Goal: Task Accomplishment & Management: Use online tool/utility

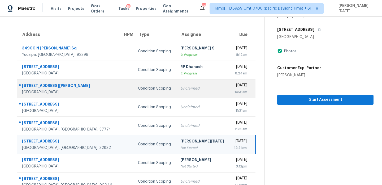
scroll to position [37, 0]
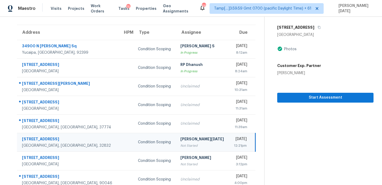
click at [184, 143] on div "Not Started" at bounding box center [202, 145] width 45 height 5
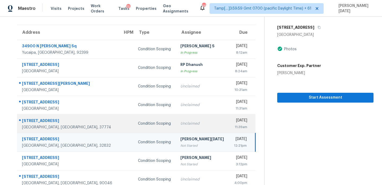
scroll to position [0, 0]
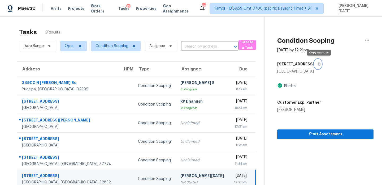
click at [320, 63] on icon "button" at bounding box center [318, 63] width 3 height 3
click at [229, 171] on td "[DATE] 12:21pm" at bounding box center [242, 178] width 26 height 19
click at [318, 63] on icon "button" at bounding box center [318, 63] width 3 height 3
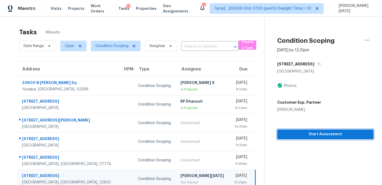
click at [303, 135] on span "Start Assessment" at bounding box center [325, 134] width 88 height 7
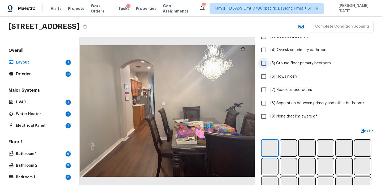
scroll to position [81, 0]
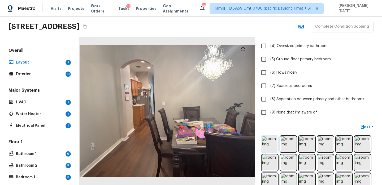
click at [267, 148] on img at bounding box center [269, 143] width 15 height 15
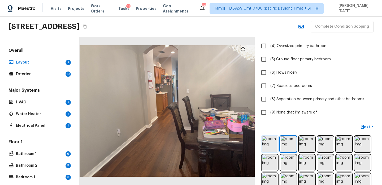
click at [270, 144] on img at bounding box center [269, 143] width 15 height 15
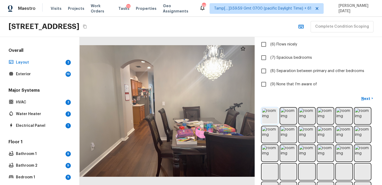
scroll to position [123, 0]
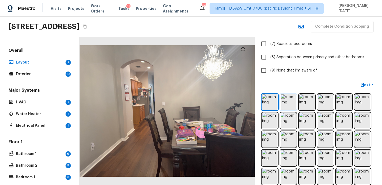
click at [288, 106] on img at bounding box center [287, 101] width 15 height 15
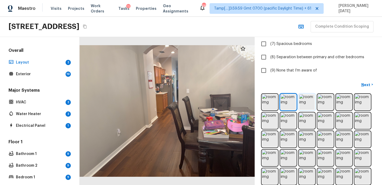
click at [306, 105] on img at bounding box center [306, 101] width 15 height 15
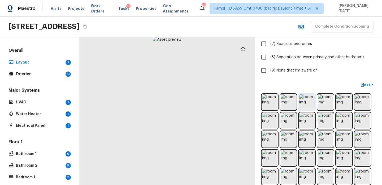
click at [306, 105] on img at bounding box center [306, 101] width 15 height 15
click at [328, 104] on img at bounding box center [325, 101] width 15 height 15
click at [347, 104] on img at bounding box center [343, 101] width 15 height 15
click at [368, 104] on img at bounding box center [362, 101] width 15 height 15
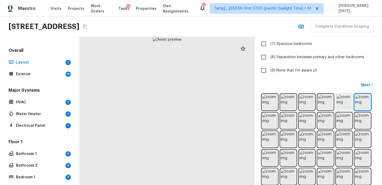
click at [348, 108] on img at bounding box center [343, 101] width 15 height 15
click at [268, 121] on img at bounding box center [269, 120] width 15 height 15
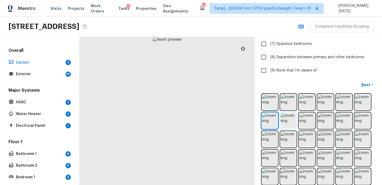
click at [284, 122] on img at bounding box center [287, 120] width 15 height 15
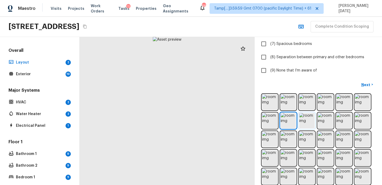
click at [306, 122] on img at bounding box center [306, 120] width 15 height 15
click at [320, 122] on img at bounding box center [325, 120] width 15 height 15
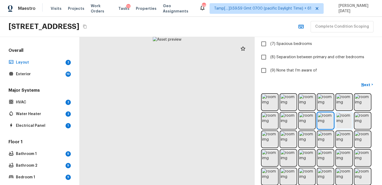
click at [336, 122] on img at bounding box center [343, 120] width 15 height 15
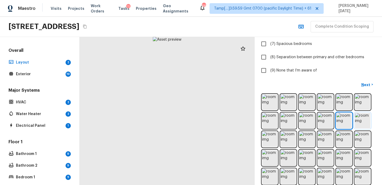
click at [357, 122] on img at bounding box center [362, 120] width 15 height 15
click at [272, 103] on img at bounding box center [269, 101] width 15 height 15
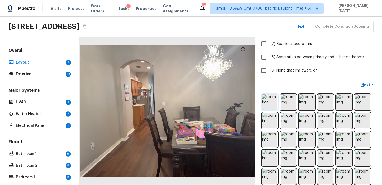
click at [269, 103] on img at bounding box center [269, 101] width 15 height 15
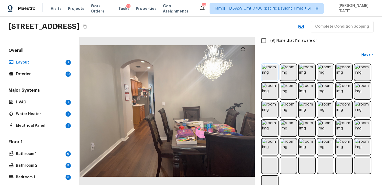
scroll to position [153, 0]
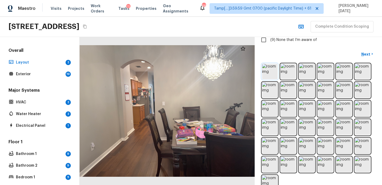
click at [272, 75] on img at bounding box center [269, 71] width 15 height 15
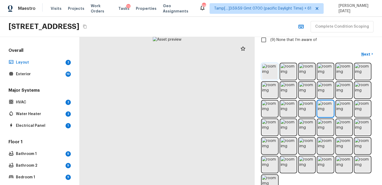
click at [271, 75] on img at bounding box center [269, 71] width 15 height 15
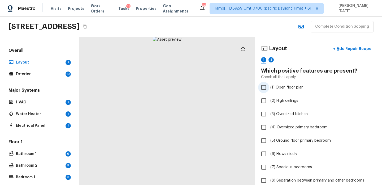
click at [275, 86] on span "(1) Open floor plan" at bounding box center [286, 87] width 33 height 5
click at [269, 86] on input "(1) Open floor plan" at bounding box center [263, 87] width 11 height 11
checkbox input "true"
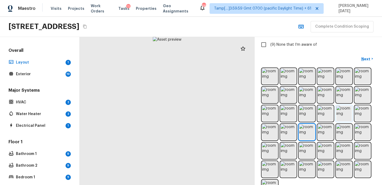
scroll to position [167, 0]
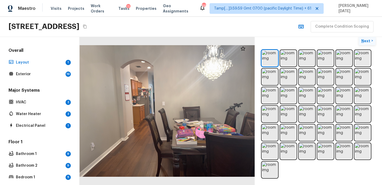
click at [368, 40] on p "Next" at bounding box center [366, 40] width 10 height 5
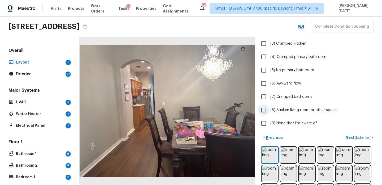
scroll to position [100, 0]
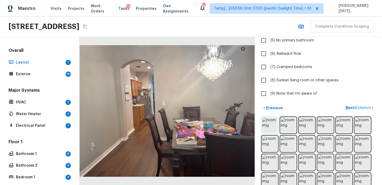
click at [273, 124] on img at bounding box center [269, 124] width 15 height 15
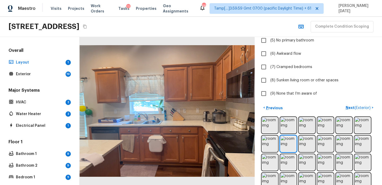
click at [215, 112] on div at bounding box center [167, 111] width 175 height 148
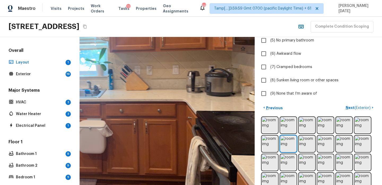
drag, startPoint x: 205, startPoint y: 113, endPoint x: 201, endPoint y: 76, distance: 37.9
click at [201, 75] on div at bounding box center [114, 70] width 352 height 297
click at [289, 143] on img at bounding box center [287, 143] width 15 height 15
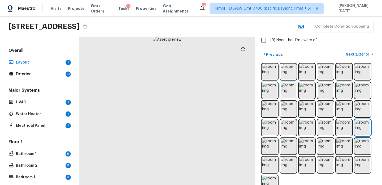
scroll to position [167, 0]
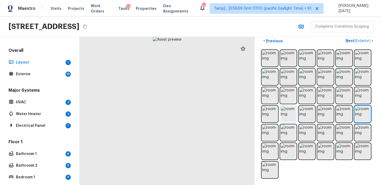
click at [289, 116] on img at bounding box center [287, 113] width 15 height 15
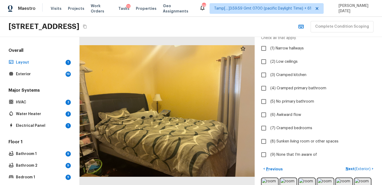
scroll to position [46, 0]
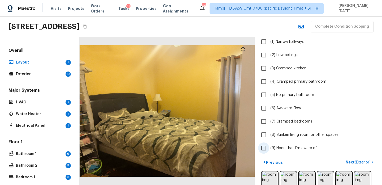
click at [283, 148] on span "(9) None that I’m aware of" at bounding box center [293, 147] width 47 height 5
click at [269, 148] on input "(9) None that I’m aware of" at bounding box center [263, 147] width 11 height 11
checkbox input "true"
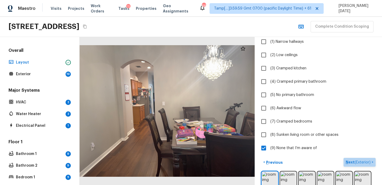
click at [346, 161] on p "Next ( Exterior )" at bounding box center [358, 162] width 26 height 6
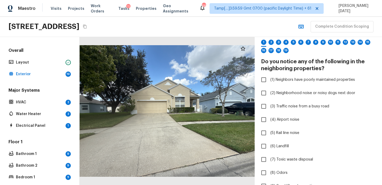
scroll to position [0, 0]
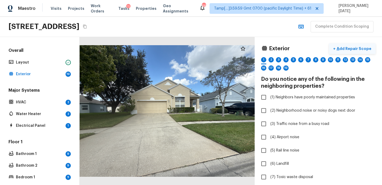
click at [343, 48] on p "Add Repair Scope" at bounding box center [353, 48] width 36 height 5
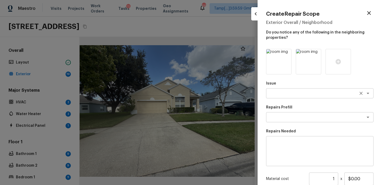
click at [290, 90] on textarea at bounding box center [312, 92] width 88 height 5
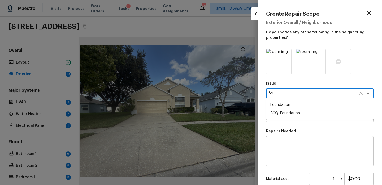
click at [291, 103] on li "Foundation" at bounding box center [319, 104] width 107 height 8
type textarea "Foundation"
click at [285, 116] on textarea at bounding box center [312, 116] width 88 height 5
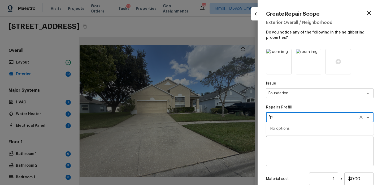
type textarea "fpu"
click at [287, 101] on div "Issue Foundation x ​ Repairs Prefill fpu x ​ No options Repairs Needed x ​ Mate…" at bounding box center [319, 142] width 107 height 186
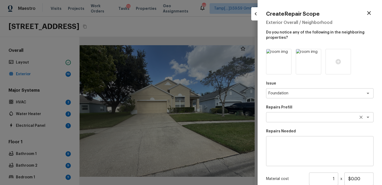
click at [276, 115] on textarea at bounding box center [312, 116] width 88 height 5
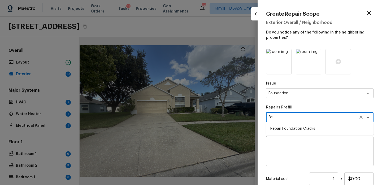
click at [283, 128] on li "Repair Foundation Cracks" at bounding box center [319, 128] width 107 height 8
type textarea "Repair Foundation Cracks"
type textarea "Prep the area and apply DAP Gray Concrete and Mortar Filler Latex Sealant to fi…"
type input "$25.00"
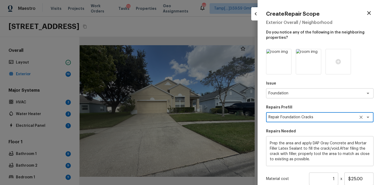
type textarea "Repair Foundation Cracks"
click at [289, 144] on textarea "Prep the area and apply DAP Gray Concrete and Mortar Filler Latex Sealant to fi…" at bounding box center [320, 150] width 100 height 21
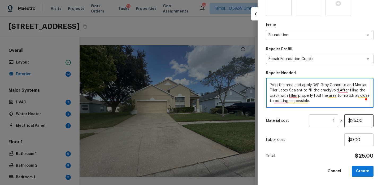
scroll to position [58, 0]
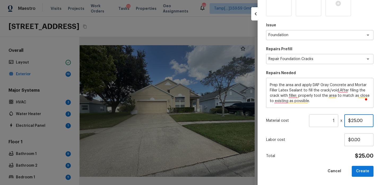
drag, startPoint x: 362, startPoint y: 121, endPoint x: 350, endPoint y: 121, distance: 11.9
click at [350, 121] on input "$25.00" at bounding box center [358, 120] width 29 height 13
type input "$0.00"
click at [302, 151] on div "Issue Foundation x ​ Repairs Prefill Repair Foundation Cracks x ​ Repairs Neede…" at bounding box center [319, 84] width 107 height 186
click at [358, 169] on button "Create" at bounding box center [363, 170] width 22 height 11
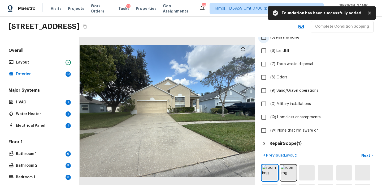
scroll to position [190, 0]
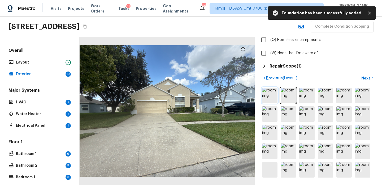
click at [273, 101] on img at bounding box center [269, 94] width 15 height 15
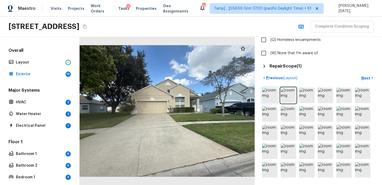
click at [268, 97] on img at bounding box center [269, 94] width 15 height 15
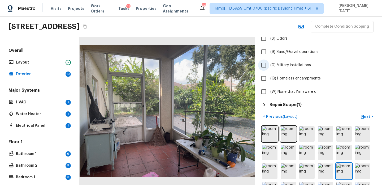
scroll to position [154, 0]
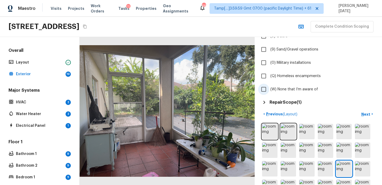
click at [269, 91] on label "(W) None that I’m aware of" at bounding box center [314, 89] width 113 height 11
click at [269, 91] on input "(W) None that I’m aware of" at bounding box center [263, 89] width 11 height 11
checkbox input "true"
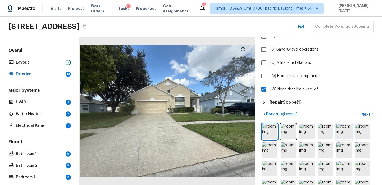
click at [341, 126] on img at bounding box center [343, 131] width 15 height 15
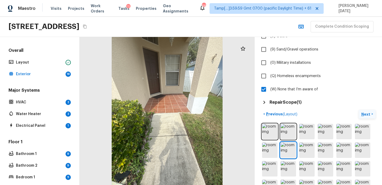
click at [368, 112] on p "Next" at bounding box center [366, 113] width 10 height 5
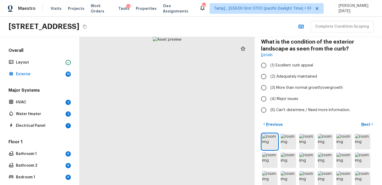
scroll to position [37, 0]
click at [285, 78] on span "(2) Adequately maintained" at bounding box center [293, 75] width 47 height 5
click at [269, 78] on input "(2) Adequately maintained" at bounding box center [263, 76] width 11 height 11
radio input "true"
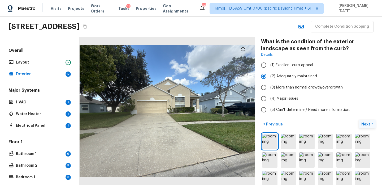
click at [364, 126] on p "Next" at bounding box center [366, 123] width 10 height 5
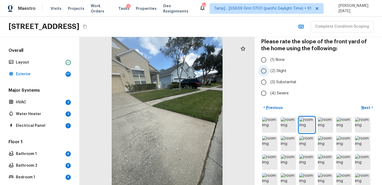
click at [268, 70] on input "(2) Slight" at bounding box center [263, 70] width 11 height 11
radio input "true"
click at [363, 107] on p "Next" at bounding box center [366, 107] width 10 height 5
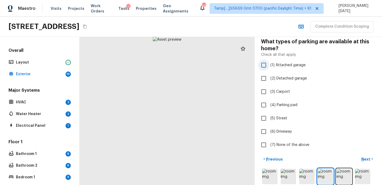
click at [281, 66] on span "(1) Attached garage" at bounding box center [287, 64] width 35 height 5
click at [269, 66] on input "(1) Attached garage" at bounding box center [263, 64] width 11 height 11
checkbox input "true"
click at [367, 158] on p "Next" at bounding box center [366, 158] width 10 height 5
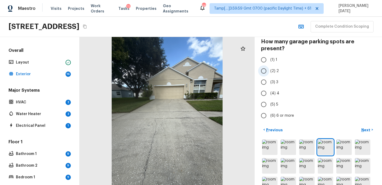
click at [270, 68] on label "(2) 2" at bounding box center [314, 70] width 113 height 11
click at [269, 68] on input "(2) 2" at bounding box center [263, 70] width 11 height 11
radio input "true"
click at [367, 129] on p "Next" at bounding box center [366, 129] width 10 height 5
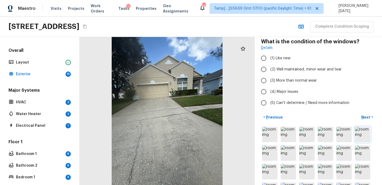
click at [359, 135] on img at bounding box center [362, 133] width 15 height 15
click at [187, 88] on div at bounding box center [167, 111] width 175 height 148
click at [177, 87] on div at bounding box center [167, 111] width 175 height 148
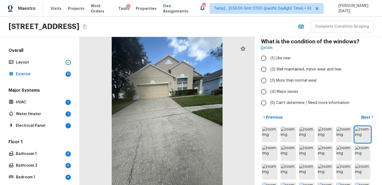
click at [177, 87] on div at bounding box center [167, 111] width 175 height 148
click at [161, 85] on div at bounding box center [167, 111] width 175 height 148
click at [174, 91] on div at bounding box center [167, 111] width 175 height 148
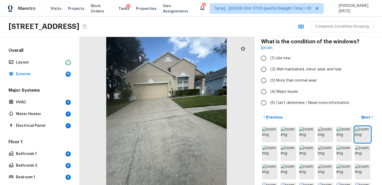
click at [174, 91] on div at bounding box center [166, 112] width 190 height 161
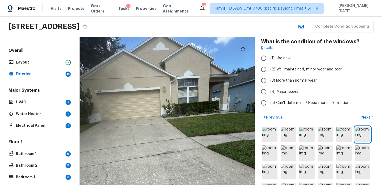
drag, startPoint x: 212, startPoint y: 101, endPoint x: 209, endPoint y: 116, distance: 14.8
click at [209, 116] on div at bounding box center [157, 144] width 352 height 297
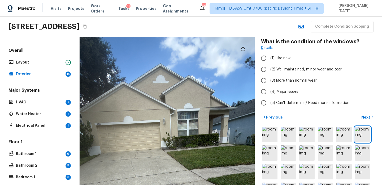
click at [191, 104] on div at bounding box center [157, 177] width 352 height 297
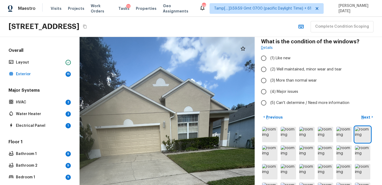
click at [191, 104] on div at bounding box center [157, 180] width 352 height 297
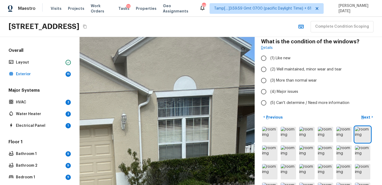
drag, startPoint x: 190, startPoint y: 124, endPoint x: 190, endPoint y: 101, distance: 22.5
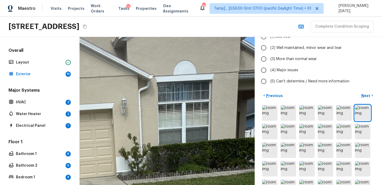
scroll to position [60, 0]
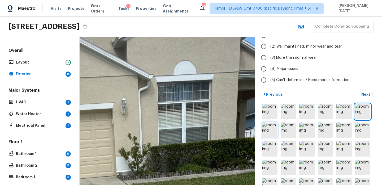
click at [268, 126] on img at bounding box center [269, 129] width 15 height 15
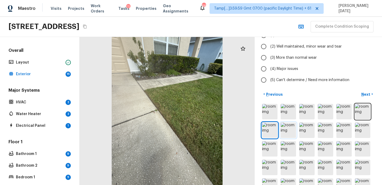
click at [291, 129] on img at bounding box center [287, 129] width 15 height 15
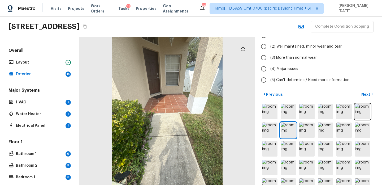
click at [192, 94] on div at bounding box center [167, 111] width 175 height 148
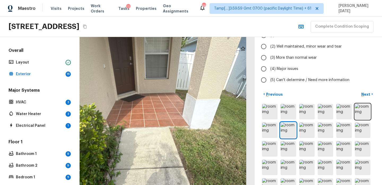
click at [175, 84] on div at bounding box center [148, 123] width 312 height 263
click at [168, 84] on div at bounding box center [148, 123] width 312 height 263
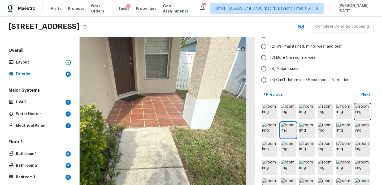
click at [168, 84] on div at bounding box center [148, 123] width 312 height 263
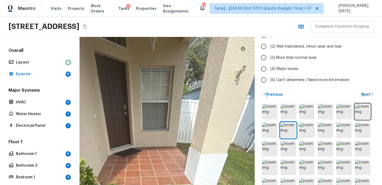
drag, startPoint x: 143, startPoint y: 80, endPoint x: 143, endPoint y: 132, distance: 52.2
click at [143, 132] on div at bounding box center [144, 181] width 356 height 301
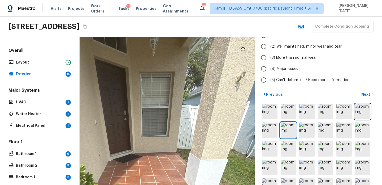
click at [173, 118] on div at bounding box center [144, 187] width 356 height 301
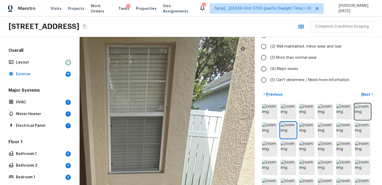
drag, startPoint x: 160, startPoint y: 100, endPoint x: 160, endPoint y: 119, distance: 18.6
click at [315, 125] on div at bounding box center [318, 149] width 115 height 92
click at [308, 128] on img at bounding box center [306, 129] width 15 height 15
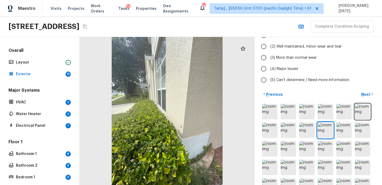
click at [160, 99] on div at bounding box center [167, 111] width 175 height 148
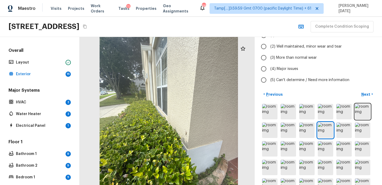
click at [160, 99] on div at bounding box center [168, 113] width 218 height 184
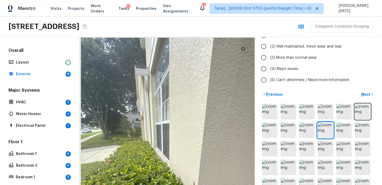
drag, startPoint x: 179, startPoint y: 87, endPoint x: 179, endPoint y: 127, distance: 39.5
click at [179, 127] on div at bounding box center [171, 157] width 285 height 241
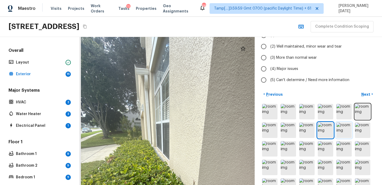
click at [337, 128] on img at bounding box center [343, 129] width 15 height 15
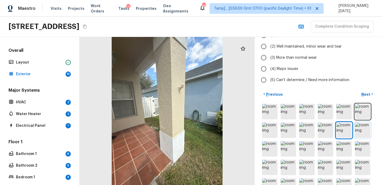
click at [360, 128] on img at bounding box center [362, 129] width 15 height 15
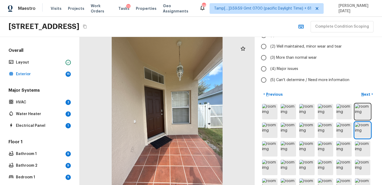
click at [278, 149] on div at bounding box center [318, 149] width 115 height 92
click at [267, 151] on img at bounding box center [269, 148] width 15 height 15
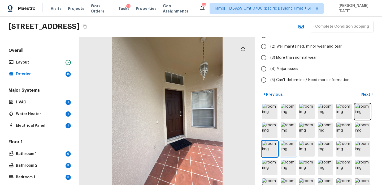
click at [286, 150] on img at bounding box center [287, 148] width 15 height 15
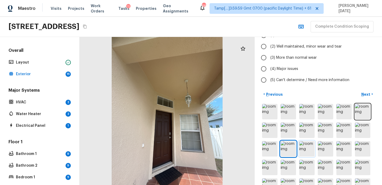
click at [301, 149] on img at bounding box center [306, 148] width 15 height 15
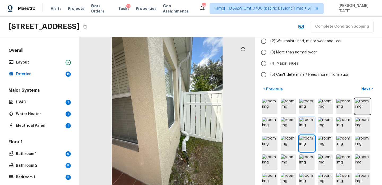
scroll to position [67, 0]
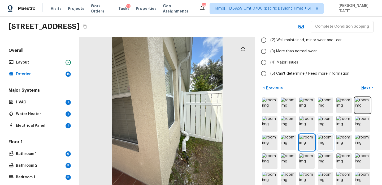
click at [325, 137] on img at bounding box center [325, 141] width 15 height 15
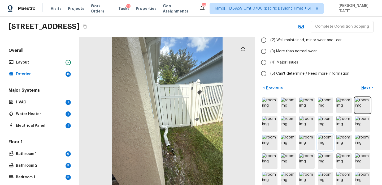
scroll to position [76, 0]
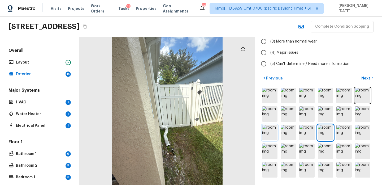
click at [273, 134] on img at bounding box center [269, 132] width 15 height 15
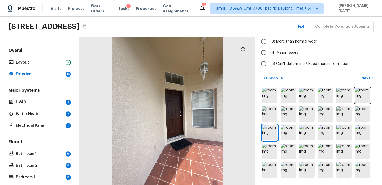
click at [197, 121] on div at bounding box center [167, 111] width 175 height 148
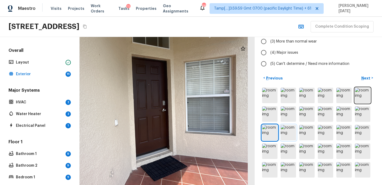
click at [287, 133] on img at bounding box center [287, 132] width 15 height 15
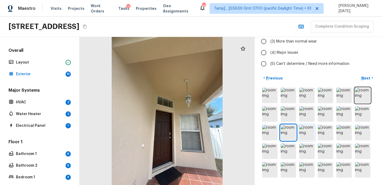
click at [309, 130] on img at bounding box center [306, 132] width 15 height 15
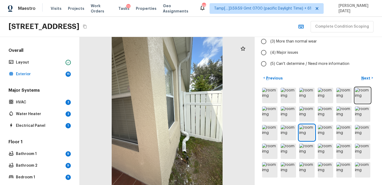
click at [201, 133] on div at bounding box center [167, 111] width 175 height 148
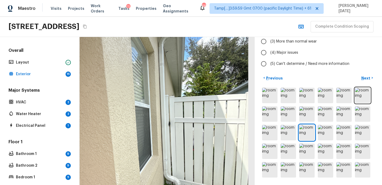
drag, startPoint x: 193, startPoint y: 129, endPoint x: 197, endPoint y: 166, distance: 37.8
click at [197, 166] on div at bounding box center [137, 134] width 352 height 297
click at [324, 132] on img at bounding box center [325, 132] width 15 height 15
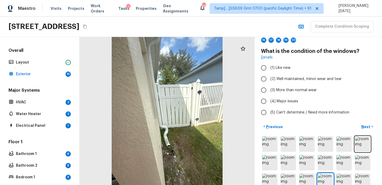
scroll to position [8, 0]
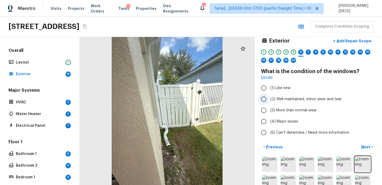
click at [282, 100] on span "(2) Well maintained, minor wear and tear" at bounding box center [305, 98] width 71 height 5
click at [269, 100] on input "(2) Well maintained, minor wear and tear" at bounding box center [263, 98] width 11 height 11
radio input "true"
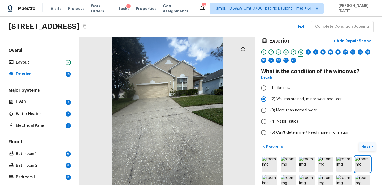
click at [364, 144] on p "Next" at bounding box center [366, 146] width 10 height 5
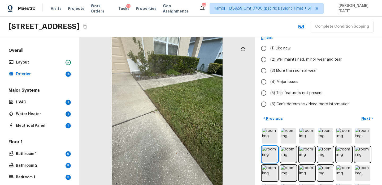
scroll to position [50, 0]
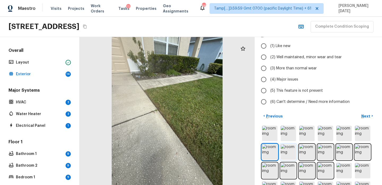
click at [283, 154] on img at bounding box center [287, 151] width 15 height 15
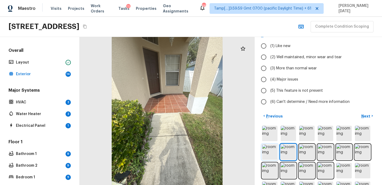
click at [269, 154] on img at bounding box center [269, 151] width 15 height 15
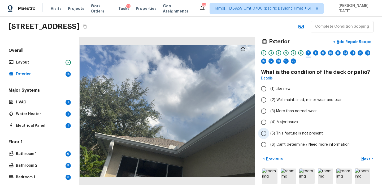
scroll to position [5, 0]
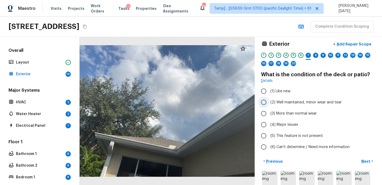
click at [274, 101] on span "(2) Well maintained, minor wear and tear" at bounding box center [305, 101] width 71 height 5
click at [269, 101] on input "(2) Well maintained, minor wear and tear" at bounding box center [263, 101] width 11 height 11
radio input "true"
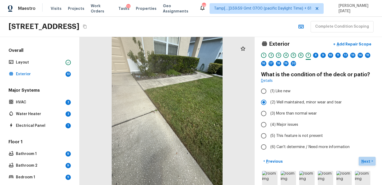
click at [365, 160] on p "Next" at bounding box center [366, 160] width 10 height 5
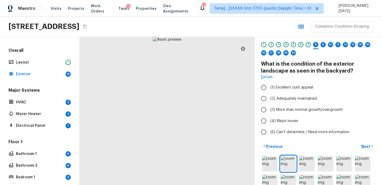
scroll to position [17, 0]
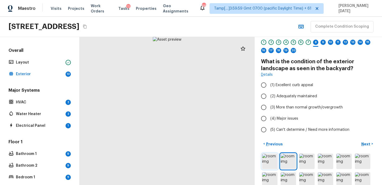
click at [268, 158] on img at bounding box center [269, 160] width 15 height 15
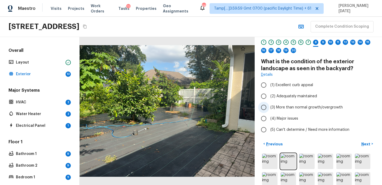
click at [280, 103] on label "(3) More than normal growth/overgrowth" at bounding box center [314, 107] width 113 height 11
click at [269, 103] on input "(3) More than normal growth/overgrowth" at bounding box center [263, 107] width 11 height 11
radio input "true"
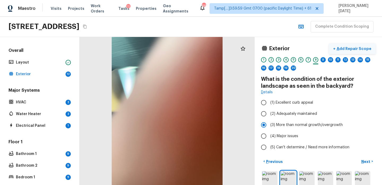
click at [357, 47] on p "Add Repair Scope" at bounding box center [353, 48] width 36 height 5
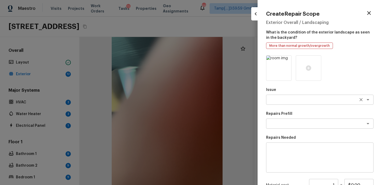
click at [277, 103] on div "x ​" at bounding box center [319, 99] width 107 height 10
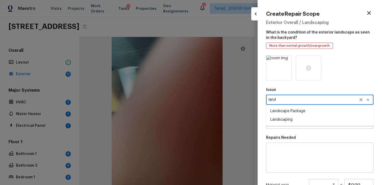
click at [278, 113] on li "Landscape Package" at bounding box center [319, 111] width 107 height 8
type textarea "Landscape Package"
click at [275, 121] on textarea at bounding box center [312, 123] width 88 height 5
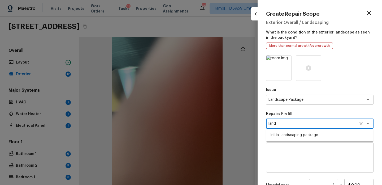
click at [286, 136] on li "Initial landscaping package" at bounding box center [319, 134] width 107 height 8
type textarea "Initial landscaping package"
type textarea "Mowing of grass up to 6" in height. Mow, edge along driveways & sidewalks, trim…"
type input "$300.00"
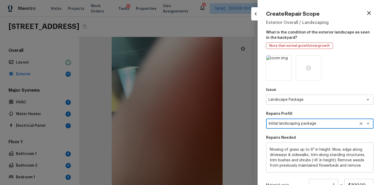
scroll to position [64, 0]
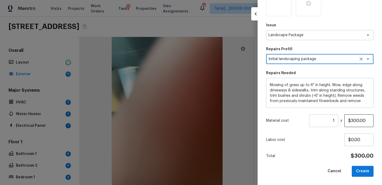
type textarea "Initial landscaping package"
drag, startPoint x: 368, startPoint y: 120, endPoint x: 316, endPoint y: 120, distance: 52.0
click at [316, 120] on div "Material cost 1 ​ x $300.00" at bounding box center [319, 120] width 107 height 13
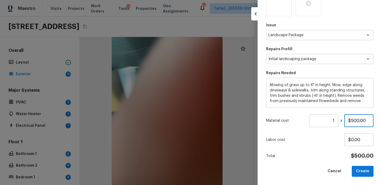
scroll to position [0, 0]
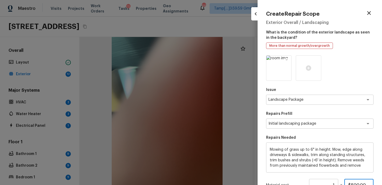
type input "$500.00"
click at [287, 62] on icon at bounding box center [286, 60] width 5 height 5
click at [276, 68] on icon at bounding box center [278, 67] width 5 height 5
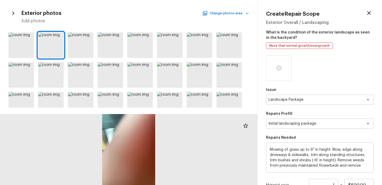
scroll to position [42, 0]
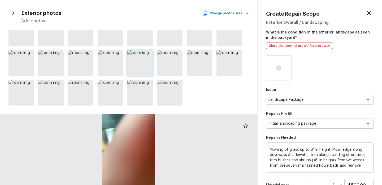
click at [150, 55] on icon at bounding box center [147, 54] width 5 height 5
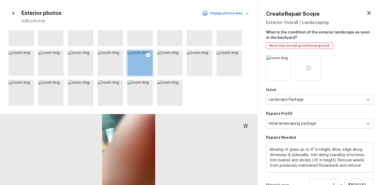
scroll to position [0, 0]
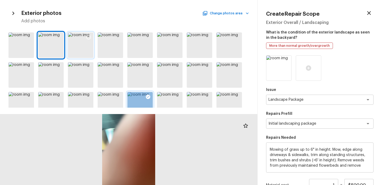
click at [89, 37] on icon at bounding box center [88, 36] width 5 height 5
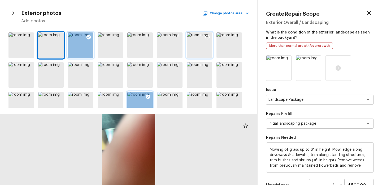
click at [205, 38] on icon at bounding box center [207, 36] width 5 height 5
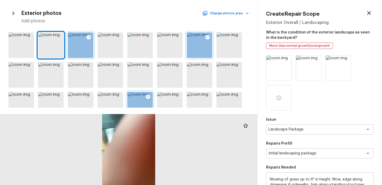
scroll to position [94, 0]
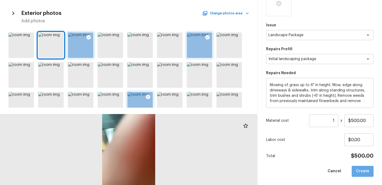
click at [364, 169] on button "Create" at bounding box center [363, 170] width 22 height 11
type input "$0.00"
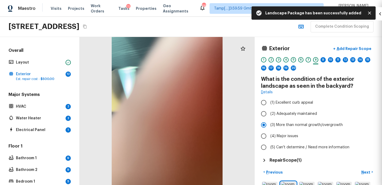
scroll to position [64, 0]
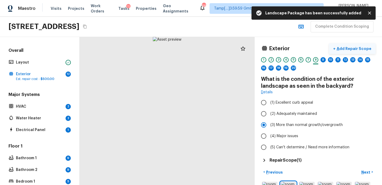
click at [351, 47] on p "Add Repair Scope" at bounding box center [353, 48] width 36 height 5
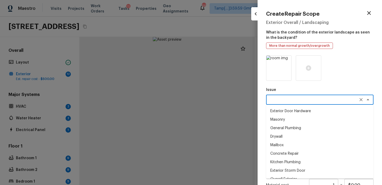
click at [284, 97] on textarea at bounding box center [312, 99] width 88 height 5
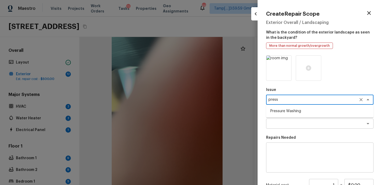
click at [289, 111] on li "Pressure Washing" at bounding box center [319, 111] width 107 height 8
type textarea "Pressure Washing"
click at [288, 58] on icon at bounding box center [286, 60] width 5 height 5
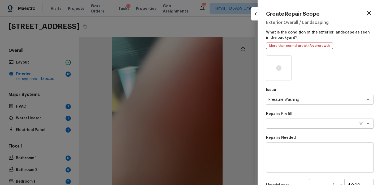
click at [289, 125] on textarea at bounding box center [312, 123] width 88 height 5
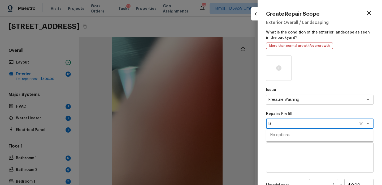
type textarea "l"
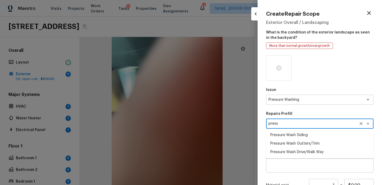
click at [297, 136] on li "Pressure Wash Siding" at bounding box center [319, 134] width 107 height 8
type textarea "Pressure Wash Siding"
type textarea "Protect areas as needed for pressure washing. Pressure wash the siding on the h…"
type input "$225.00"
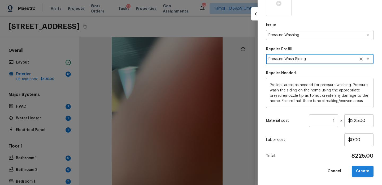
type textarea "Pressure Wash Siding"
click at [361, 167] on button "Create" at bounding box center [363, 170] width 22 height 11
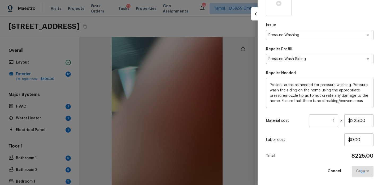
type input "$0.00"
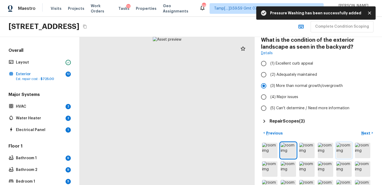
scroll to position [49, 0]
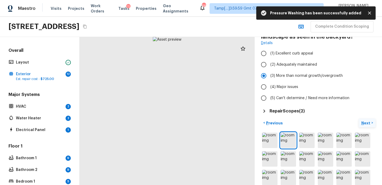
click at [368, 124] on p "Next" at bounding box center [366, 122] width 10 height 5
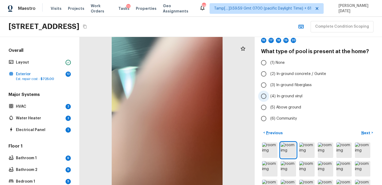
scroll to position [26, 0]
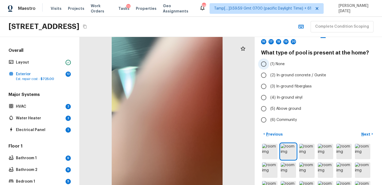
click at [276, 66] on span "(1) None" at bounding box center [277, 63] width 14 height 5
click at [269, 66] on input "(1) None" at bounding box center [263, 63] width 11 height 11
radio input "true"
click at [368, 133] on p "Next" at bounding box center [366, 133] width 10 height 5
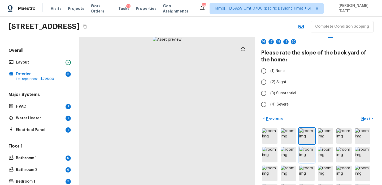
click at [301, 158] on img at bounding box center [306, 154] width 15 height 15
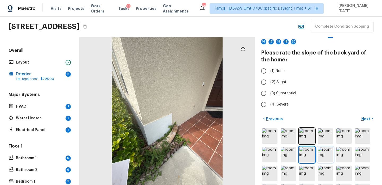
scroll to position [67, 0]
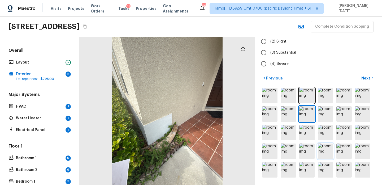
click at [323, 145] on img at bounding box center [325, 150] width 15 height 15
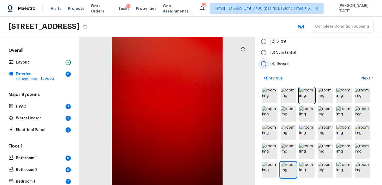
scroll to position [30, 0]
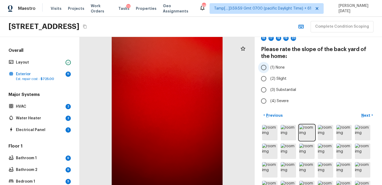
click at [266, 71] on input "(1) None" at bounding box center [263, 67] width 11 height 11
radio input "true"
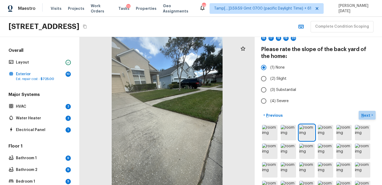
click at [362, 115] on p "Next" at bounding box center [366, 114] width 10 height 5
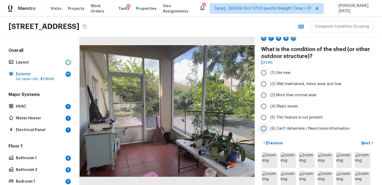
click at [268, 129] on input "(6) Can't determine / Need more information" at bounding box center [263, 128] width 11 height 11
radio input "true"
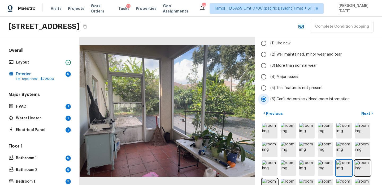
scroll to position [60, 0]
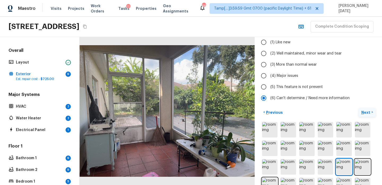
click at [364, 110] on p "Next" at bounding box center [366, 111] width 10 height 5
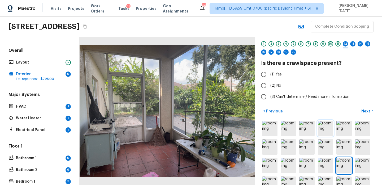
scroll to position [0, 0]
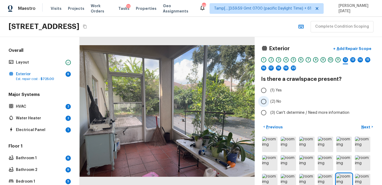
click at [276, 102] on span "(2) No" at bounding box center [275, 101] width 11 height 5
click at [269, 102] on input "(2) No" at bounding box center [263, 101] width 11 height 11
radio input "true"
click at [363, 125] on p "Next" at bounding box center [366, 126] width 10 height 5
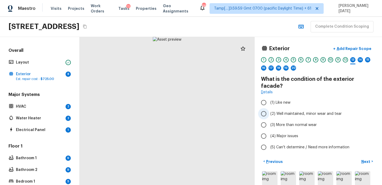
click at [278, 108] on label "(2) Well maintained, minor wear and tear" at bounding box center [314, 113] width 113 height 11
click at [269, 108] on input "(2) Well maintained, minor wear and tear" at bounding box center [263, 113] width 11 height 11
radio input "true"
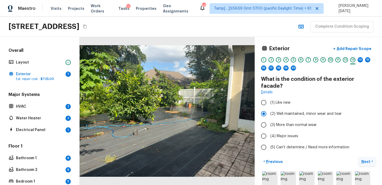
click at [367, 159] on p "Next" at bounding box center [366, 161] width 10 height 5
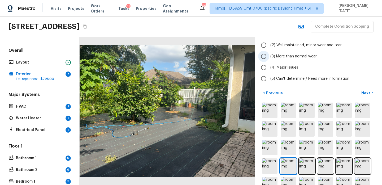
scroll to position [72, 0]
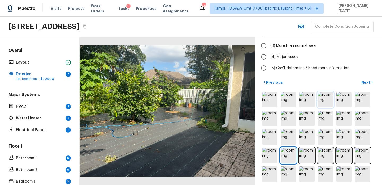
click at [330, 103] on img at bounding box center [325, 99] width 15 height 15
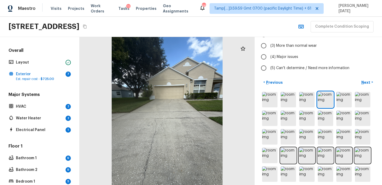
click at [185, 96] on div at bounding box center [167, 111] width 175 height 148
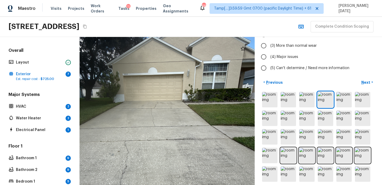
click at [185, 83] on div at bounding box center [149, 124] width 352 height 297
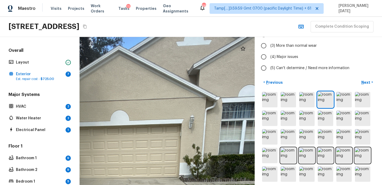
drag, startPoint x: 186, startPoint y: 82, endPoint x: 186, endPoint y: 142, distance: 59.9
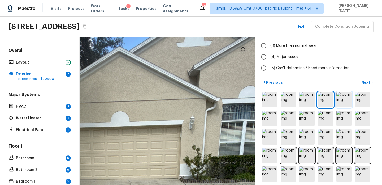
click at [343, 105] on img at bounding box center [343, 99] width 15 height 15
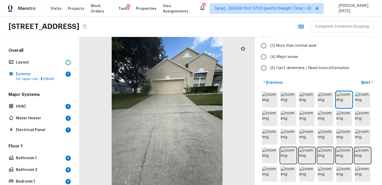
click at [199, 118] on div at bounding box center [167, 111] width 175 height 148
click at [199, 99] on div at bounding box center [167, 111] width 175 height 148
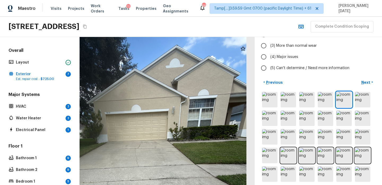
drag, startPoint x: 188, startPoint y: 90, endPoint x: 187, endPoint y: 142, distance: 52.0
click at [187, 142] on div at bounding box center [135, 175] width 352 height 297
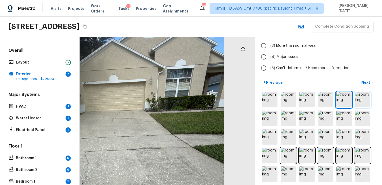
click at [358, 100] on img at bounding box center [362, 99] width 15 height 15
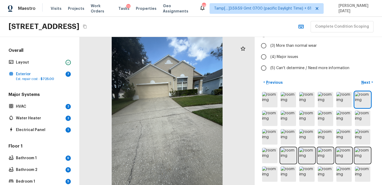
click at [197, 104] on div at bounding box center [167, 111] width 175 height 148
click at [172, 91] on div at bounding box center [167, 111] width 175 height 148
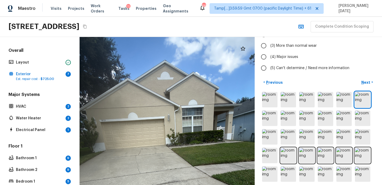
drag, startPoint x: 172, startPoint y: 91, endPoint x: 172, endPoint y: 135, distance: 43.5
click at [172, 135] on div at bounding box center [162, 173] width 352 height 297
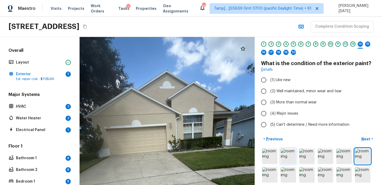
scroll to position [15, 0]
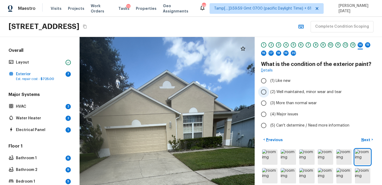
click at [275, 91] on span "(2) Well maintained, minor wear and tear" at bounding box center [305, 91] width 71 height 5
click at [269, 91] on input "(2) Well maintained, minor wear and tear" at bounding box center [263, 91] width 11 height 11
radio input "true"
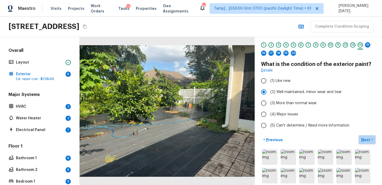
click at [365, 139] on p "Next" at bounding box center [366, 139] width 10 height 5
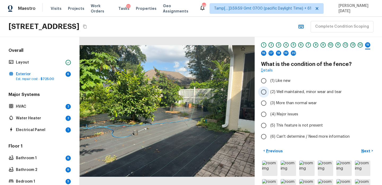
click at [285, 90] on span "(2) Well maintained, minor wear and tear" at bounding box center [305, 91] width 71 height 5
click at [269, 90] on input "(2) Well maintained, minor wear and tear" at bounding box center [263, 91] width 11 height 11
radio input "true"
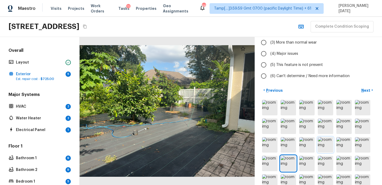
scroll to position [77, 0]
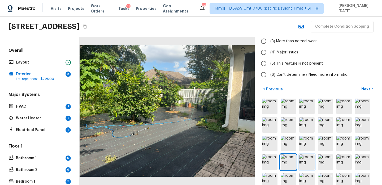
click at [309, 159] on img at bounding box center [306, 161] width 15 height 15
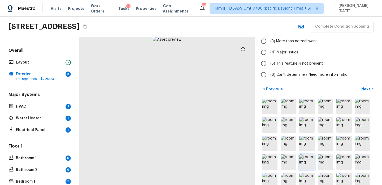
click at [309, 159] on img at bounding box center [306, 161] width 15 height 15
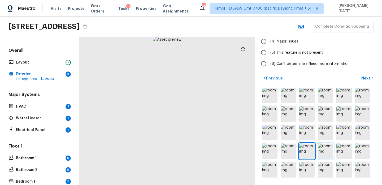
click at [328, 152] on img at bounding box center [325, 150] width 15 height 15
click at [342, 152] on img at bounding box center [343, 150] width 15 height 15
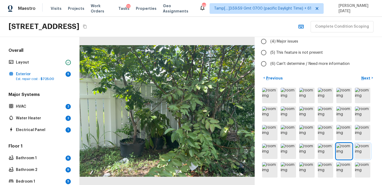
click at [363, 148] on img at bounding box center [362, 150] width 15 height 15
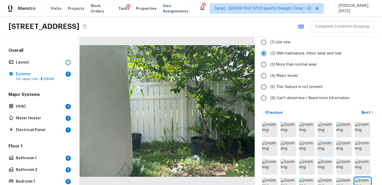
scroll to position [0, 0]
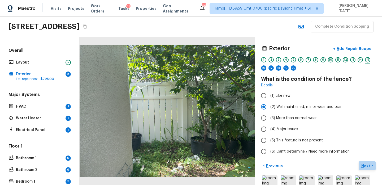
click at [364, 164] on p "Next" at bounding box center [366, 165] width 10 height 5
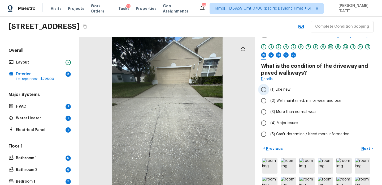
scroll to position [15, 0]
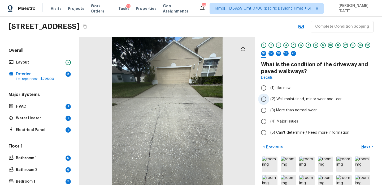
click at [289, 99] on span "(2) Well maintained, minor wear and tear" at bounding box center [305, 98] width 71 height 5
click at [269, 99] on input "(2) Well maintained, minor wear and tear" at bounding box center [263, 98] width 11 height 11
radio input "true"
click at [363, 147] on p "Next" at bounding box center [366, 146] width 10 height 5
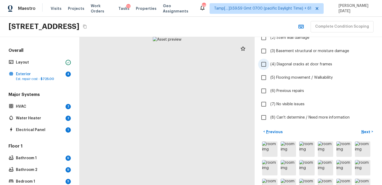
scroll to position [78, 0]
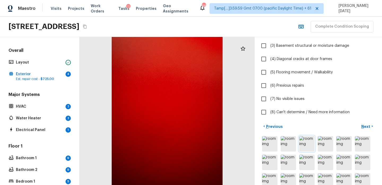
click at [312, 143] on img at bounding box center [306, 143] width 15 height 15
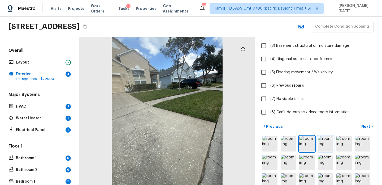
click at [323, 143] on img at bounding box center [325, 143] width 15 height 15
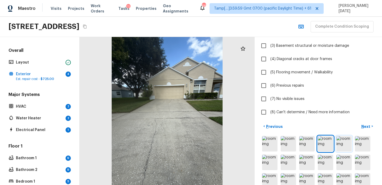
click at [338, 143] on img at bounding box center [343, 143] width 15 height 15
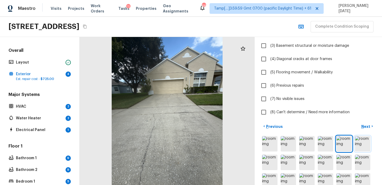
click at [364, 144] on img at bounding box center [362, 143] width 15 height 15
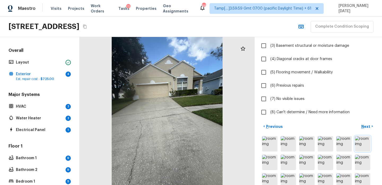
scroll to position [114, 0]
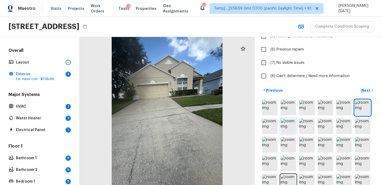
click at [287, 128] on img at bounding box center [287, 125] width 15 height 15
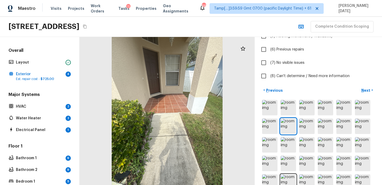
click at [206, 116] on div at bounding box center [167, 111] width 175 height 148
click at [192, 112] on div at bounding box center [167, 111] width 175 height 148
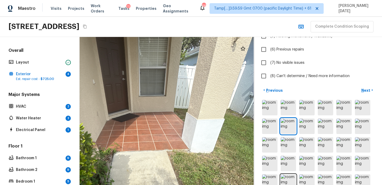
drag, startPoint x: 179, startPoint y: 106, endPoint x: 179, endPoint y: 144, distance: 37.4
click at [179, 144] on div at bounding box center [142, 146] width 352 height 297
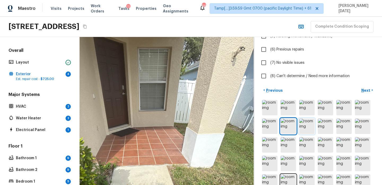
click at [302, 124] on img at bounding box center [306, 125] width 15 height 15
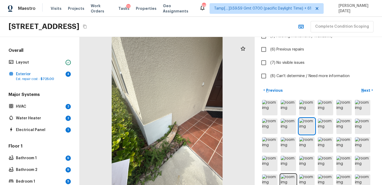
click at [202, 130] on div at bounding box center [167, 111] width 175 height 148
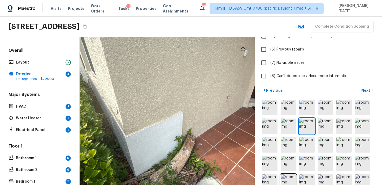
drag, startPoint x: 163, startPoint y: 121, endPoint x: 205, endPoint y: 137, distance: 44.6
click at [205, 137] on div at bounding box center [173, 106] width 352 height 297
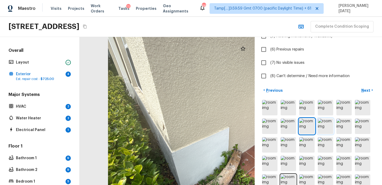
click at [330, 128] on img at bounding box center [325, 125] width 15 height 15
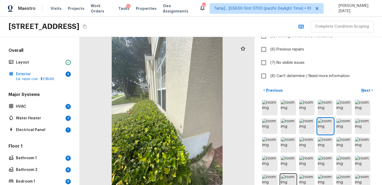
click at [186, 135] on div at bounding box center [167, 111] width 175 height 148
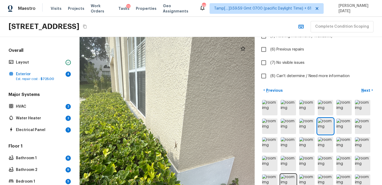
drag, startPoint x: 186, startPoint y: 116, endPoint x: 186, endPoint y: 143, distance: 27.8
click at [186, 143] on div at bounding box center [148, 113] width 352 height 297
click at [344, 125] on img at bounding box center [343, 125] width 15 height 15
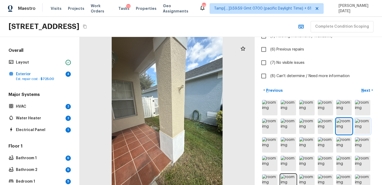
click at [360, 124] on img at bounding box center [362, 125] width 15 height 15
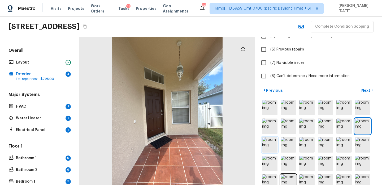
click at [271, 145] on img at bounding box center [269, 144] width 15 height 15
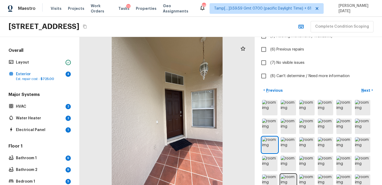
click at [207, 135] on div at bounding box center [167, 111] width 175 height 148
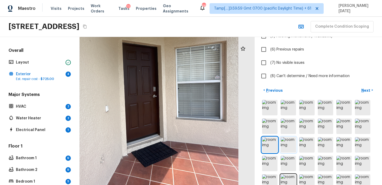
click at [283, 146] on img at bounding box center [287, 144] width 15 height 15
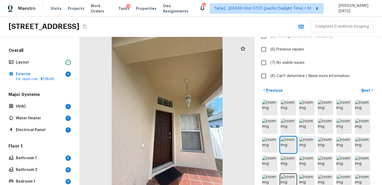
click at [309, 146] on img at bounding box center [306, 144] width 15 height 15
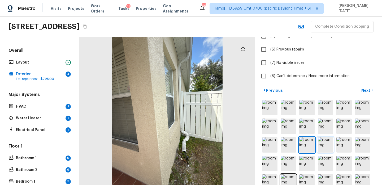
click at [329, 146] on img at bounding box center [325, 144] width 15 height 15
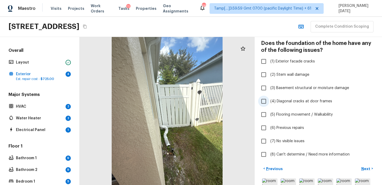
scroll to position [42, 0]
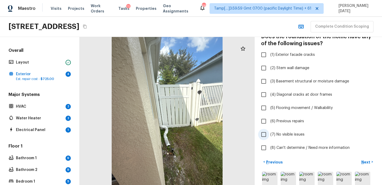
click at [284, 135] on span "(7) No visible issues" at bounding box center [287, 133] width 34 height 5
click at [269, 135] on input "(7) No visible issues" at bounding box center [263, 134] width 11 height 11
checkbox input "true"
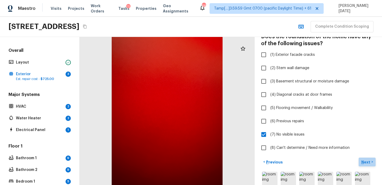
click at [364, 159] on p "Next" at bounding box center [366, 161] width 10 height 5
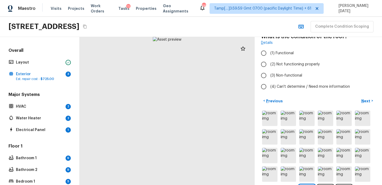
click at [207, 130] on div at bounding box center [167, 111] width 175 height 148
drag, startPoint x: 201, startPoint y: 129, endPoint x: 201, endPoint y: 103, distance: 26.2
click at [201, 103] on div at bounding box center [127, 65] width 352 height 297
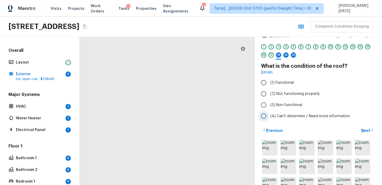
scroll to position [8, 0]
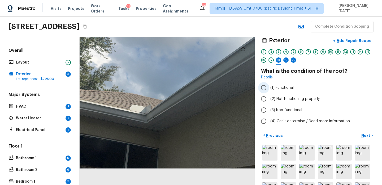
click at [278, 89] on span "(1) Functional" at bounding box center [281, 87] width 23 height 5
click at [269, 89] on input "(1) Functional" at bounding box center [263, 87] width 11 height 11
radio input "true"
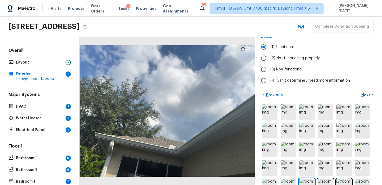
scroll to position [58, 0]
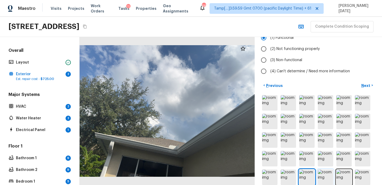
click at [319, 170] on img at bounding box center [325, 176] width 15 height 15
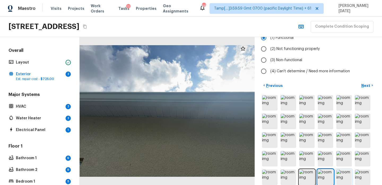
click at [344, 173] on img at bounding box center [343, 176] width 15 height 15
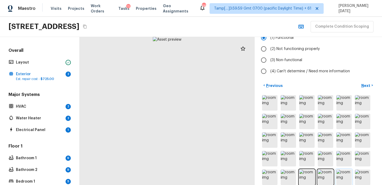
scroll to position [65, 0]
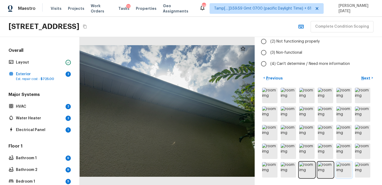
click at [348, 169] on img at bounding box center [343, 169] width 15 height 15
click at [364, 152] on img at bounding box center [362, 150] width 15 height 15
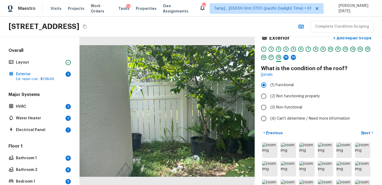
scroll to position [10, 0]
click at [363, 129] on button "Next >" at bounding box center [366, 133] width 17 height 9
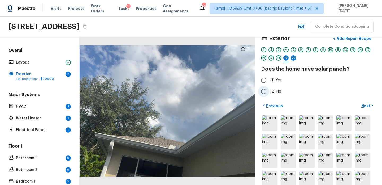
click at [271, 94] on label "(2) No" at bounding box center [314, 91] width 113 height 11
click at [269, 94] on input "(2) No" at bounding box center [263, 91] width 11 height 11
radio input "true"
click at [365, 104] on p "Next" at bounding box center [366, 105] width 10 height 5
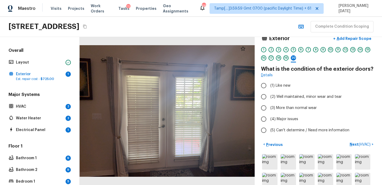
click at [205, 127] on div at bounding box center [167, 111] width 175 height 148
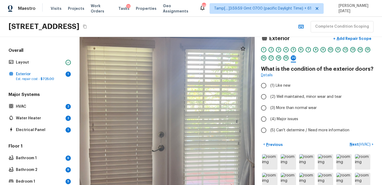
drag, startPoint x: 189, startPoint y: 128, endPoint x: 229, endPoint y: 150, distance: 45.5
click at [229, 150] on div at bounding box center [169, 117] width 352 height 297
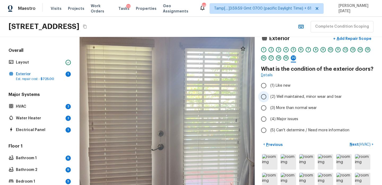
click at [266, 97] on input "(2) Well maintained, minor wear and tear" at bounding box center [263, 96] width 11 height 11
radio input "true"
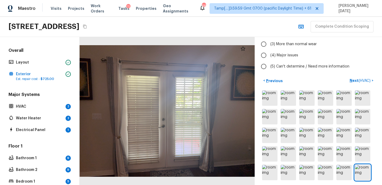
scroll to position [76, 0]
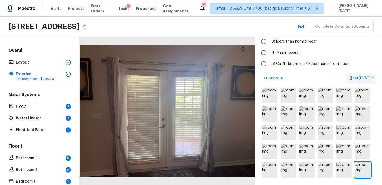
click at [354, 79] on p "Next ( HVAC )" at bounding box center [360, 78] width 22 height 6
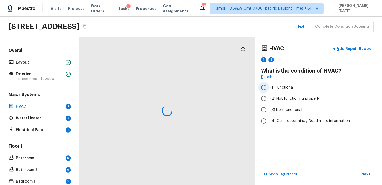
scroll to position [0, 0]
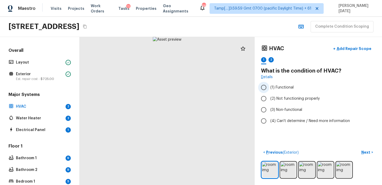
click at [262, 87] on input "(1) Functional" at bounding box center [263, 87] width 11 height 11
radio input "true"
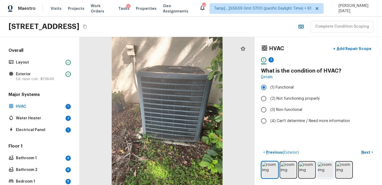
click at [322, 168] on img at bounding box center [325, 169] width 15 height 15
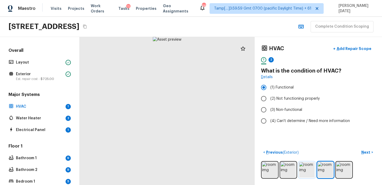
click at [305, 170] on img at bounding box center [306, 169] width 15 height 15
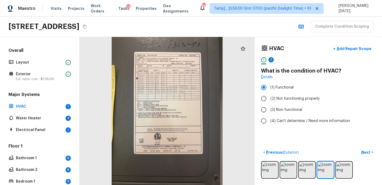
click at [196, 117] on div at bounding box center [167, 111] width 175 height 148
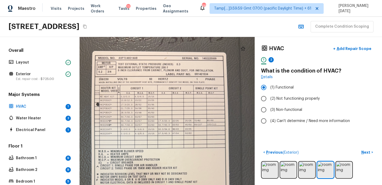
drag, startPoint x: 181, startPoint y: 109, endPoint x: 202, endPoint y: 174, distance: 68.5
click at [202, 174] on div at bounding box center [159, 169] width 352 height 297
click at [364, 151] on p "Next" at bounding box center [366, 151] width 10 height 5
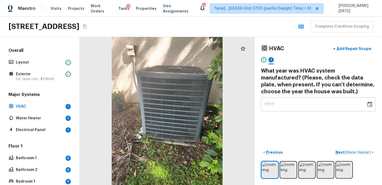
click at [351, 103] on div "YYYY" at bounding box center [314, 104] width 98 height 14
click at [368, 103] on icon "Choose date" at bounding box center [369, 104] width 6 height 6
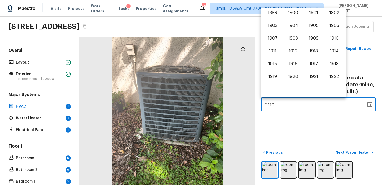
scroll to position [330, 0]
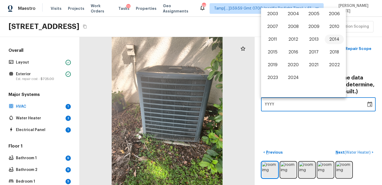
click at [332, 40] on button "2014" at bounding box center [333, 39] width 19 height 10
type input "2014"
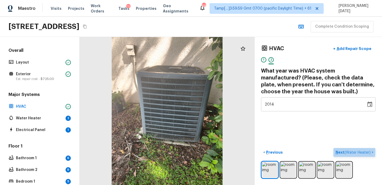
click at [341, 151] on p "Next ( Water Heater )" at bounding box center [353, 152] width 36 height 6
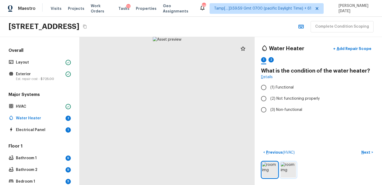
click at [289, 166] on img at bounding box center [287, 169] width 15 height 15
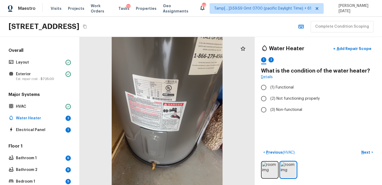
click at [150, 118] on div at bounding box center [167, 111] width 175 height 148
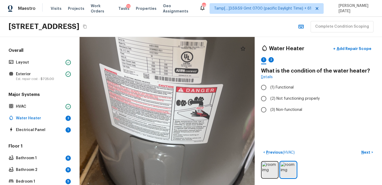
click at [152, 107] on div at bounding box center [184, 102] width 352 height 297
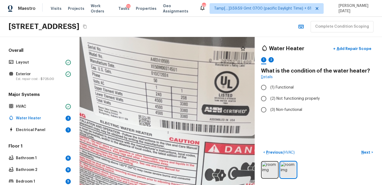
drag, startPoint x: 158, startPoint y: 97, endPoint x: 162, endPoint y: 173, distance: 75.9
click at [162, 173] on div at bounding box center [220, 175] width 709 height 598
click at [273, 86] on span "(1) Functional" at bounding box center [281, 87] width 23 height 5
click at [269, 86] on input "(1) Functional" at bounding box center [263, 87] width 11 height 11
radio input "true"
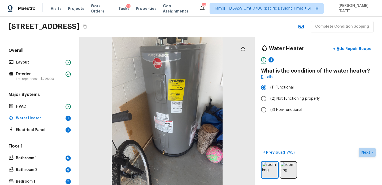
click at [363, 151] on p "Next" at bounding box center [366, 151] width 10 height 5
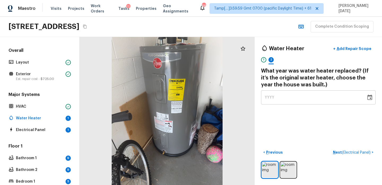
click at [367, 98] on icon "Choose date" at bounding box center [369, 96] width 5 height 5
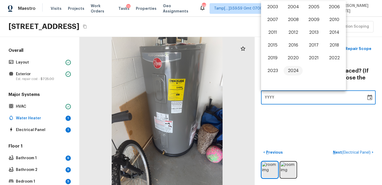
click at [293, 72] on button "2024" at bounding box center [292, 71] width 19 height 10
type input "2024"
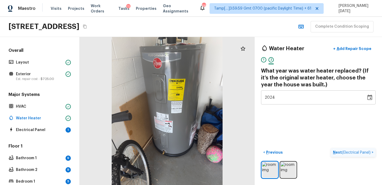
click at [337, 152] on p "Next ( Electrical Panel )" at bounding box center [352, 152] width 39 height 6
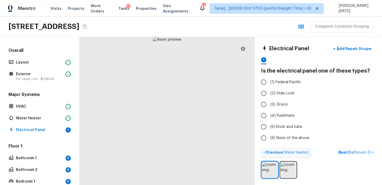
click at [270, 151] on p "Previous ( Water Heater )" at bounding box center [287, 152] width 44 height 6
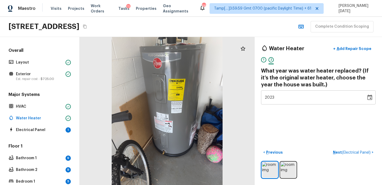
click at [180, 122] on div at bounding box center [167, 111] width 175 height 148
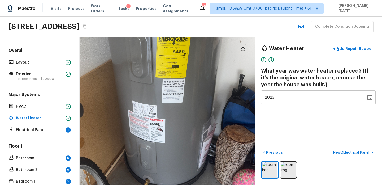
click at [180, 107] on div at bounding box center [154, 98] width 352 height 297
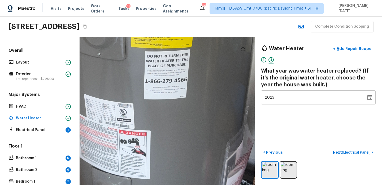
click at [180, 107] on div at bounding box center [127, 90] width 709 height 598
click at [152, 111] on div at bounding box center [127, 90] width 709 height 598
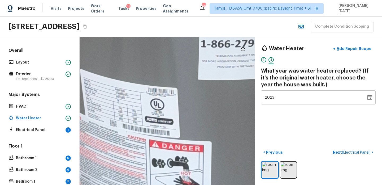
drag, startPoint x: 130, startPoint y: 110, endPoint x: 192, endPoint y: 102, distance: 62.5
click at [192, 102] on div at bounding box center [166, 61] width 1400 height 1181
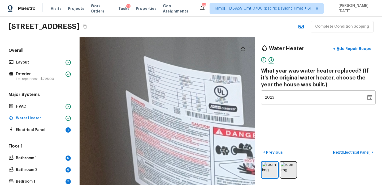
click at [173, 104] on div at bounding box center [230, 48] width 1400 height 1181
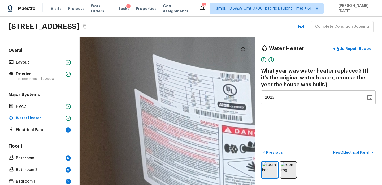
click at [173, 104] on div at bounding box center [239, 47] width 1400 height 1181
click at [176, 104] on div at bounding box center [239, 47] width 1400 height 1181
click at [195, 99] on div at bounding box center [239, 47] width 1400 height 1181
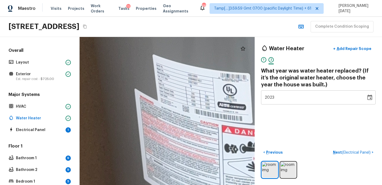
drag, startPoint x: 196, startPoint y: 105, endPoint x: 130, endPoint y: 110, distance: 66.7
click at [130, 110] on div at bounding box center [239, 47] width 1400 height 1181
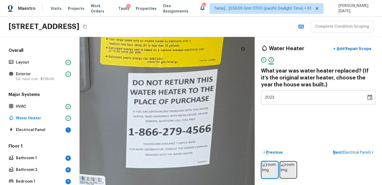
drag, startPoint x: 186, startPoint y: 102, endPoint x: 172, endPoint y: 200, distance: 98.6
click at [172, 184] on html "Maestro Visits Projects Work Orders Tasks 11 Properties Geo Assignments 662 Tam…" at bounding box center [191, 92] width 382 height 185
click at [288, 170] on img at bounding box center [287, 169] width 15 height 15
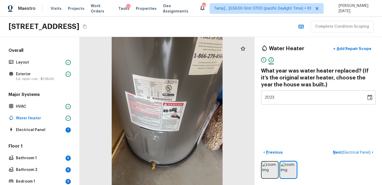
click at [172, 93] on div at bounding box center [167, 111] width 175 height 148
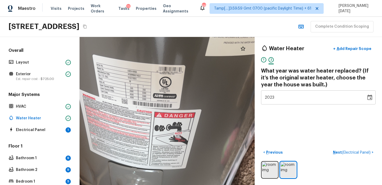
click at [153, 84] on div at bounding box center [162, 128] width 352 height 297
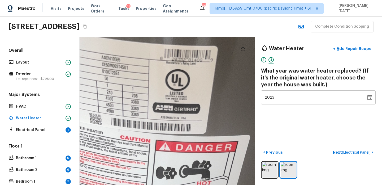
click at [370, 98] on icon "Choose date, selected date is Dec 31, 2023" at bounding box center [369, 96] width 5 height 5
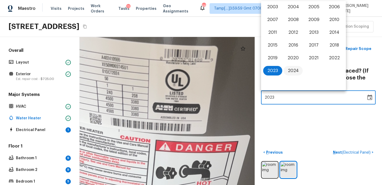
click at [293, 68] on button "2024" at bounding box center [292, 71] width 19 height 10
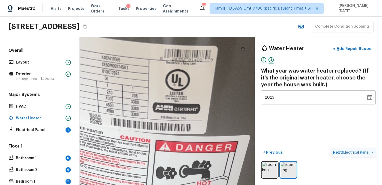
click at [339, 152] on p "Next ( Electrical Panel )" at bounding box center [352, 152] width 39 height 6
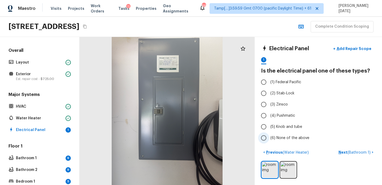
click at [271, 137] on span "(6) None of the above" at bounding box center [289, 137] width 39 height 5
click at [269, 137] on input "(6) None of the above" at bounding box center [263, 137] width 11 height 11
radio input "true"
click at [280, 173] on img at bounding box center [287, 169] width 15 height 15
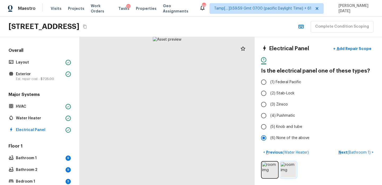
click at [289, 169] on img at bounding box center [287, 169] width 15 height 15
click at [344, 152] on p "Next ( Bathroom 1 )" at bounding box center [354, 152] width 33 height 6
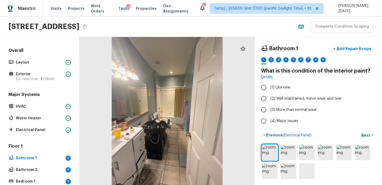
click at [160, 129] on div at bounding box center [167, 111] width 175 height 148
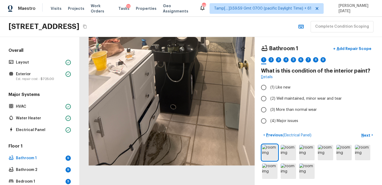
drag, startPoint x: 158, startPoint y: 119, endPoint x: 184, endPoint y: 44, distance: 79.6
click at [184, 44] on div at bounding box center [200, 16] width 352 height 297
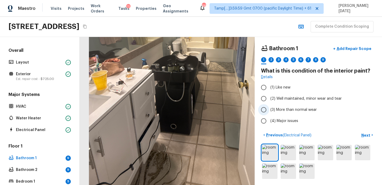
click at [267, 107] on input "(3) More than normal wear" at bounding box center [263, 109] width 11 height 11
radio input "true"
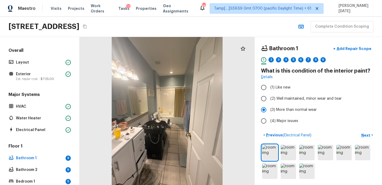
click at [148, 106] on div at bounding box center [167, 111] width 175 height 148
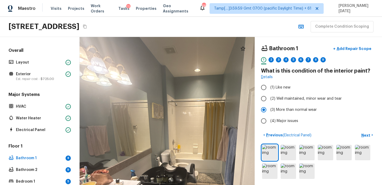
drag, startPoint x: 148, startPoint y: 106, endPoint x: 151, endPoint y: 111, distance: 6.1
click at [151, 111] on div at bounding box center [189, 146] width 352 height 297
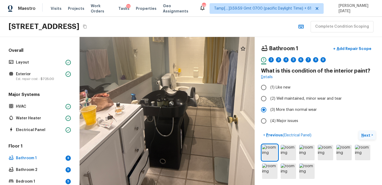
click at [365, 134] on p "Next" at bounding box center [366, 134] width 10 height 5
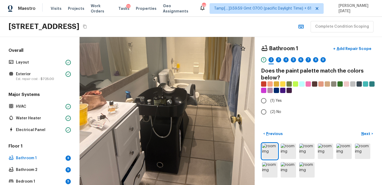
click at [192, 111] on div at bounding box center [189, 66] width 383 height 323
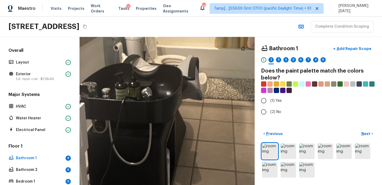
click at [197, 108] on div at bounding box center [187, 21] width 772 height 651
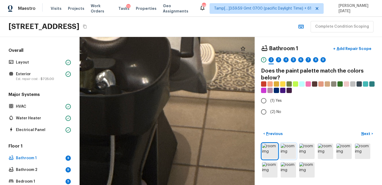
click at [283, 148] on img at bounding box center [287, 150] width 15 height 15
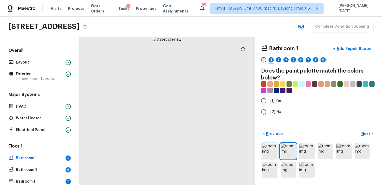
click at [271, 152] on img at bounding box center [269, 150] width 15 height 15
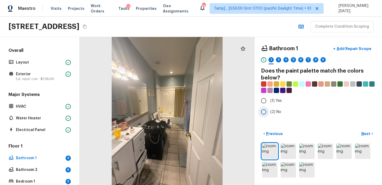
click at [271, 111] on span "(2) No" at bounding box center [275, 111] width 11 height 5
click at [269, 111] on input "(2) No" at bounding box center [263, 111] width 11 height 11
radio input "true"
click at [362, 133] on p "Next" at bounding box center [366, 133] width 10 height 5
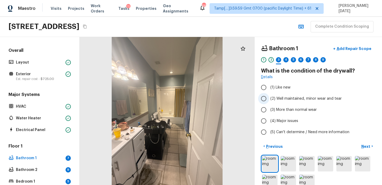
click at [292, 96] on span "(2) Well maintained, minor wear and tear" at bounding box center [305, 98] width 71 height 5
click at [269, 96] on input "(2) Well maintained, minor wear and tear" at bounding box center [263, 98] width 11 height 11
radio input "true"
click at [364, 144] on p "Next" at bounding box center [366, 145] width 10 height 5
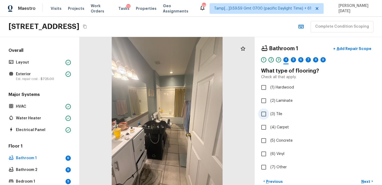
click at [269, 115] on label "(3) Tile" at bounding box center [314, 113] width 113 height 11
click at [269, 115] on input "(3) Tile" at bounding box center [263, 113] width 11 height 11
checkbox input "true"
click at [167, 163] on div at bounding box center [167, 111] width 175 height 148
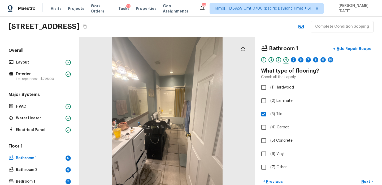
click at [170, 161] on div at bounding box center [167, 111] width 175 height 148
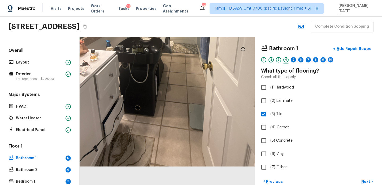
drag, startPoint x: 170, startPoint y: 161, endPoint x: 170, endPoint y: 119, distance: 42.1
click at [170, 119] on div at bounding box center [165, 17] width 352 height 297
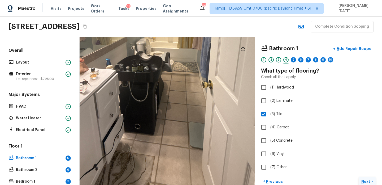
click at [368, 179] on p "Next" at bounding box center [366, 180] width 10 height 5
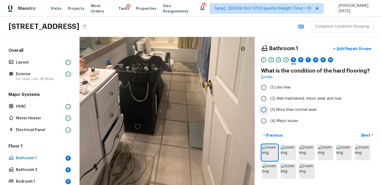
click at [271, 109] on span "(3) More than normal wear" at bounding box center [293, 109] width 46 height 5
click at [269, 109] on input "(3) More than normal wear" at bounding box center [263, 109] width 11 height 11
radio input "true"
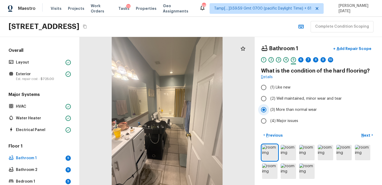
click at [297, 109] on span "(3) More than normal wear" at bounding box center [293, 109] width 46 height 5
click at [269, 109] on input "(3) More than normal wear" at bounding box center [263, 109] width 11 height 11
click at [296, 98] on span "(2) Well maintained, minor wear and tear" at bounding box center [305, 98] width 71 height 5
click at [269, 98] on input "(2) Well maintained, minor wear and tear" at bounding box center [263, 98] width 11 height 11
radio input "true"
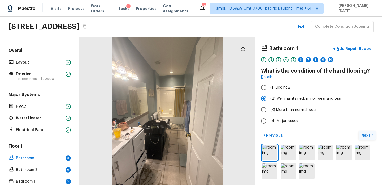
click at [366, 135] on p "Next" at bounding box center [366, 134] width 10 height 5
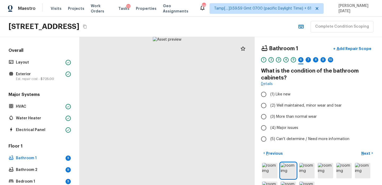
click at [167, 119] on div at bounding box center [167, 111] width 175 height 148
click at [167, 119] on div at bounding box center [166, 108] width 241 height 204
click at [167, 119] on div at bounding box center [167, 106] width 265 height 223
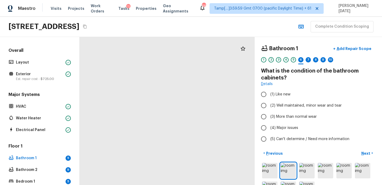
click at [167, 119] on div at bounding box center [167, 106] width 265 height 223
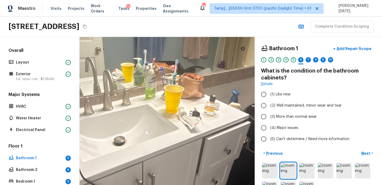
drag, startPoint x: 183, startPoint y: 133, endPoint x: 167, endPoint y: 154, distance: 26.9
click at [167, 154] on div at bounding box center [151, 115] width 534 height 450
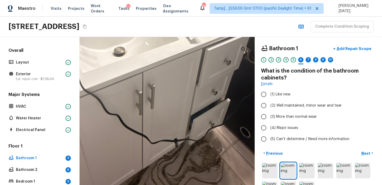
drag, startPoint x: 194, startPoint y: 145, endPoint x: 194, endPoint y: 56, distance: 89.1
click at [194, 56] on div at bounding box center [151, 26] width 534 height 450
click at [265, 104] on input "(2) Well maintained, minor wear and tear" at bounding box center [263, 105] width 11 height 11
radio input "true"
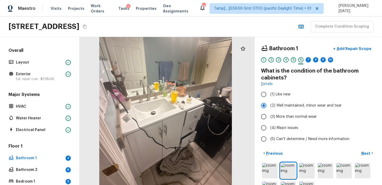
click at [206, 132] on div at bounding box center [165, 102] width 209 height 177
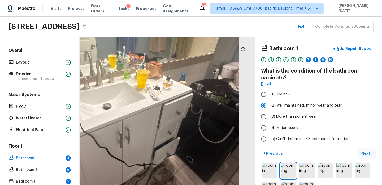
click at [366, 155] on p "Next" at bounding box center [366, 152] width 10 height 5
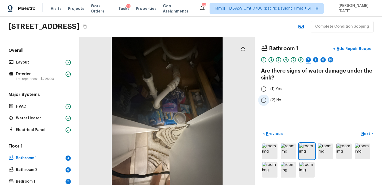
click at [262, 99] on input "(2) No" at bounding box center [263, 99] width 11 height 11
radio input "true"
click at [370, 135] on p "Next" at bounding box center [366, 133] width 10 height 5
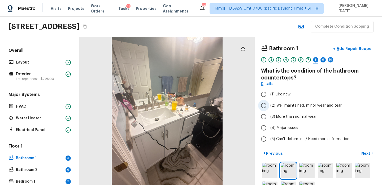
click at [271, 106] on span "(2) Well maintained, minor wear and tear" at bounding box center [305, 105] width 71 height 5
click at [269, 106] on input "(2) Well maintained, minor wear and tear" at bounding box center [263, 105] width 11 height 11
radio input "true"
click at [175, 104] on div at bounding box center [167, 111] width 175 height 148
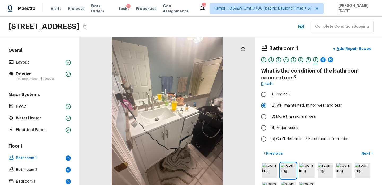
click at [175, 104] on div at bounding box center [167, 111] width 175 height 148
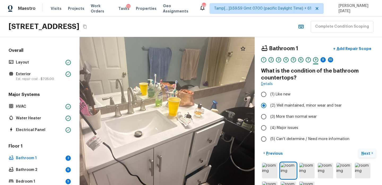
click at [367, 152] on p "Next" at bounding box center [366, 152] width 10 height 5
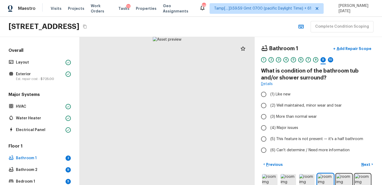
click at [204, 131] on div at bounding box center [167, 111] width 175 height 148
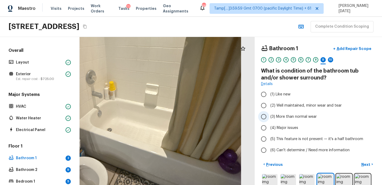
click at [284, 118] on span "(3) More than normal wear" at bounding box center [293, 116] width 46 height 5
click at [269, 118] on input "(3) More than normal wear" at bounding box center [263, 116] width 11 height 11
radio input "true"
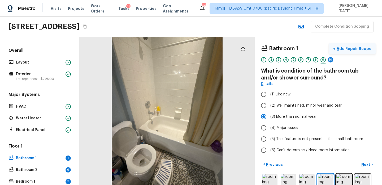
click at [350, 49] on p "Add Repair Scope" at bounding box center [353, 48] width 36 height 5
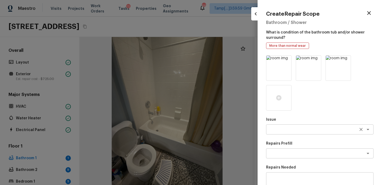
click at [284, 125] on div "x ​" at bounding box center [319, 129] width 107 height 10
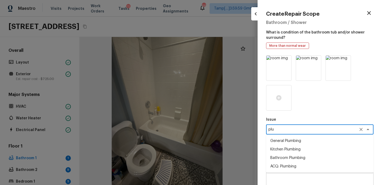
click at [291, 156] on li "Bathroom Plumbing" at bounding box center [319, 157] width 107 height 8
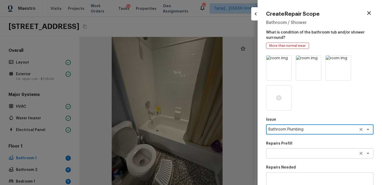
type textarea "Bathroom Plumbing"
click at [283, 151] on textarea at bounding box center [312, 152] width 88 height 5
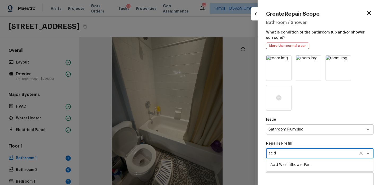
click at [290, 167] on li "Acid Wash Shower Pan" at bounding box center [319, 164] width 107 height 8
type textarea "Acid Wash Shower Pan"
type textarea "Prep and acid wash/deep clean the shower pan."
type input "$50.00"
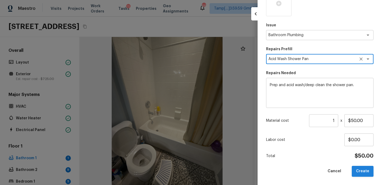
type textarea "Acid Wash Shower Pan"
click at [359, 170] on button "Create" at bounding box center [363, 170] width 22 height 11
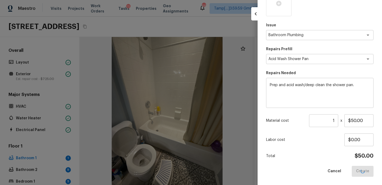
type input "$0.00"
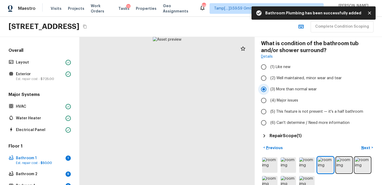
scroll to position [32, 0]
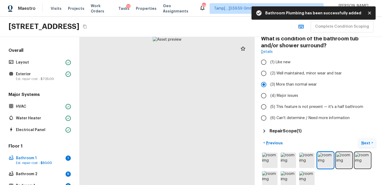
click at [367, 143] on p "Next" at bounding box center [366, 142] width 10 height 5
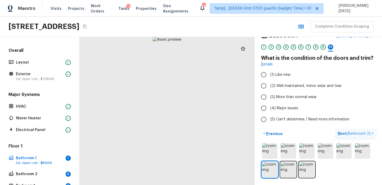
scroll to position [12, 0]
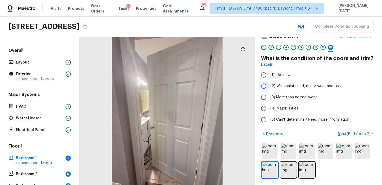
click at [269, 87] on label "(2) Well maintained, minor wear and tear" at bounding box center [314, 85] width 113 height 11
click at [269, 87] on input "(2) Well maintained, minor wear and tear" at bounding box center [263, 85] width 11 height 11
radio input "true"
click at [345, 133] on p "Next ( Bathroom 2 )" at bounding box center [354, 134] width 34 height 6
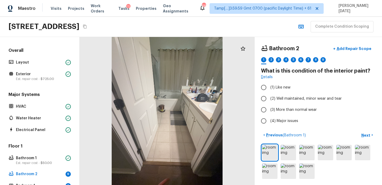
click at [185, 116] on div at bounding box center [167, 111] width 175 height 148
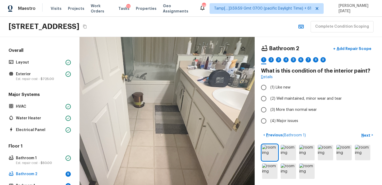
click at [185, 116] on div at bounding box center [149, 104] width 352 height 297
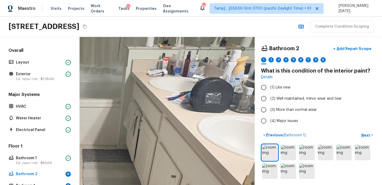
drag, startPoint x: 210, startPoint y: 114, endPoint x: 169, endPoint y: 188, distance: 85.4
click at [169, 184] on html "Maestro Visits Projects Work Orders Tasks 11 Properties Geo Assignments 662 Tam…" at bounding box center [191, 92] width 382 height 185
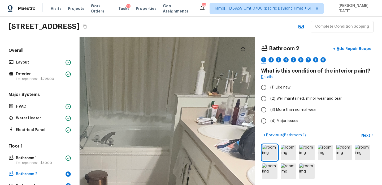
drag, startPoint x: 153, startPoint y: 153, endPoint x: 204, endPoint y: 168, distance: 53.3
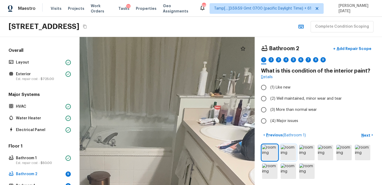
click at [286, 154] on img at bounding box center [287, 151] width 15 height 15
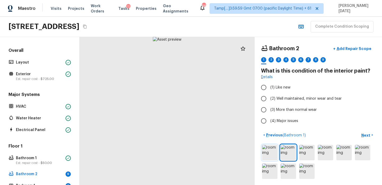
click at [274, 154] on img at bounding box center [269, 151] width 15 height 15
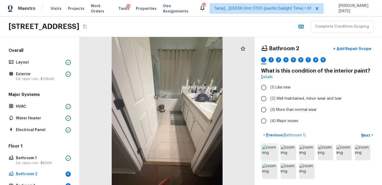
click at [270, 153] on img at bounding box center [269, 151] width 15 height 15
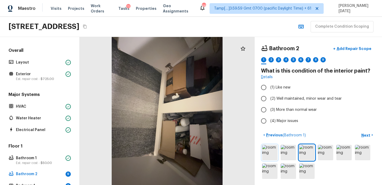
click at [270, 156] on img at bounding box center [269, 151] width 15 height 15
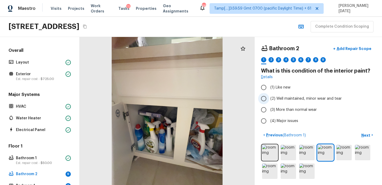
click at [273, 100] on span "(2) Well maintained, minor wear and tear" at bounding box center [305, 98] width 71 height 5
click at [269, 100] on input "(2) Well maintained, minor wear and tear" at bounding box center [263, 98] width 11 height 11
radio input "true"
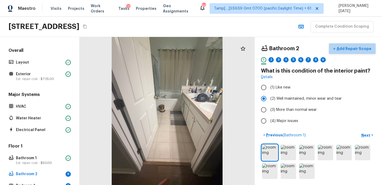
click at [357, 49] on p "Add Repair Scope" at bounding box center [353, 48] width 36 height 5
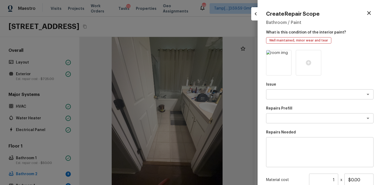
click at [369, 15] on icon "button" at bounding box center [369, 13] width 6 height 6
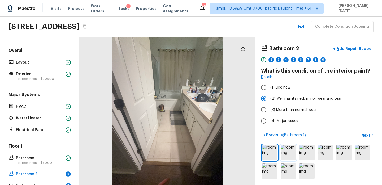
click at [287, 154] on img at bounding box center [287, 151] width 15 height 15
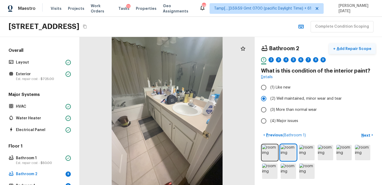
click at [351, 47] on p "Add Repair Scope" at bounding box center [353, 48] width 36 height 5
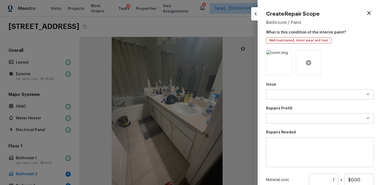
click at [311, 60] on icon at bounding box center [308, 62] width 6 height 6
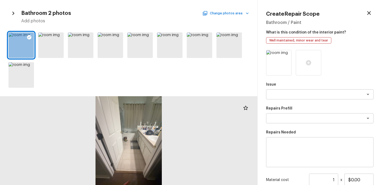
click at [245, 16] on button "Change photos area" at bounding box center [225, 13] width 45 height 7
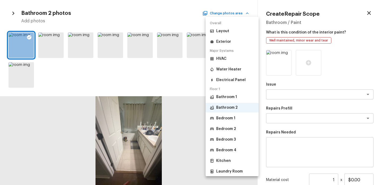
click at [239, 97] on li "Bathroom 1" at bounding box center [231, 97] width 53 height 10
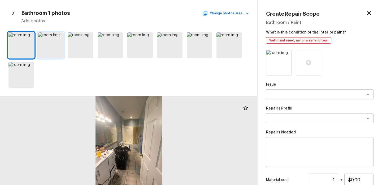
click at [57, 41] on div at bounding box center [59, 37] width 10 height 11
click at [281, 97] on div "x ​" at bounding box center [319, 94] width 107 height 10
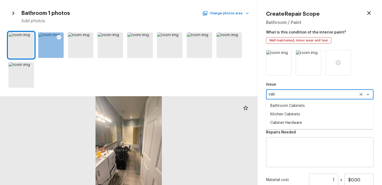
click at [297, 106] on li "Bathroom Cabinets" at bounding box center [319, 105] width 107 height 8
type textarea "Bathroom Cabinets"
click at [276, 117] on textarea at bounding box center [312, 117] width 88 height 5
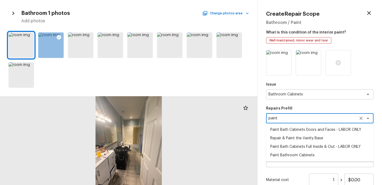
click at [294, 129] on li "Paint Bath Cabinets Doors and Faces - LABOR ONLY" at bounding box center [319, 129] width 107 height 8
type textarea "Paint Bath Cabinets Doors and Faces - LABOR ONLY"
type textarea "Prep, sand, mask and apply 2 coats of paint to the bathroom cabinet doors and b…"
type input "$27.00"
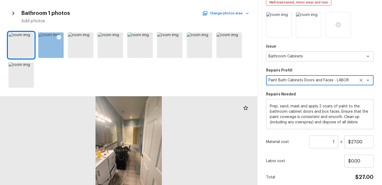
scroll to position [59, 0]
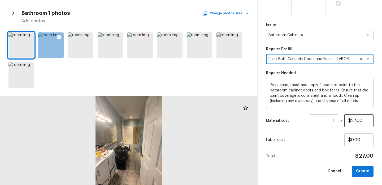
type textarea "Paint Bath Cabinets Doors and Faces - LABOR ONLY"
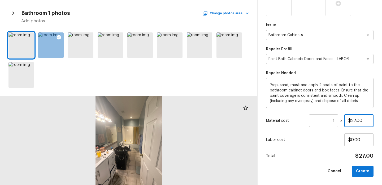
drag, startPoint x: 364, startPoint y: 120, endPoint x: 315, endPoint y: 120, distance: 49.0
click at [315, 120] on div "Material cost 1 ​ x $27.00" at bounding box center [319, 120] width 107 height 13
type input "$1,000.00"
click at [367, 169] on button "Create" at bounding box center [363, 170] width 22 height 11
type input "$0.00"
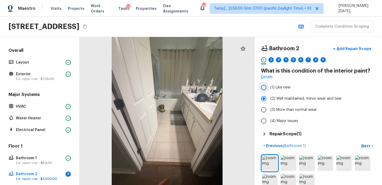
scroll to position [12, 0]
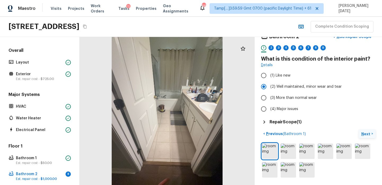
click at [362, 131] on p "Next" at bounding box center [366, 133] width 10 height 5
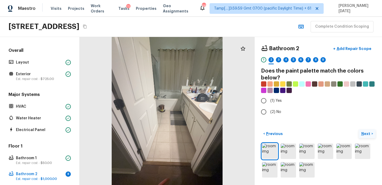
scroll to position [0, 0]
click at [267, 100] on input "(1) Yes" at bounding box center [263, 100] width 11 height 11
radio input "true"
click at [264, 115] on input "(2) No" at bounding box center [263, 111] width 11 height 11
radio input "true"
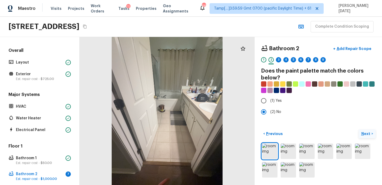
click at [364, 134] on p "Next" at bounding box center [366, 133] width 10 height 5
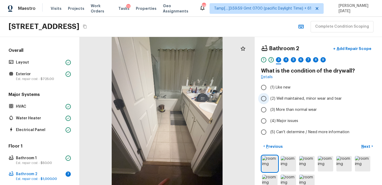
click at [292, 100] on span "(2) Well maintained, minor wear and tear" at bounding box center [305, 98] width 71 height 5
click at [269, 100] on input "(2) Well maintained, minor wear and tear" at bounding box center [263, 98] width 11 height 11
radio input "true"
click at [363, 145] on p "Next" at bounding box center [366, 145] width 10 height 5
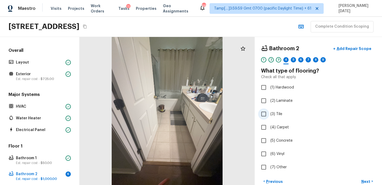
click at [271, 114] on span "(3) Tile" at bounding box center [276, 113] width 12 height 5
click at [269, 114] on input "(3) Tile" at bounding box center [263, 113] width 11 height 11
checkbox input "true"
click at [178, 147] on div at bounding box center [167, 111] width 175 height 148
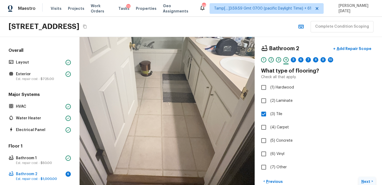
click at [362, 178] on p "Next" at bounding box center [366, 180] width 10 height 5
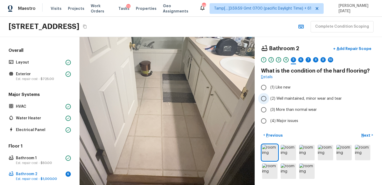
click at [277, 103] on label "(2) Well maintained, minor wear and tear" at bounding box center [314, 98] width 113 height 11
click at [269, 103] on input "(2) Well maintained, minor wear and tear" at bounding box center [263, 98] width 11 height 11
radio input "true"
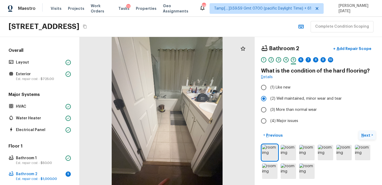
click at [366, 135] on p "Next" at bounding box center [366, 134] width 10 height 5
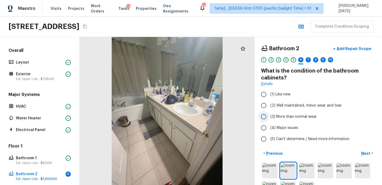
click at [285, 116] on span "(3) More than normal wear" at bounding box center [293, 116] width 46 height 5
click at [269, 116] on input "(3) More than normal wear" at bounding box center [263, 116] width 11 height 11
radio input "true"
click at [364, 151] on p "Next" at bounding box center [366, 152] width 10 height 5
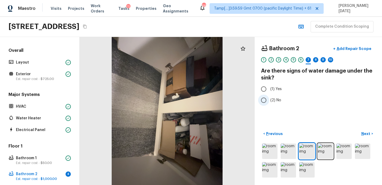
click at [267, 100] on input "(2) No" at bounding box center [263, 99] width 11 height 11
radio input "true"
click at [364, 131] on p "Next" at bounding box center [366, 133] width 10 height 5
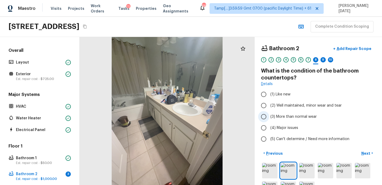
scroll to position [9, 0]
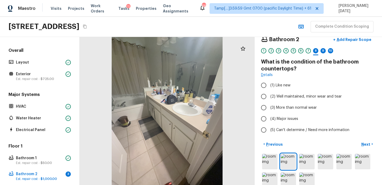
click at [192, 122] on div at bounding box center [167, 111] width 175 height 148
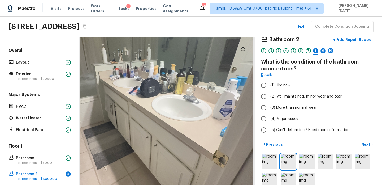
drag, startPoint x: 192, startPoint y: 115, endPoint x: 192, endPoint y: 127, distance: 11.7
click at [192, 127] on div at bounding box center [142, 110] width 352 height 297
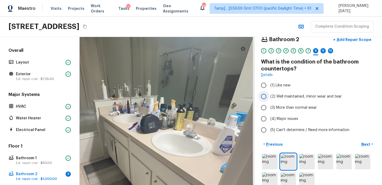
click at [276, 96] on span "(2) Well maintained, minor wear and tear" at bounding box center [305, 96] width 71 height 5
click at [269, 96] on input "(2) Well maintained, minor wear and tear" at bounding box center [263, 96] width 11 height 11
radio input "true"
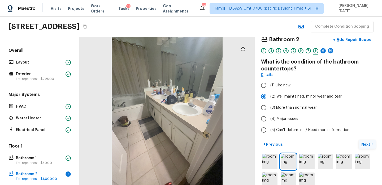
click at [365, 144] on p "Next" at bounding box center [366, 143] width 10 height 5
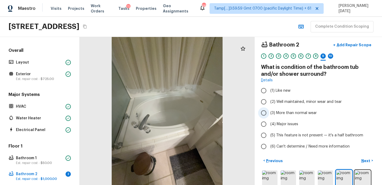
scroll to position [4, 0]
click at [274, 112] on span "(3) More than normal wear" at bounding box center [293, 111] width 46 height 5
click at [269, 112] on input "(3) More than normal wear" at bounding box center [263, 112] width 11 height 11
radio input "true"
click at [366, 157] on p "Next" at bounding box center [366, 159] width 10 height 5
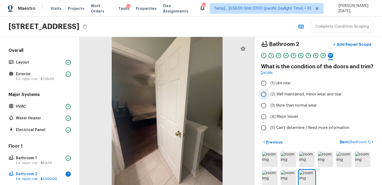
click at [287, 95] on span "(2) Well maintained, minor wear and tear" at bounding box center [305, 93] width 71 height 5
click at [269, 95] on input "(2) Well maintained, minor wear and tear" at bounding box center [263, 94] width 11 height 11
radio input "true"
click at [345, 140] on p "Next ( Bedroom 1 )" at bounding box center [356, 142] width 32 height 6
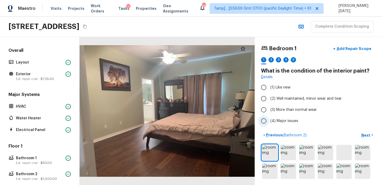
scroll to position [1, 0]
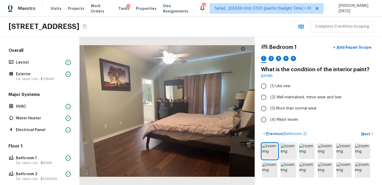
click at [288, 151] on img at bounding box center [287, 150] width 15 height 15
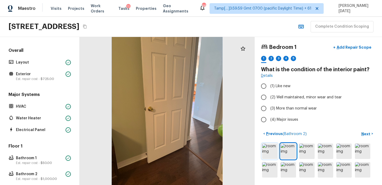
click at [268, 152] on img at bounding box center [269, 150] width 15 height 15
click at [270, 98] on span "(2) Well maintained, minor wear and tear" at bounding box center [305, 96] width 71 height 5
click at [269, 98] on input "(2) Well maintained, minor wear and tear" at bounding box center [263, 96] width 11 height 11
radio input "true"
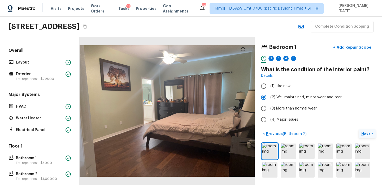
click at [365, 131] on p "Next" at bounding box center [366, 133] width 10 height 5
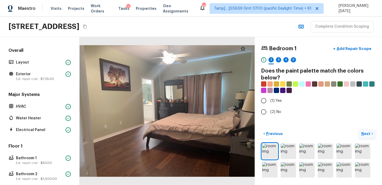
scroll to position [0, 0]
click at [267, 112] on input "(2) No" at bounding box center [263, 111] width 11 height 11
radio input "true"
click at [364, 133] on p "Next" at bounding box center [366, 133] width 10 height 5
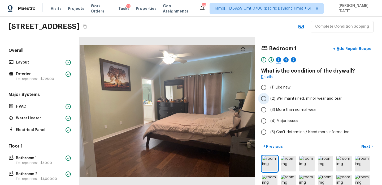
click at [283, 98] on span "(2) Well maintained, minor wear and tear" at bounding box center [305, 98] width 71 height 5
click at [269, 98] on input "(2) Well maintained, minor wear and tear" at bounding box center [263, 98] width 11 height 11
radio input "true"
click at [366, 146] on p "Next" at bounding box center [366, 145] width 10 height 5
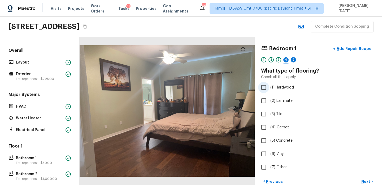
click at [271, 88] on span "(1) Hardwood" at bounding box center [282, 87] width 24 height 5
click at [269, 88] on input "(1) Hardwood" at bounding box center [263, 87] width 11 height 11
checkbox input "true"
click at [364, 177] on button "Next >" at bounding box center [366, 181] width 17 height 9
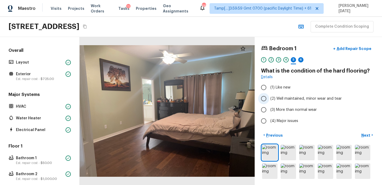
click at [295, 98] on span "(2) Well maintained, minor wear and tear" at bounding box center [305, 98] width 71 height 5
click at [269, 98] on input "(2) Well maintained, minor wear and tear" at bounding box center [263, 98] width 11 height 11
radio input "true"
click at [368, 136] on p "Next" at bounding box center [366, 134] width 10 height 5
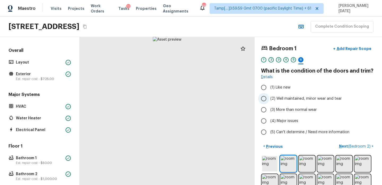
click at [288, 102] on label "(2) Well maintained, minor wear and tear" at bounding box center [314, 98] width 113 height 11
click at [269, 102] on input "(2) Well maintained, minor wear and tear" at bounding box center [263, 98] width 11 height 11
radio input "true"
click at [344, 144] on p "Next ( Bedroom 2 )" at bounding box center [355, 146] width 33 height 6
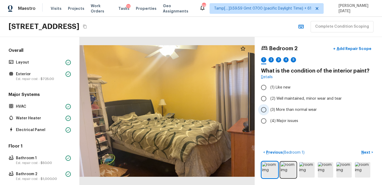
click at [292, 109] on span "(3) More than normal wear" at bounding box center [293, 109] width 46 height 5
click at [269, 109] on input "(3) More than normal wear" at bounding box center [263, 109] width 11 height 11
radio input "true"
click at [289, 168] on img at bounding box center [287, 169] width 15 height 15
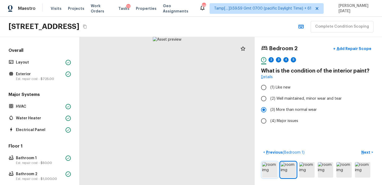
click at [268, 170] on img at bounding box center [269, 169] width 15 height 15
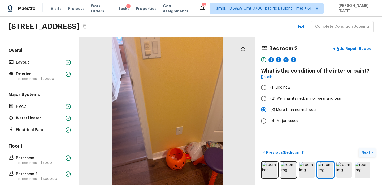
click at [368, 151] on p "Next" at bounding box center [366, 151] width 10 height 5
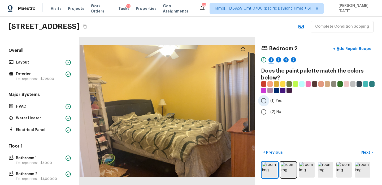
click at [266, 98] on input "(1) Yes" at bounding box center [263, 100] width 11 height 11
radio input "true"
click at [366, 151] on p "Next" at bounding box center [366, 151] width 10 height 5
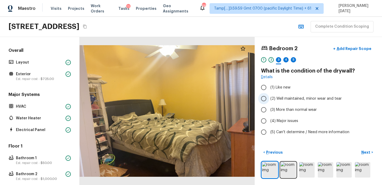
click at [274, 101] on span "(2) Well maintained, minor wear and tear" at bounding box center [305, 98] width 71 height 5
click at [269, 101] on input "(2) Well maintained, minor wear and tear" at bounding box center [263, 98] width 11 height 11
radio input "true"
click at [364, 151] on p "Next" at bounding box center [366, 151] width 10 height 5
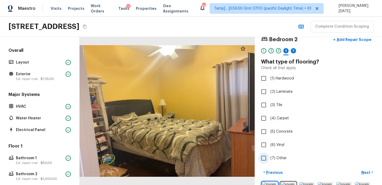
scroll to position [29, 0]
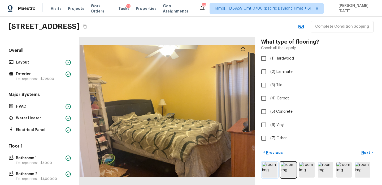
click at [269, 170] on img at bounding box center [269, 169] width 15 height 15
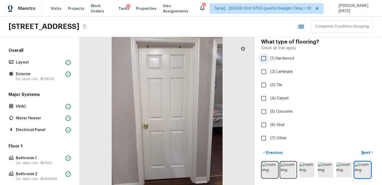
click at [275, 61] on label "(1) Hardwood" at bounding box center [314, 58] width 113 height 11
click at [269, 61] on input "(1) Hardwood" at bounding box center [263, 58] width 11 height 11
checkbox input "true"
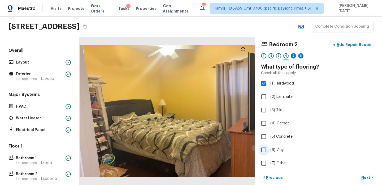
scroll to position [4, 0]
click at [364, 174] on button "Next >" at bounding box center [366, 177] width 17 height 9
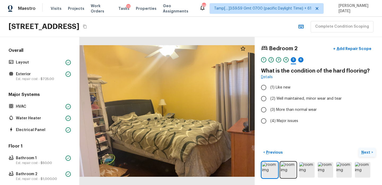
scroll to position [0, 0]
click at [275, 99] on span "(2) Well maintained, minor wear and tear" at bounding box center [305, 98] width 71 height 5
click at [269, 99] on input "(2) Well maintained, minor wear and tear" at bounding box center [263, 98] width 11 height 11
radio input "true"
click at [364, 150] on p "Next" at bounding box center [366, 151] width 10 height 5
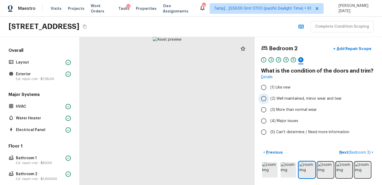
click at [275, 97] on span "(2) Well maintained, minor wear and tear" at bounding box center [305, 98] width 71 height 5
click at [269, 97] on input "(2) Well maintained, minor wear and tear" at bounding box center [263, 98] width 11 height 11
radio input "true"
click at [345, 150] on p "Next ( Bedroom 3 )" at bounding box center [355, 152] width 32 height 6
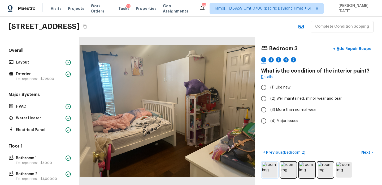
click at [272, 167] on img at bounding box center [269, 169] width 15 height 15
click at [284, 167] on img at bounding box center [287, 169] width 15 height 15
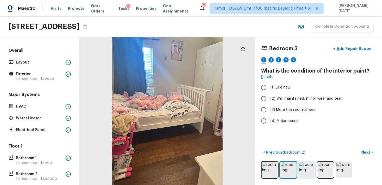
click at [304, 167] on img at bounding box center [306, 169] width 15 height 15
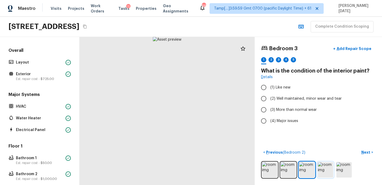
click at [322, 167] on img at bounding box center [325, 169] width 15 height 15
click at [342, 167] on img at bounding box center [343, 169] width 15 height 15
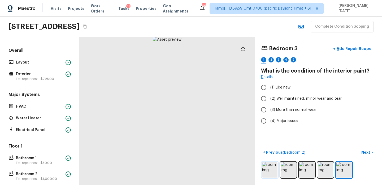
click at [268, 168] on img at bounding box center [269, 169] width 15 height 15
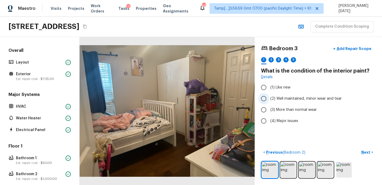
click at [271, 100] on span "(2) Well maintained, minor wear and tear" at bounding box center [305, 98] width 71 height 5
click at [269, 100] on input "(2) Well maintained, minor wear and tear" at bounding box center [263, 98] width 11 height 11
radio input "true"
click at [363, 151] on p "Next" at bounding box center [366, 151] width 10 height 5
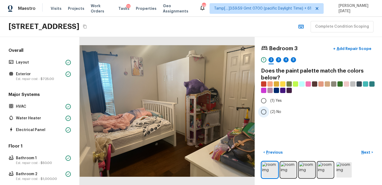
click at [262, 112] on input "(2) No" at bounding box center [263, 111] width 11 height 11
radio input "true"
click at [367, 152] on p "Next" at bounding box center [366, 151] width 10 height 5
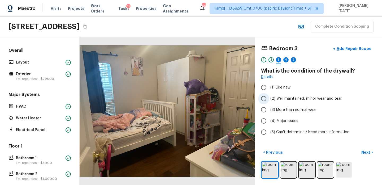
click at [279, 101] on span "(2) Well maintained, minor wear and tear" at bounding box center [305, 98] width 71 height 5
click at [269, 101] on input "(2) Well maintained, minor wear and tear" at bounding box center [263, 98] width 11 height 11
radio input "true"
click at [362, 151] on p "Next" at bounding box center [366, 151] width 10 height 5
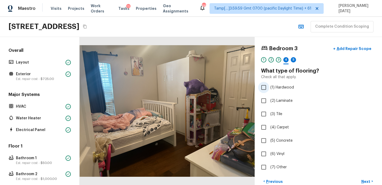
click at [273, 88] on span "(1) Hardwood" at bounding box center [282, 87] width 24 height 5
click at [269, 88] on input "(1) Hardwood" at bounding box center [263, 87] width 11 height 11
checkbox input "true"
click at [367, 179] on p "Next" at bounding box center [366, 180] width 10 height 5
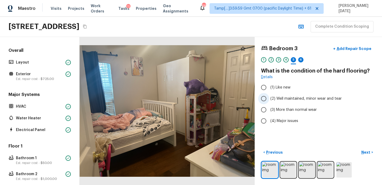
click at [287, 103] on label "(2) Well maintained, minor wear and tear" at bounding box center [314, 98] width 113 height 11
click at [269, 103] on input "(2) Well maintained, minor wear and tear" at bounding box center [263, 98] width 11 height 11
radio input "true"
click at [363, 150] on p "Next" at bounding box center [366, 151] width 10 height 5
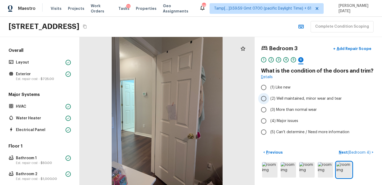
click at [272, 101] on span "(2) Well maintained, minor wear and tear" at bounding box center [305, 98] width 71 height 5
click at [269, 101] on input "(2) Well maintained, minor wear and tear" at bounding box center [263, 98] width 11 height 11
radio input "true"
click at [344, 150] on p "Next ( Bedroom 4 )" at bounding box center [355, 152] width 33 height 6
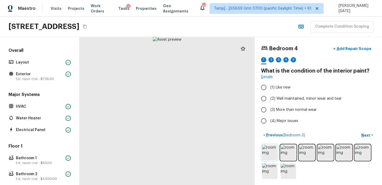
click at [268, 151] on img at bounding box center [269, 151] width 15 height 15
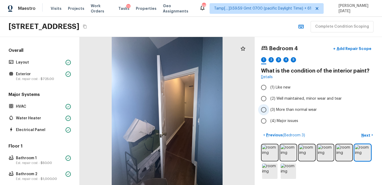
click at [279, 108] on span "(3) More than normal wear" at bounding box center [293, 109] width 46 height 5
click at [269, 108] on input "(3) More than normal wear" at bounding box center [263, 109] width 11 height 11
radio input "true"
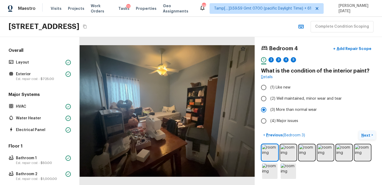
click at [367, 134] on p "Next" at bounding box center [366, 134] width 10 height 5
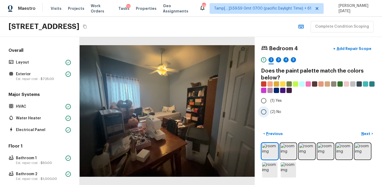
click at [264, 110] on input "(2) No" at bounding box center [263, 111] width 11 height 11
radio input "true"
click at [366, 132] on p "Next" at bounding box center [366, 133] width 10 height 5
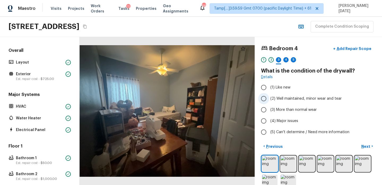
click at [302, 99] on span "(2) Well maintained, minor wear and tear" at bounding box center [305, 98] width 71 height 5
click at [269, 99] on input "(2) Well maintained, minor wear and tear" at bounding box center [263, 98] width 11 height 11
radio input "true"
click at [364, 144] on p "Next" at bounding box center [366, 145] width 10 height 5
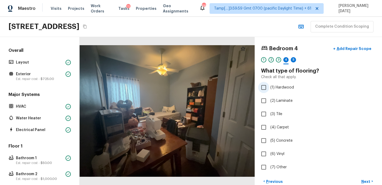
click at [287, 90] on span "(1) Hardwood" at bounding box center [282, 87] width 24 height 5
click at [269, 90] on input "(1) Hardwood" at bounding box center [263, 87] width 11 height 11
checkbox input "true"
click at [365, 177] on button "Next >" at bounding box center [366, 181] width 17 height 9
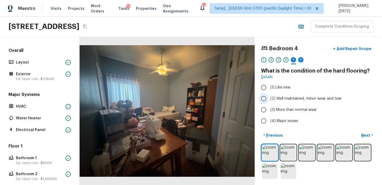
click at [302, 97] on span "(2) Well maintained, minor wear and tear" at bounding box center [305, 98] width 71 height 5
click at [269, 97] on input "(2) Well maintained, minor wear and tear" at bounding box center [263, 98] width 11 height 11
radio input "true"
click at [273, 153] on img at bounding box center [269, 151] width 15 height 15
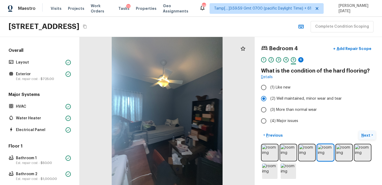
click at [370, 135] on p "Next" at bounding box center [366, 134] width 10 height 5
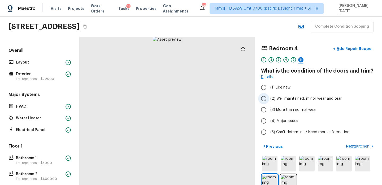
click at [282, 96] on span "(2) Well maintained, minor wear and tear" at bounding box center [305, 98] width 71 height 5
click at [269, 96] on input "(2) Well maintained, minor wear and tear" at bounding box center [263, 98] width 11 height 11
radio input "true"
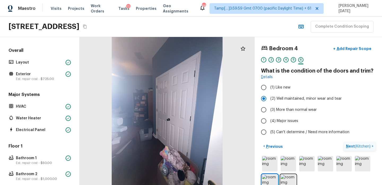
click at [351, 146] on p "Next ( Kitchen )" at bounding box center [359, 146] width 26 height 6
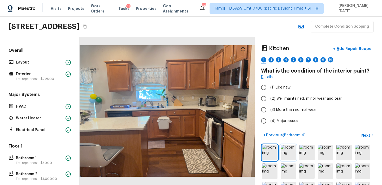
click at [286, 151] on img at bounding box center [287, 151] width 15 height 15
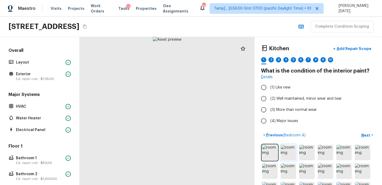
click at [286, 151] on img at bounding box center [287, 151] width 15 height 15
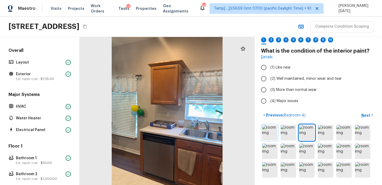
click at [269, 136] on img at bounding box center [269, 132] width 15 height 15
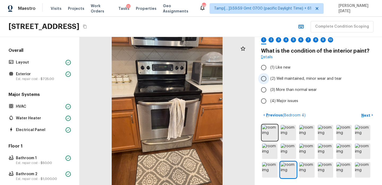
click at [273, 79] on span "(2) Well maintained, minor wear and tear" at bounding box center [305, 78] width 71 height 5
click at [269, 79] on input "(2) Well maintained, minor wear and tear" at bounding box center [263, 78] width 11 height 11
radio input "true"
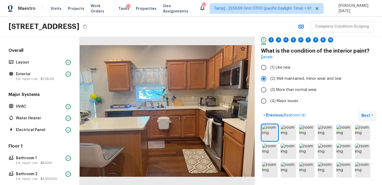
click at [367, 115] on p "Next" at bounding box center [366, 114] width 10 height 5
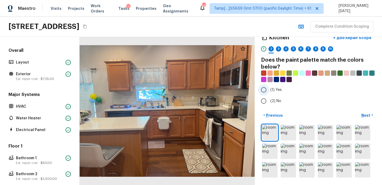
click at [267, 92] on input "(1) Yes" at bounding box center [263, 89] width 11 height 11
radio input "true"
click at [363, 114] on p "Next" at bounding box center [366, 114] width 10 height 5
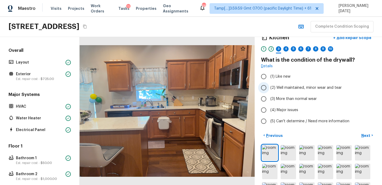
click at [300, 86] on span "(2) Well maintained, minor wear and tear" at bounding box center [305, 87] width 71 height 5
click at [269, 86] on input "(2) Well maintained, minor wear and tear" at bounding box center [263, 87] width 11 height 11
radio input "true"
click at [362, 135] on p "Next" at bounding box center [366, 135] width 10 height 5
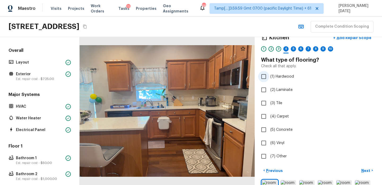
click at [279, 79] on label "(1) Hardwood" at bounding box center [314, 76] width 113 height 11
click at [269, 79] on input "(1) Hardwood" at bounding box center [263, 76] width 11 height 11
checkbox input "true"
click at [365, 168] on p "Next" at bounding box center [366, 170] width 10 height 5
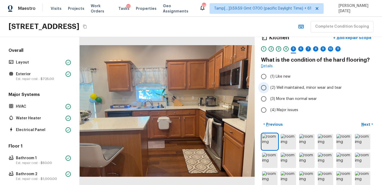
click at [303, 87] on span "(2) Well maintained, minor wear and tear" at bounding box center [305, 87] width 71 height 5
click at [269, 87] on input "(2) Well maintained, minor wear and tear" at bounding box center [263, 87] width 11 height 11
radio input "true"
click at [364, 123] on p "Next" at bounding box center [366, 123] width 10 height 5
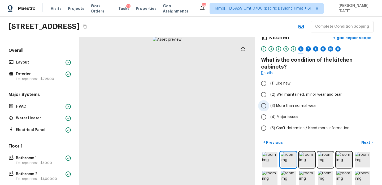
click at [283, 104] on span "(3) More than normal wear" at bounding box center [293, 105] width 46 height 5
click at [269, 104] on input "(3) More than normal wear" at bounding box center [263, 105] width 11 height 11
radio input "true"
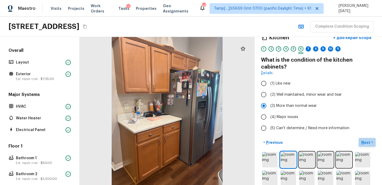
click at [361, 142] on p "Next" at bounding box center [366, 141] width 10 height 5
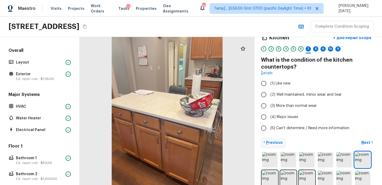
click at [275, 142] on p "Previous" at bounding box center [274, 141] width 18 height 5
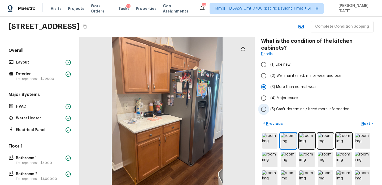
scroll to position [38, 0]
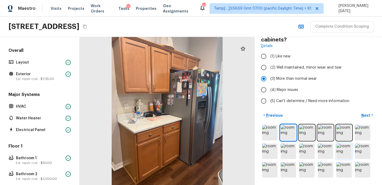
click at [344, 151] on img at bounding box center [343, 150] width 15 height 15
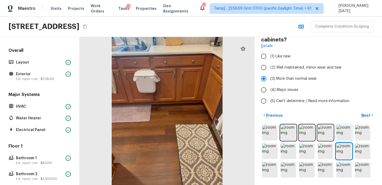
click at [344, 130] on img at bounding box center [343, 132] width 15 height 15
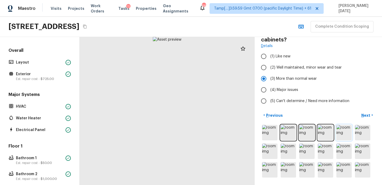
click at [344, 130] on img at bounding box center [343, 132] width 15 height 15
click at [320, 132] on img at bounding box center [325, 132] width 15 height 15
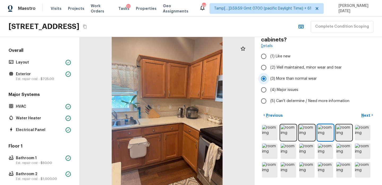
scroll to position [0, 0]
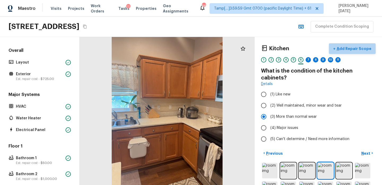
click at [359, 50] on p "Add Repair Scope" at bounding box center [353, 48] width 36 height 5
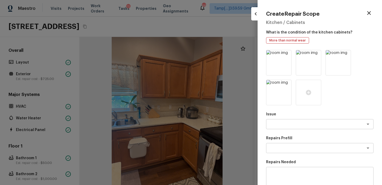
click at [288, 116] on p "Issue" at bounding box center [319, 113] width 107 height 5
click at [285, 122] on textarea at bounding box center [312, 123] width 88 height 5
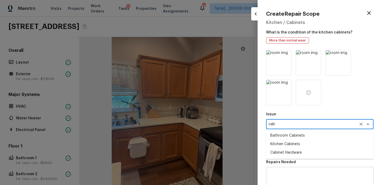
click at [291, 146] on li "Kitchen Cabinets" at bounding box center [319, 143] width 107 height 8
click at [279, 151] on div "x ​" at bounding box center [319, 148] width 107 height 10
type textarea "Kitchen Cabinets"
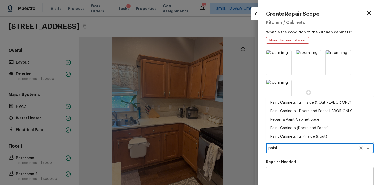
click at [299, 106] on li "Paint Cabinets Full Inside & Out - LABOR ONLY" at bounding box center [319, 102] width 107 height 8
type textarea "Paint Cabinets Full Inside & Out - LABOR ONLY"
type textarea "Prep, sand, mask and apply 2 coats of paint to the kitchen cabinet doors, inter…"
type input "$28.00"
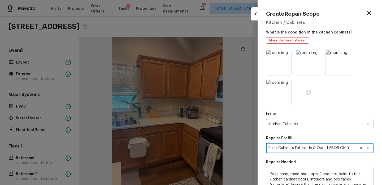
scroll to position [89, 0]
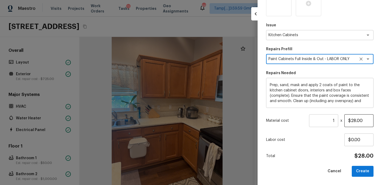
type textarea "Paint Cabinets Full Inside & Out - LABOR ONLY"
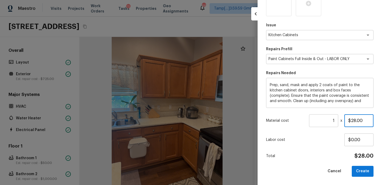
drag, startPoint x: 364, startPoint y: 121, endPoint x: 330, endPoint y: 121, distance: 34.2
click at [330, 121] on div "Material cost 1 ​ x $28.00" at bounding box center [319, 120] width 107 height 13
type input "$1,200.00"
click at [367, 167] on button "Create" at bounding box center [363, 170] width 22 height 11
type input "$0.00"
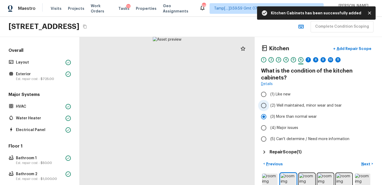
scroll to position [49, 0]
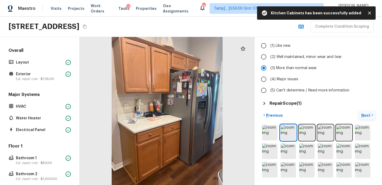
click at [368, 114] on p "Next" at bounding box center [366, 114] width 10 height 5
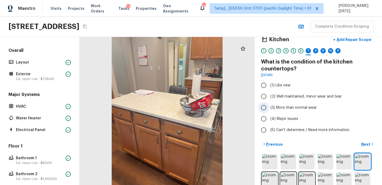
scroll to position [9, 0]
click at [298, 96] on span "(2) Well maintained, minor wear and tear" at bounding box center [305, 95] width 71 height 5
click at [269, 96] on input "(2) Well maintained, minor wear and tear" at bounding box center [263, 95] width 11 height 11
radio input "true"
click at [366, 141] on p "Next" at bounding box center [366, 143] width 10 height 5
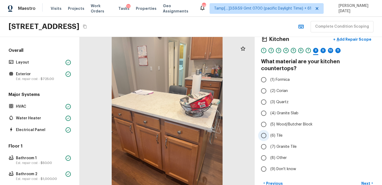
scroll to position [70, 0]
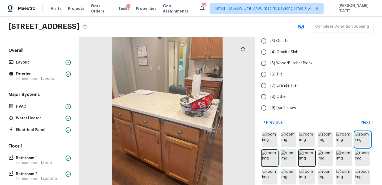
click at [288, 151] on img at bounding box center [287, 157] width 15 height 15
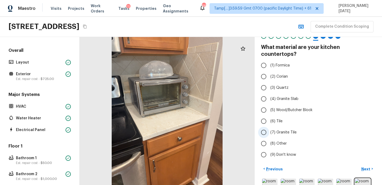
scroll to position [23, 0]
click at [283, 74] on span "(2) Corian" at bounding box center [278, 76] width 17 height 5
click at [269, 71] on input "(2) Corian" at bounding box center [263, 76] width 11 height 11
radio input "true"
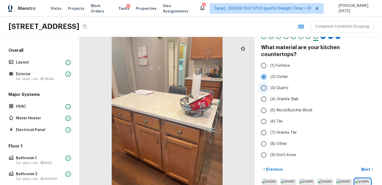
click at [267, 82] on input "(3) Quartz" at bounding box center [263, 87] width 11 height 11
radio input "true"
click at [365, 166] on p "Next" at bounding box center [366, 168] width 10 height 5
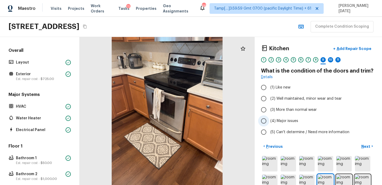
scroll to position [31, 0]
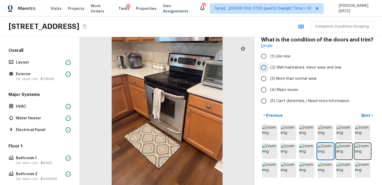
click at [283, 70] on label "(2) Well maintained, minor wear and tear" at bounding box center [314, 67] width 113 height 11
click at [269, 70] on input "(2) Well maintained, minor wear and tear" at bounding box center [263, 67] width 11 height 11
radio input "true"
click at [367, 117] on p "Next" at bounding box center [366, 114] width 10 height 5
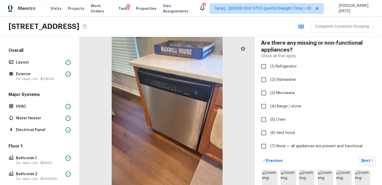
scroll to position [65, 0]
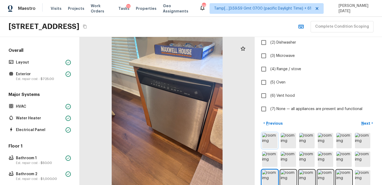
click at [270, 141] on img at bounding box center [269, 140] width 15 height 15
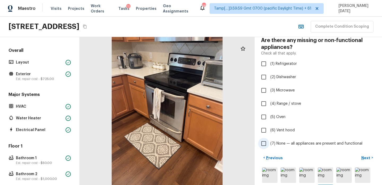
scroll to position [27, 0]
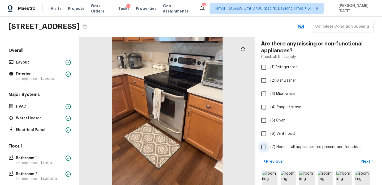
click at [266, 146] on input "(7) None — all appliances are present and functional" at bounding box center [263, 146] width 11 height 11
checkbox input "true"
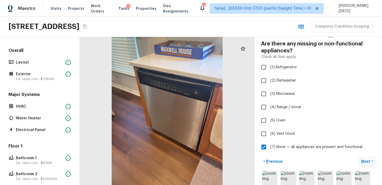
click at [371, 160] on button "Next >" at bounding box center [366, 160] width 17 height 9
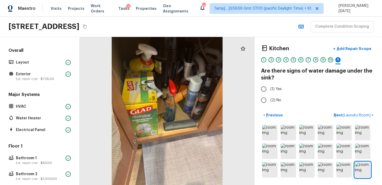
click at [185, 111] on div at bounding box center [167, 111] width 175 height 148
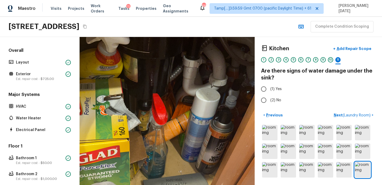
drag, startPoint x: 185, startPoint y: 111, endPoint x: 185, endPoint y: 157, distance: 46.4
click at [185, 157] on div at bounding box center [149, 156] width 352 height 297
click at [266, 100] on input "(2) No" at bounding box center [263, 99] width 11 height 11
radio input "true"
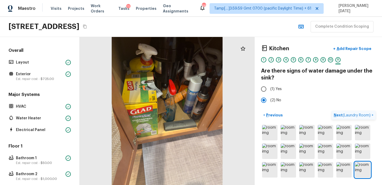
click at [341, 114] on p "Next ( Laundry Room )" at bounding box center [352, 115] width 38 height 6
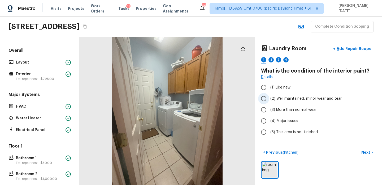
click at [284, 99] on span "(2) Well maintained, minor wear and tear" at bounding box center [305, 98] width 71 height 5
click at [269, 99] on input "(2) Well maintained, minor wear and tear" at bounding box center [263, 98] width 11 height 11
radio input "true"
click at [365, 152] on p "Next" at bounding box center [366, 151] width 10 height 5
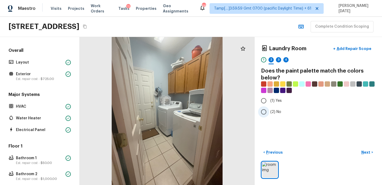
click at [267, 110] on input "(2) No" at bounding box center [263, 111] width 11 height 11
radio input "true"
click at [366, 151] on p "Next" at bounding box center [366, 151] width 10 height 5
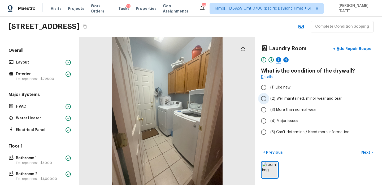
click at [289, 100] on span "(2) Well maintained, minor wear and tear" at bounding box center [305, 98] width 71 height 5
click at [269, 100] on input "(2) Well maintained, minor wear and tear" at bounding box center [263, 98] width 11 height 11
radio input "true"
click at [363, 152] on p "Next" at bounding box center [366, 151] width 10 height 5
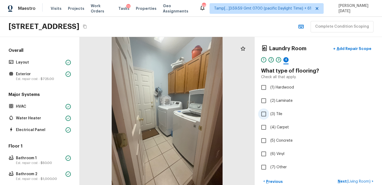
click at [275, 113] on span "(3) Tile" at bounding box center [276, 113] width 12 height 5
click at [269, 113] on input "(3) Tile" at bounding box center [263, 113] width 11 height 11
checkbox input "true"
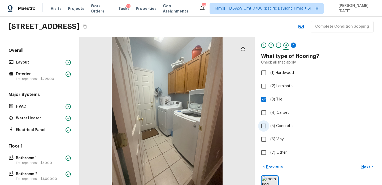
scroll to position [29, 0]
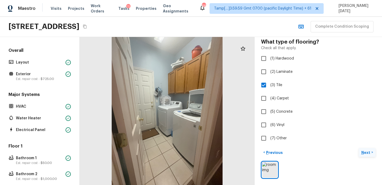
click at [366, 152] on p "Next" at bounding box center [366, 152] width 10 height 5
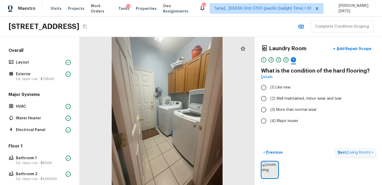
scroll to position [0, 0]
click at [267, 100] on input "(2) Well maintained, minor wear and tear" at bounding box center [263, 98] width 11 height 11
radio input "true"
click at [340, 151] on p "Next ( Living Room )" at bounding box center [354, 152] width 34 height 6
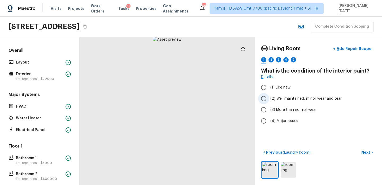
click at [279, 101] on label "(2) Well maintained, minor wear and tear" at bounding box center [314, 98] width 113 height 11
click at [269, 101] on input "(2) Well maintained, minor wear and tear" at bounding box center [263, 98] width 11 height 11
radio input "true"
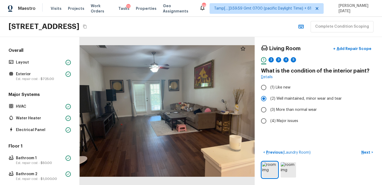
click at [183, 121] on div at bounding box center [167, 111] width 175 height 148
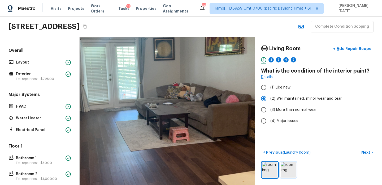
click at [289, 169] on img at bounding box center [287, 169] width 15 height 15
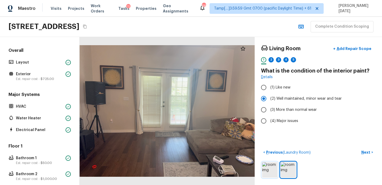
click at [272, 167] on img at bounding box center [269, 169] width 15 height 15
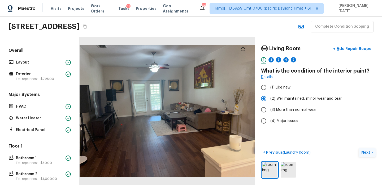
click at [362, 151] on p "Next" at bounding box center [366, 151] width 10 height 5
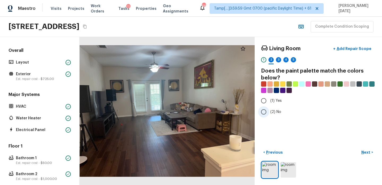
click at [263, 114] on input "(2) No" at bounding box center [263, 111] width 11 height 11
radio input "true"
click at [362, 151] on p "Next" at bounding box center [366, 151] width 10 height 5
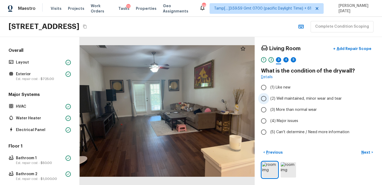
click at [274, 99] on span "(2) Well maintained, minor wear and tear" at bounding box center [305, 98] width 71 height 5
click at [269, 99] on input "(2) Well maintained, minor wear and tear" at bounding box center [263, 98] width 11 height 11
radio input "true"
click at [276, 153] on p "Previous" at bounding box center [274, 151] width 18 height 5
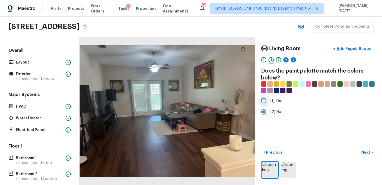
click at [274, 98] on label "(1) Yes" at bounding box center [314, 100] width 113 height 11
click at [269, 98] on input "(1) Yes" at bounding box center [263, 100] width 11 height 11
radio input "true"
click at [367, 151] on p "Next" at bounding box center [366, 151] width 10 height 5
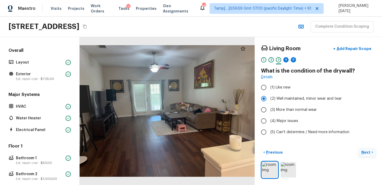
click at [364, 151] on p "Next" at bounding box center [366, 151] width 10 height 5
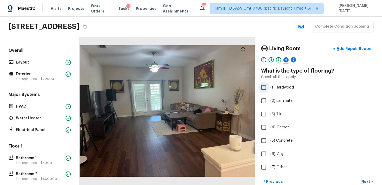
click at [279, 87] on span "(1) Hardwood" at bounding box center [282, 87] width 24 height 5
click at [269, 87] on input "(1) Hardwood" at bounding box center [263, 87] width 11 height 11
checkbox input "true"
click at [366, 177] on button "Next >" at bounding box center [366, 181] width 17 height 9
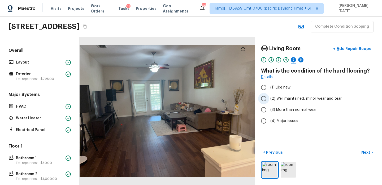
click at [304, 99] on span "(2) Well maintained, minor wear and tear" at bounding box center [305, 98] width 71 height 5
click at [269, 99] on input "(2) Well maintained, minor wear and tear" at bounding box center [263, 98] width 11 height 11
radio input "true"
click at [366, 151] on p "Next" at bounding box center [366, 151] width 10 height 5
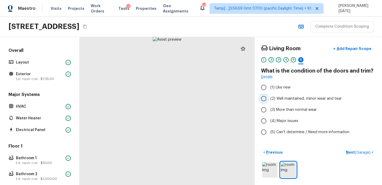
click at [279, 100] on span "(2) Well maintained, minor wear and tear" at bounding box center [305, 98] width 71 height 5
click at [269, 100] on input "(2) Well maintained, minor wear and tear" at bounding box center [263, 98] width 11 height 11
radio input "true"
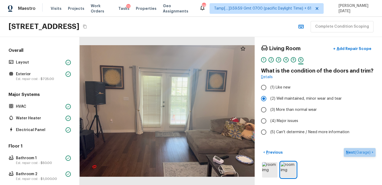
click at [351, 152] on p "Next ( Garage )" at bounding box center [359, 152] width 26 height 6
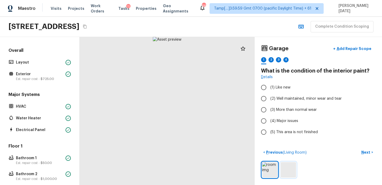
click at [287, 170] on img at bounding box center [287, 169] width 15 height 15
click at [271, 173] on img at bounding box center [269, 169] width 15 height 15
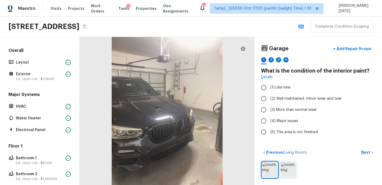
click at [286, 163] on img at bounding box center [287, 169] width 15 height 15
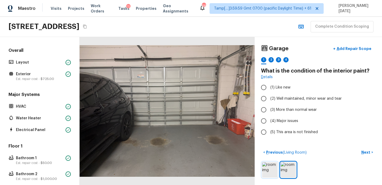
click at [267, 172] on img at bounding box center [269, 169] width 15 height 15
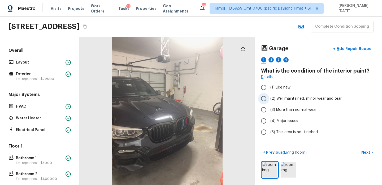
click at [281, 102] on label "(2) Well maintained, minor wear and tear" at bounding box center [314, 98] width 113 height 11
click at [269, 102] on input "(2) Well maintained, minor wear and tear" at bounding box center [263, 98] width 11 height 11
radio input "true"
click at [367, 152] on p "Next" at bounding box center [366, 151] width 10 height 5
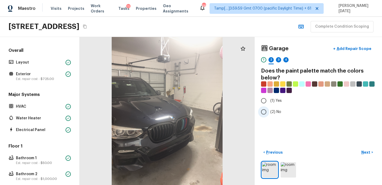
click at [270, 115] on label "(2) No" at bounding box center [314, 111] width 113 height 11
click at [269, 115] on input "(2) No" at bounding box center [263, 111] width 11 height 11
radio input "true"
click at [367, 151] on p "Next" at bounding box center [366, 151] width 10 height 5
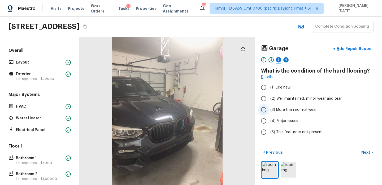
click at [280, 109] on span "(3) More than normal wear" at bounding box center [293, 109] width 46 height 5
click at [269, 109] on input "(3) More than normal wear" at bounding box center [263, 109] width 11 height 11
radio input "true"
click at [364, 150] on p "Next" at bounding box center [366, 151] width 10 height 5
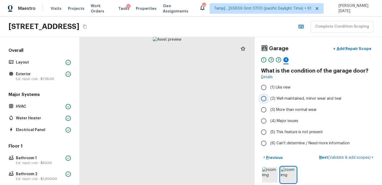
click at [278, 99] on span "(2) Well maintained, minor wear and tear" at bounding box center [305, 98] width 71 height 5
click at [269, 99] on input "(2) Well maintained, minor wear and tear" at bounding box center [263, 98] width 11 height 11
radio input "true"
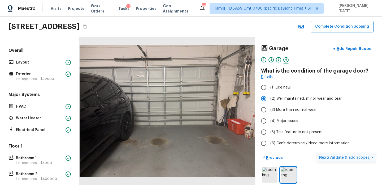
click at [324, 155] on p "Next ( Validate & add scopes )" at bounding box center [345, 157] width 52 height 6
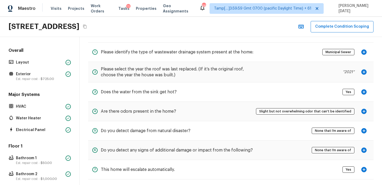
scroll to position [27, 0]
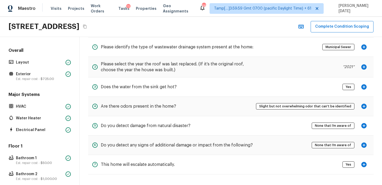
click at [364, 104] on icon "button" at bounding box center [363, 105] width 5 height 5
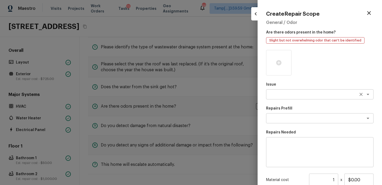
click at [271, 93] on textarea at bounding box center [312, 93] width 88 height 5
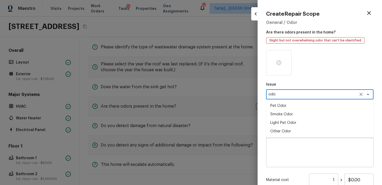
click at [278, 130] on li "Other Odor" at bounding box center [319, 131] width 107 height 8
type textarea "Other Odor"
click at [289, 118] on textarea at bounding box center [312, 117] width 88 height 5
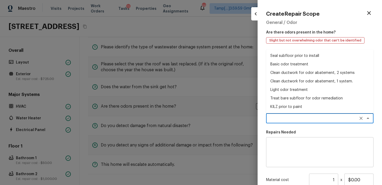
click at [297, 63] on li "Basic odor treatment" at bounding box center [319, 64] width 107 height 8
type textarea "Basic odor treatment"
type textarea "OD Odor Protocol: Heavy Odor present. Remediate home odor. Including but not li…"
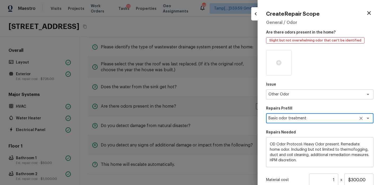
scroll to position [59, 0]
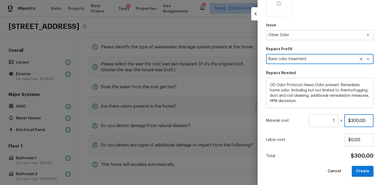
drag, startPoint x: 365, startPoint y: 120, endPoint x: 303, endPoint y: 120, distance: 62.6
click at [303, 120] on div "Material cost 1 ​ x $300.00" at bounding box center [319, 120] width 107 height 13
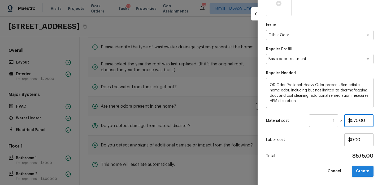
type input "$575.00"
click at [356, 171] on button "Create" at bounding box center [363, 170] width 22 height 11
type input "$0.00"
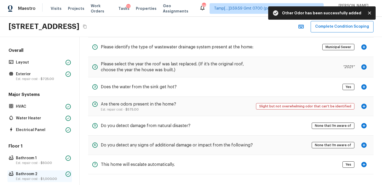
scroll to position [157, 0]
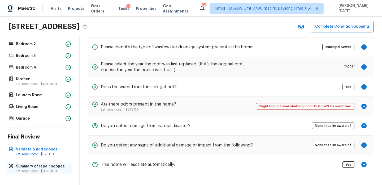
click at [31, 171] on p "Est. repair cost - $3,550.00" at bounding box center [42, 171] width 53 height 4
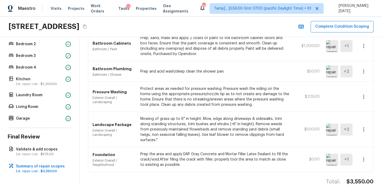
scroll to position [109, 0]
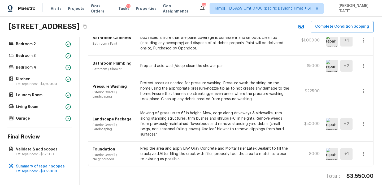
click at [331, 148] on img at bounding box center [332, 154] width 12 height 12
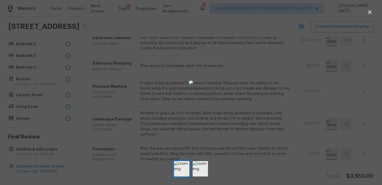
click at [369, 14] on icon "button" at bounding box center [369, 12] width 6 height 6
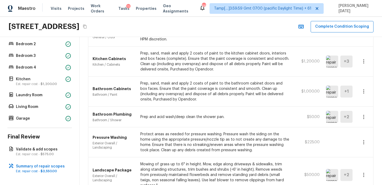
scroll to position [58, 0]
click at [364, 117] on icon "button" at bounding box center [363, 116] width 6 height 6
click at [363, 130] on li "Edit" at bounding box center [365, 132] width 25 height 16
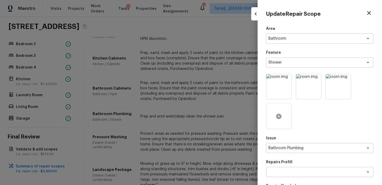
click at [282, 120] on div at bounding box center [278, 115] width 25 height 25
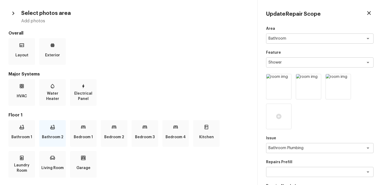
click at [59, 136] on p "Bathroom 2" at bounding box center [52, 136] width 21 height 11
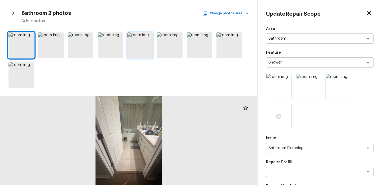
click at [144, 45] on div at bounding box center [139, 44] width 25 height 25
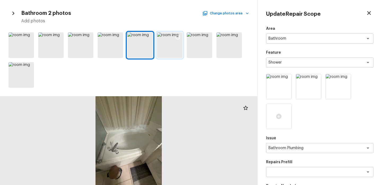
click at [170, 43] on div at bounding box center [169, 44] width 25 height 25
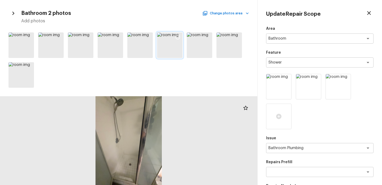
click at [177, 38] on icon at bounding box center [177, 36] width 5 height 5
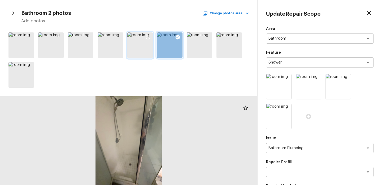
click at [147, 39] on icon at bounding box center [148, 37] width 5 height 5
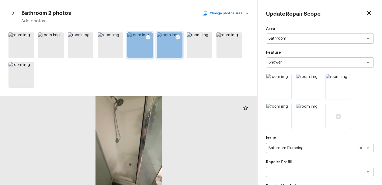
scroll to position [113, 0]
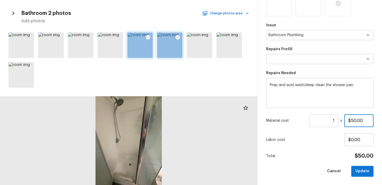
drag, startPoint x: 364, startPoint y: 120, endPoint x: 309, endPoint y: 120, distance: 55.4
click at [309, 120] on div "Material cost 1 ​ x $50.00" at bounding box center [319, 120] width 107 height 13
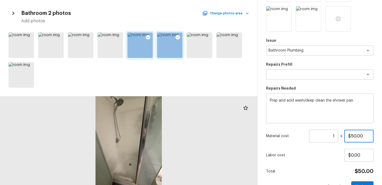
scroll to position [96, 0]
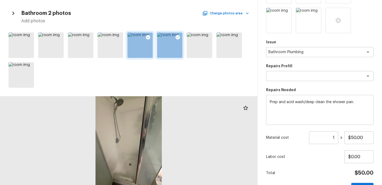
click at [333, 137] on input "1" at bounding box center [323, 137] width 29 height 13
type input "350"
drag, startPoint x: 368, startPoint y: 135, endPoint x: 309, endPoint y: 135, distance: 59.6
click at [309, 135] on div "Material cost 350 ​ x $50.00" at bounding box center [319, 137] width 107 height 13
type input "$3.00"
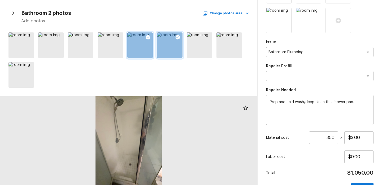
drag, startPoint x: 336, startPoint y: 138, endPoint x: 280, endPoint y: 138, distance: 56.5
click at [280, 138] on div "Material cost 350 ​ x $3.00" at bounding box center [319, 137] width 107 height 13
type input "3"
drag, startPoint x: 363, startPoint y: 137, endPoint x: 313, endPoint y: 137, distance: 50.1
click at [313, 137] on div "Material cost 3 ​ x $3.00" at bounding box center [319, 137] width 107 height 13
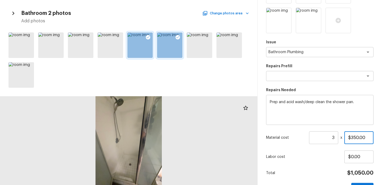
scroll to position [113, 0]
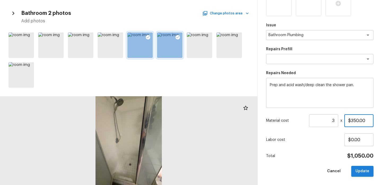
type input "$350.00"
click at [359, 169] on button "Update" at bounding box center [362, 170] width 22 height 11
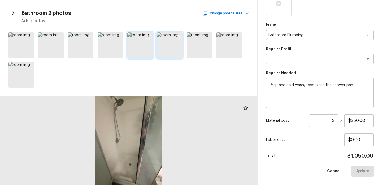
type input "1"
type input "$0.00"
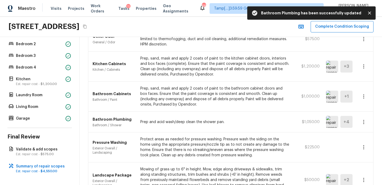
scroll to position [0, 0]
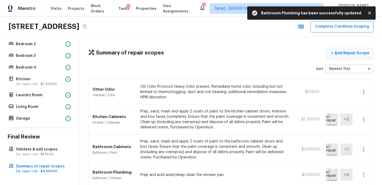
click at [344, 56] on button "+ Add Repair Scope" at bounding box center [350, 52] width 47 height 11
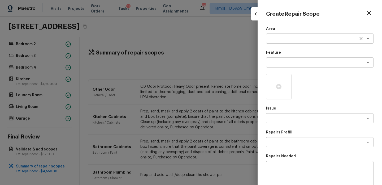
click at [278, 43] on div "x ​" at bounding box center [319, 38] width 107 height 10
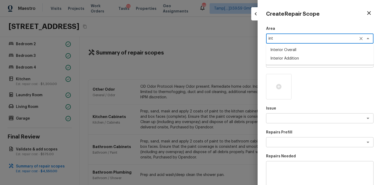
click at [281, 52] on li "Interior Overall" at bounding box center [319, 50] width 107 height 8
type textarea "Interior Overall"
click at [278, 64] on textarea at bounding box center [312, 62] width 88 height 5
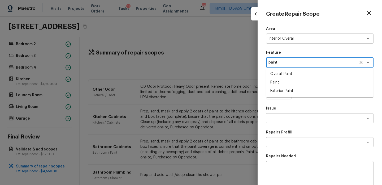
click at [282, 75] on li "Overall Paint" at bounding box center [319, 73] width 107 height 8
type textarea "Overall Paint"
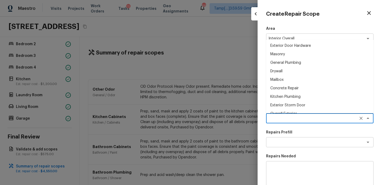
click at [277, 116] on textarea at bounding box center [312, 117] width 88 height 5
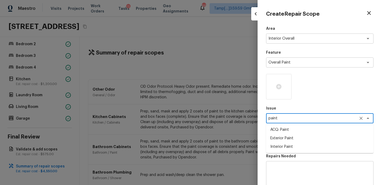
click at [283, 127] on li "ACQ: Paint" at bounding box center [319, 129] width 107 height 8
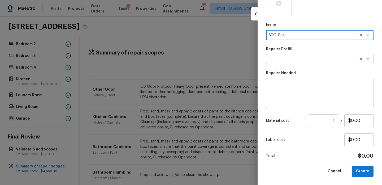
type textarea "ACQ: Paint"
click at [293, 58] on textarea at bounding box center [312, 58] width 88 height 5
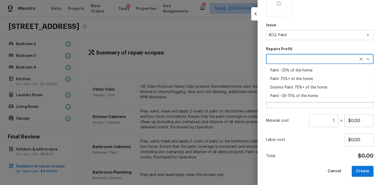
click at [296, 94] on li "Paint ~25-75% of the home" at bounding box center [319, 95] width 107 height 8
type textarea "Paint ~25-75% of the home"
type textarea "Acquisition Scope: ~25 - 75% of the home needs interior paint"
type input "$0.80"
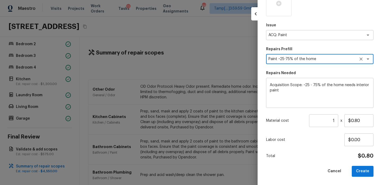
click at [334, 119] on input "1" at bounding box center [323, 120] width 29 height 13
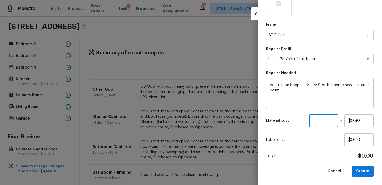
paste input "2119"
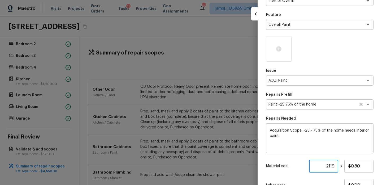
scroll to position [0, 0]
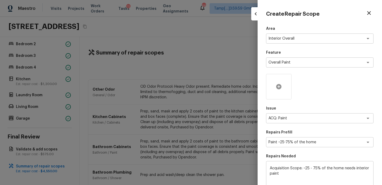
type input "2119"
click at [281, 89] on icon at bounding box center [278, 86] width 6 height 6
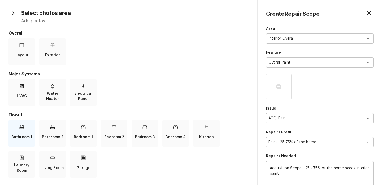
click at [28, 138] on p "Bathroom 1" at bounding box center [21, 136] width 21 height 11
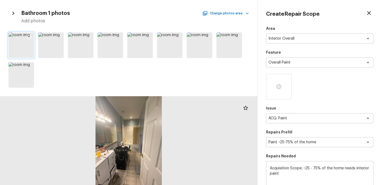
click at [30, 38] on icon at bounding box center [29, 36] width 5 height 5
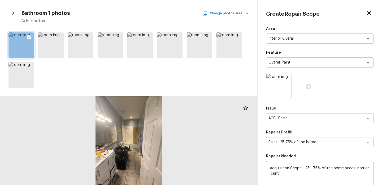
click at [243, 13] on button "Change photos area" at bounding box center [225, 13] width 45 height 7
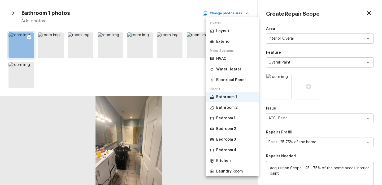
click at [229, 107] on p "Bathroom 2" at bounding box center [226, 107] width 21 height 5
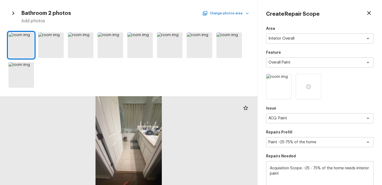
click at [232, 12] on button "Change photos area" at bounding box center [225, 13] width 45 height 7
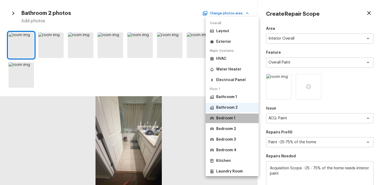
click at [228, 118] on p "Bedroom 1" at bounding box center [225, 117] width 19 height 5
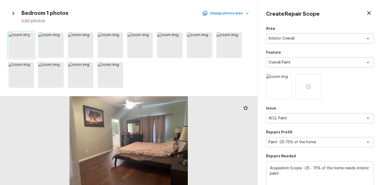
click at [30, 36] on icon at bounding box center [29, 36] width 5 height 5
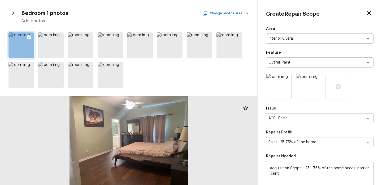
click at [240, 16] on button "Change photos area" at bounding box center [225, 13] width 45 height 7
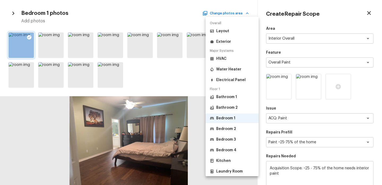
click at [230, 130] on p "Bedroom 2" at bounding box center [226, 128] width 20 height 5
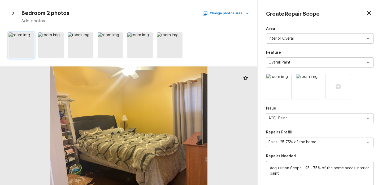
click at [32, 36] on div at bounding box center [29, 37] width 10 height 11
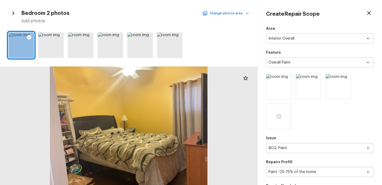
click at [244, 13] on icon "button" at bounding box center [246, 13] width 5 height 5
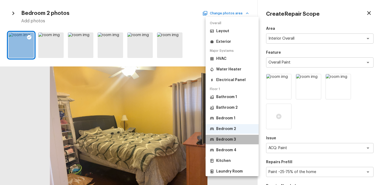
click at [234, 141] on p "Bedroom 3" at bounding box center [226, 139] width 20 height 5
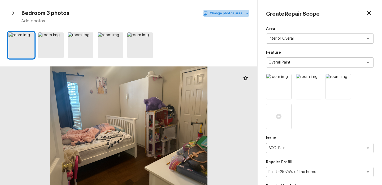
click at [237, 15] on button "Change photos area" at bounding box center [225, 13] width 45 height 7
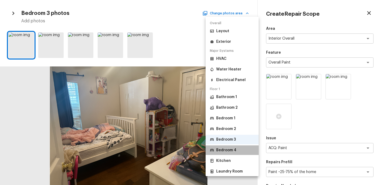
click at [229, 152] on p "Bedroom 4" at bounding box center [226, 149] width 20 height 5
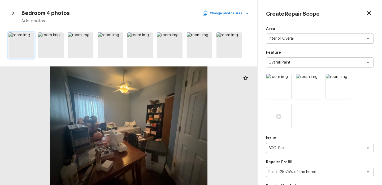
click at [31, 37] on icon at bounding box center [29, 36] width 5 height 5
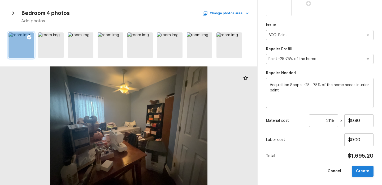
click at [363, 168] on button "Create" at bounding box center [363, 170] width 22 height 11
type input "1"
type input "$0.00"
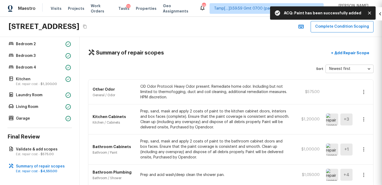
scroll to position [83, 0]
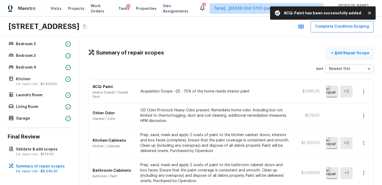
click at [344, 54] on p "Add Repair Scope" at bounding box center [351, 52] width 36 height 5
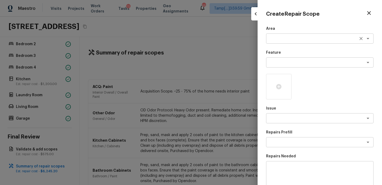
click at [272, 39] on textarea at bounding box center [312, 38] width 88 height 5
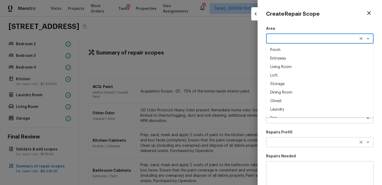
click at [315, 142] on textarea at bounding box center [312, 141] width 88 height 5
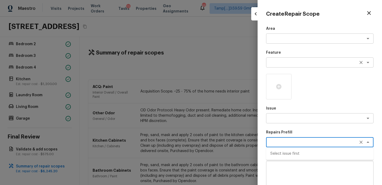
click at [277, 65] on textarea at bounding box center [312, 62] width 88 height 5
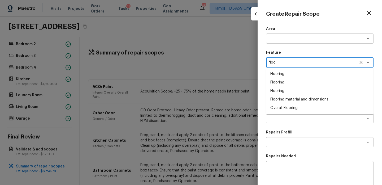
click at [296, 107] on li "Overall Flooring" at bounding box center [319, 107] width 107 height 8
click at [287, 115] on div "x ​" at bounding box center [319, 118] width 107 height 10
type textarea "Overall Flooring"
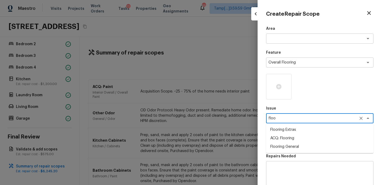
type textarea "floo"
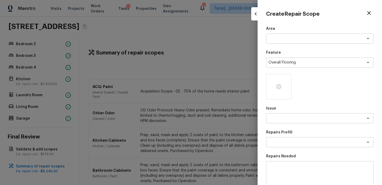
click at [326, 89] on div at bounding box center [319, 86] width 107 height 25
click at [361, 66] on div "Overall Flooring x ​" at bounding box center [319, 62] width 107 height 10
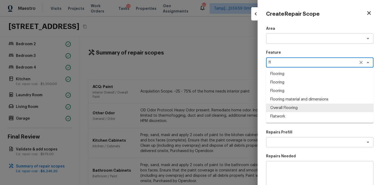
scroll to position [0, 0]
click at [284, 40] on textarea at bounding box center [312, 38] width 88 height 5
type textarea "Overall Flooring"
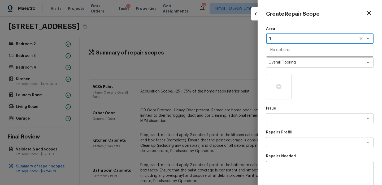
type textarea "f"
click at [287, 52] on li "Interior Overall" at bounding box center [319, 50] width 107 height 8
type textarea "Interior Overall"
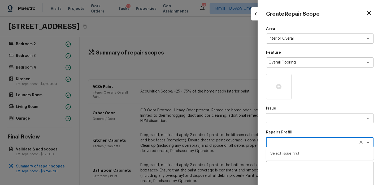
click at [278, 141] on textarea at bounding box center [312, 141] width 88 height 5
type textarea "flo"
click at [275, 117] on textarea at bounding box center [312, 117] width 88 height 5
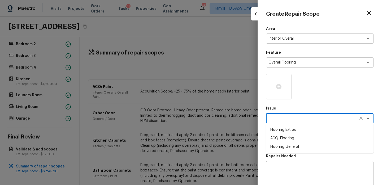
click at [298, 101] on div "Area Interior Overall x ​ Feature Overall Flooring x ​ Issue floo x ​ Flooring …" at bounding box center [319, 142] width 107 height 233
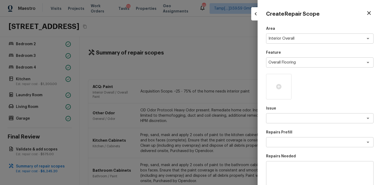
scroll to position [83, 0]
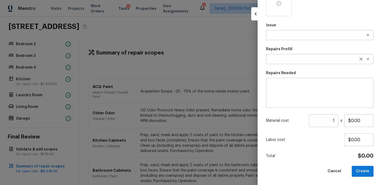
click at [275, 57] on textarea at bounding box center [312, 58] width 88 height 5
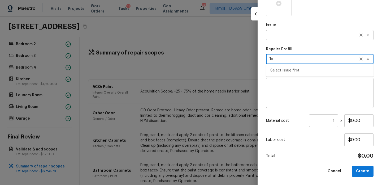
click at [275, 34] on textarea at bounding box center [312, 34] width 88 height 5
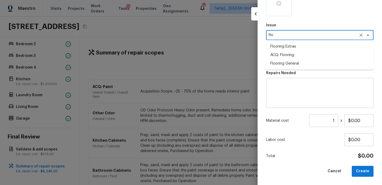
click at [289, 54] on li "ACQ: Flooring" at bounding box center [319, 55] width 107 height 8
click at [287, 63] on div "x ​" at bounding box center [319, 59] width 107 height 10
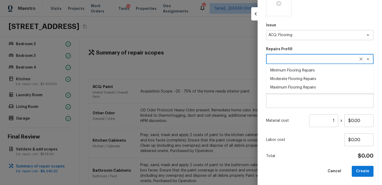
click at [289, 71] on li "Minimum Flooring Repairs" at bounding box center [319, 70] width 107 height 8
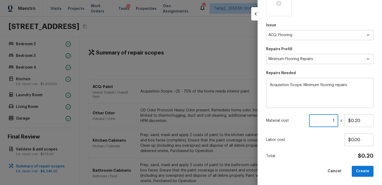
click at [334, 120] on input "1" at bounding box center [323, 120] width 29 height 13
paste input "2119"
click at [360, 168] on button "Create" at bounding box center [363, 170] width 22 height 11
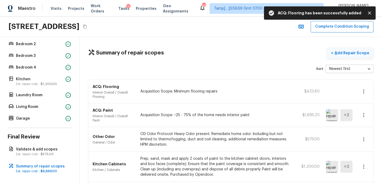
click at [341, 54] on p "Add Repair Scope" at bounding box center [351, 52] width 36 height 5
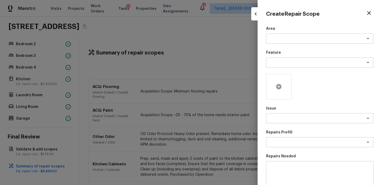
click at [280, 84] on icon at bounding box center [278, 86] width 5 height 5
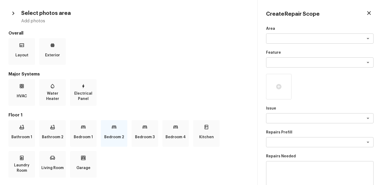
click at [115, 136] on p "Bedroom 2" at bounding box center [114, 136] width 20 height 11
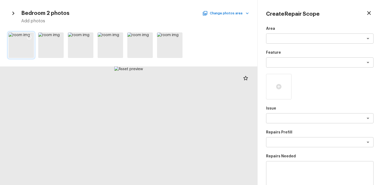
click at [29, 38] on icon at bounding box center [29, 36] width 5 height 5
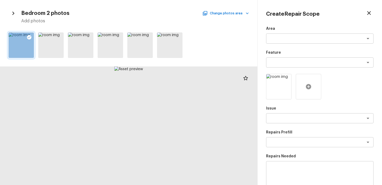
click at [306, 83] on div at bounding box center [308, 86] width 25 height 25
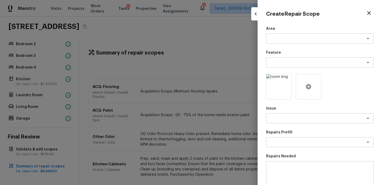
click at [317, 86] on div at bounding box center [308, 86] width 25 height 25
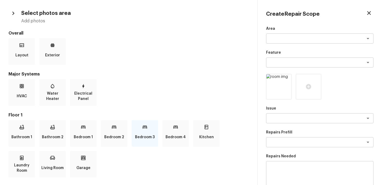
click at [141, 132] on p "Bedroom 3" at bounding box center [145, 136] width 20 height 11
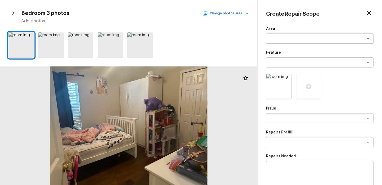
click at [234, 13] on button "Change photos area" at bounding box center [225, 13] width 45 height 7
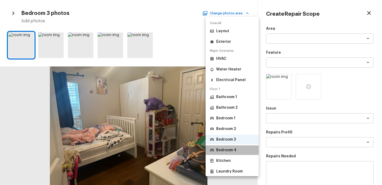
click at [238, 148] on li "Bedroom 4" at bounding box center [231, 150] width 53 height 10
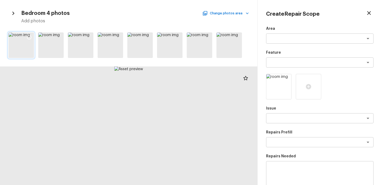
click at [27, 39] on icon at bounding box center [29, 36] width 5 height 5
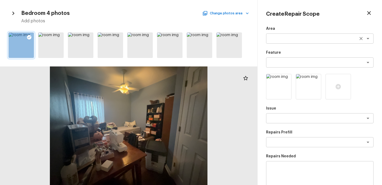
click at [271, 40] on textarea at bounding box center [312, 38] width 88 height 5
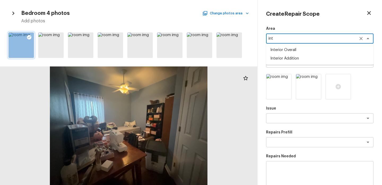
click at [287, 53] on li "Interior Overall" at bounding box center [319, 50] width 107 height 8
click at [287, 64] on textarea at bounding box center [312, 62] width 88 height 5
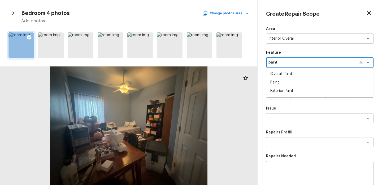
click at [289, 73] on li "Overall Paint" at bounding box center [319, 73] width 107 height 8
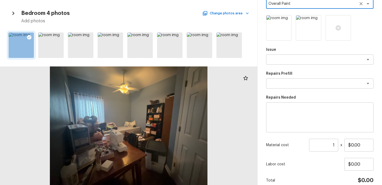
scroll to position [75, 0]
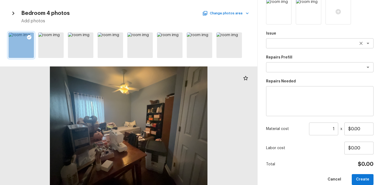
click at [294, 43] on textarea at bounding box center [312, 43] width 88 height 5
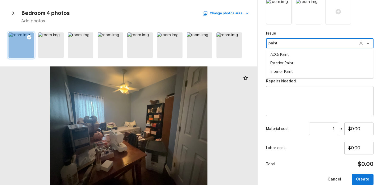
click at [292, 54] on li "ACQ: Paint" at bounding box center [319, 54] width 107 height 8
click at [289, 70] on div "x ​" at bounding box center [319, 67] width 107 height 10
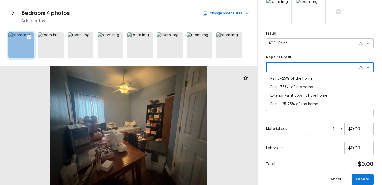
click at [359, 43] on icon "Clear" at bounding box center [360, 43] width 5 height 5
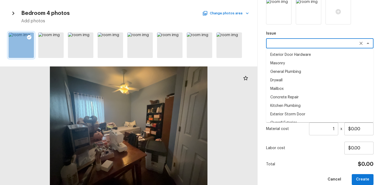
click at [298, 140] on div "Area Interior Overall x ​ Feature Overall Paint x ​ Issue x ​ Exterior Door Har…" at bounding box center [319, 67] width 107 height 233
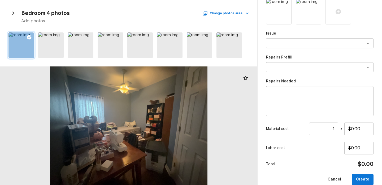
scroll to position [0, 0]
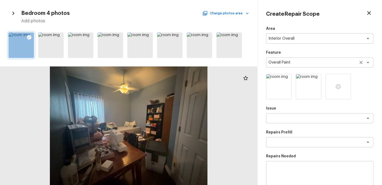
click at [362, 63] on icon "Clear" at bounding box center [360, 62] width 5 height 5
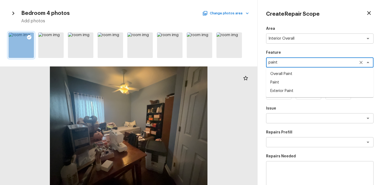
click at [292, 82] on li "Paint" at bounding box center [319, 82] width 107 height 8
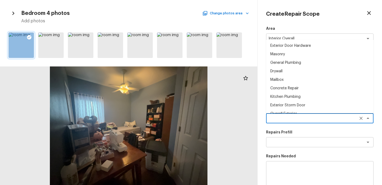
click at [294, 120] on textarea at bounding box center [312, 117] width 88 height 5
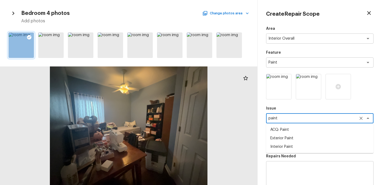
click at [290, 145] on li "Interior Paint" at bounding box center [319, 146] width 107 height 8
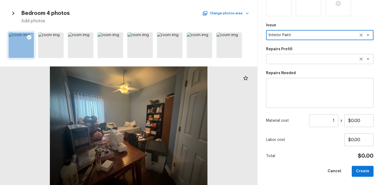
click at [289, 63] on div "x ​" at bounding box center [319, 59] width 107 height 10
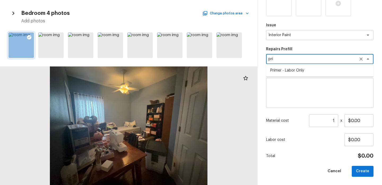
click at [294, 73] on li "Primer - Labor Only" at bounding box center [319, 70] width 107 height 8
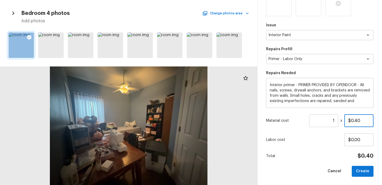
drag, startPoint x: 362, startPoint y: 121, endPoint x: 336, endPoint y: 121, distance: 25.4
click at [336, 121] on div "Material cost 1 ​ x $0.40" at bounding box center [319, 120] width 107 height 13
click at [363, 172] on button "Create" at bounding box center [363, 170] width 22 height 11
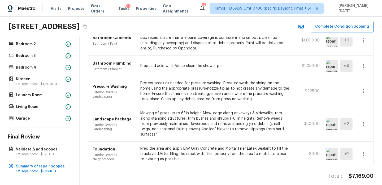
scroll to position [0, 0]
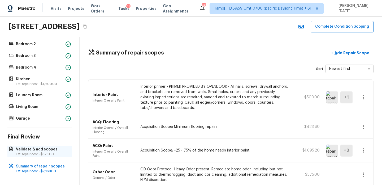
click at [50, 148] on p "Validate & add scopes" at bounding box center [42, 148] width 53 height 5
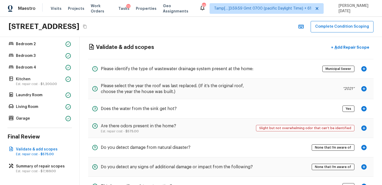
scroll to position [27, 0]
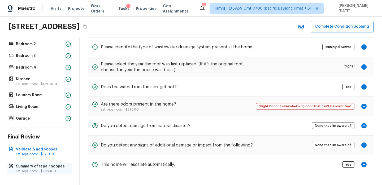
click at [57, 168] on p "Summary of repair scopes" at bounding box center [42, 165] width 53 height 5
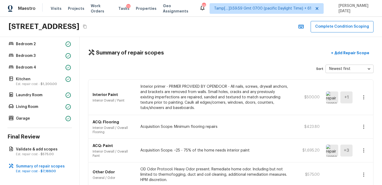
scroll to position [191, 0]
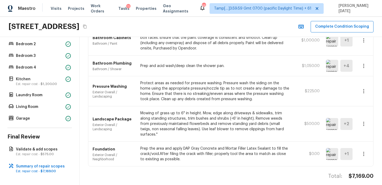
click at [330, 121] on img at bounding box center [332, 124] width 12 height 12
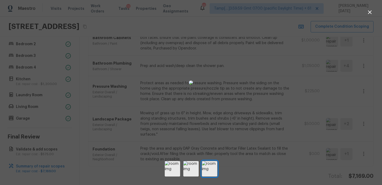
click at [370, 12] on icon "button" at bounding box center [369, 12] width 6 height 6
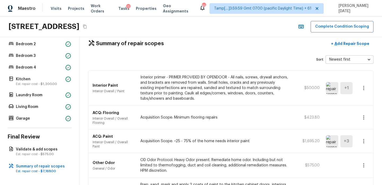
scroll to position [0, 0]
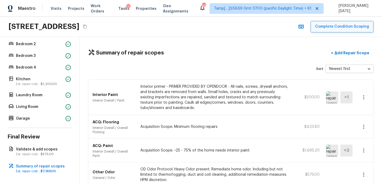
click at [337, 27] on button "Complete Condition Scoping" at bounding box center [341, 26] width 63 height 11
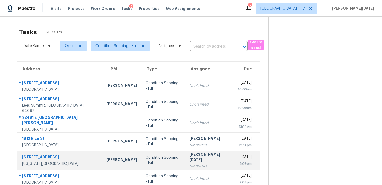
click at [191, 163] on div "Not Started" at bounding box center [209, 165] width 40 height 5
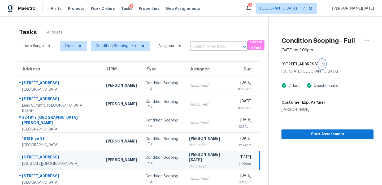
click at [323, 63] on icon "button" at bounding box center [323, 64] width 3 height 3
click at [191, 155] on div "[PERSON_NAME][DATE]" at bounding box center [209, 157] width 40 height 12
click at [238, 161] on div "2:09pm" at bounding box center [245, 163] width 14 height 5
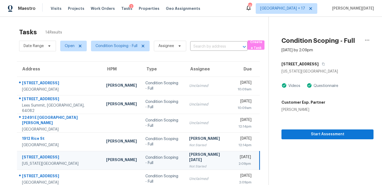
click at [238, 161] on div "2:09pm" at bounding box center [245, 163] width 14 height 5
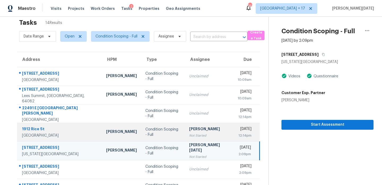
scroll to position [6, 0]
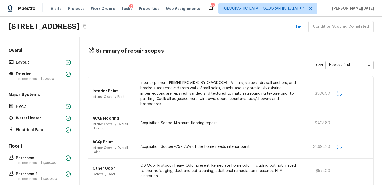
scroll to position [178, 0]
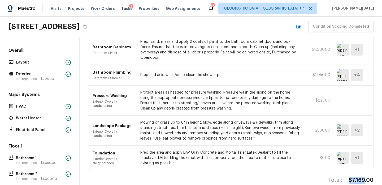
drag, startPoint x: 348, startPoint y: 170, endPoint x: 364, endPoint y: 170, distance: 16.2
click at [364, 176] on h4 "$7,169.00" at bounding box center [360, 179] width 25 height 7
copy h4 "$7,169"
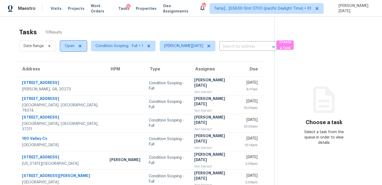
click at [71, 49] on span "Open" at bounding box center [73, 46] width 27 height 11
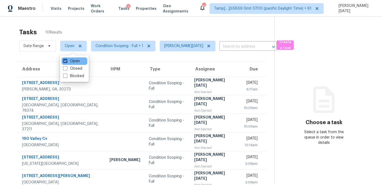
click at [71, 62] on label "Open" at bounding box center [71, 60] width 17 height 5
click at [67, 62] on input "Open" at bounding box center [64, 59] width 3 height 3
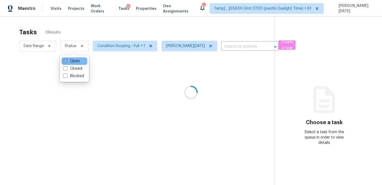
click at [71, 62] on label "Open" at bounding box center [71, 60] width 17 height 5
click at [67, 62] on input "Open" at bounding box center [64, 59] width 3 height 3
checkbox input "true"
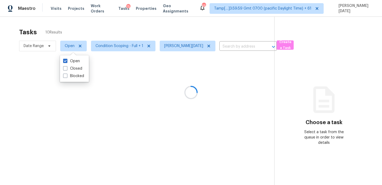
click at [131, 30] on div at bounding box center [191, 92] width 382 height 185
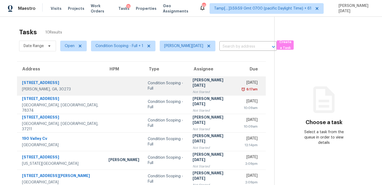
click at [161, 86] on div "Condition Scoping - Full" at bounding box center [166, 85] width 36 height 11
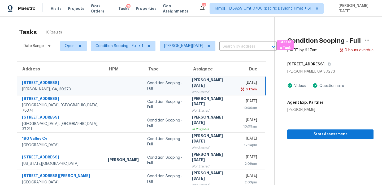
click at [58, 49] on span "Open" at bounding box center [71, 46] width 31 height 14
click at [70, 49] on span "Open" at bounding box center [73, 46] width 27 height 11
click at [68, 75] on label "Blocked" at bounding box center [73, 75] width 21 height 5
click at [67, 75] on input "Blocked" at bounding box center [64, 74] width 3 height 3
checkbox input "true"
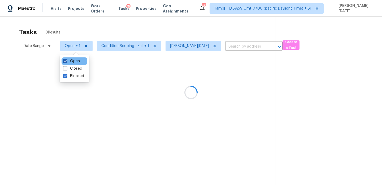
click at [73, 59] on label "Open" at bounding box center [71, 60] width 17 height 5
click at [67, 59] on input "Open" at bounding box center [64, 59] width 3 height 3
checkbox input "false"
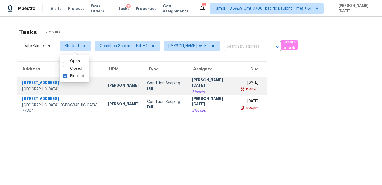
click at [203, 84] on div "[PERSON_NAME][DATE]" at bounding box center [212, 83] width 41 height 12
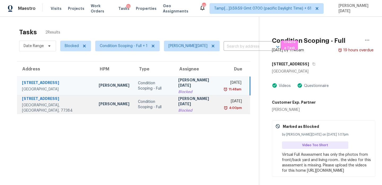
click at [231, 106] on div "4:00pm" at bounding box center [235, 107] width 14 height 5
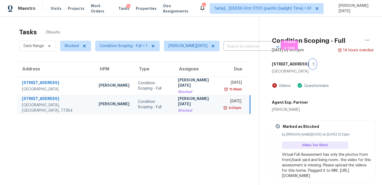
click at [312, 64] on icon "button" at bounding box center [313, 63] width 3 height 3
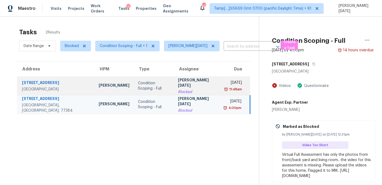
click at [229, 87] on div "11:48am" at bounding box center [235, 88] width 14 height 5
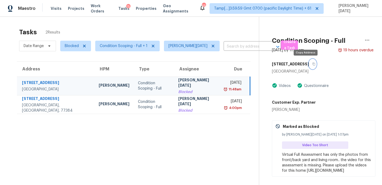
click at [312, 65] on icon "button" at bounding box center [313, 63] width 3 height 3
click at [200, 82] on td "Prabhu Raja Blocked" at bounding box center [197, 85] width 47 height 19
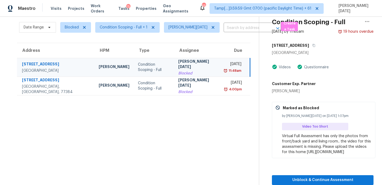
click at [305, 173] on div "Unblock & Continue Assessment" at bounding box center [323, 171] width 102 height 27
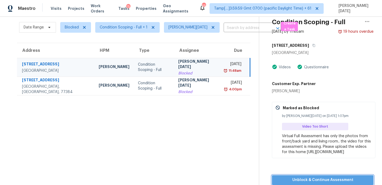
click at [305, 177] on span "Unblock & Continue Assessment" at bounding box center [322, 179] width 93 height 7
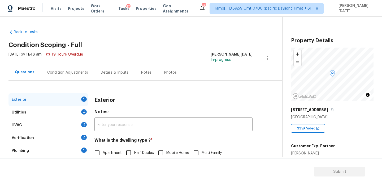
click at [69, 74] on div "Condition Adjustments" at bounding box center [67, 72] width 41 height 5
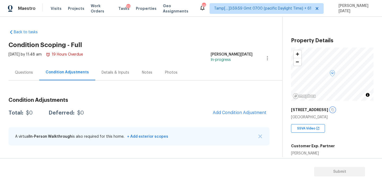
click at [331, 109] on icon "button" at bounding box center [332, 109] width 3 height 3
click at [203, 85] on div "Condition Adjustments Total: $0 Deferred: $0 Add Condition Adjustment A virtual…" at bounding box center [138, 114] width 261 height 69
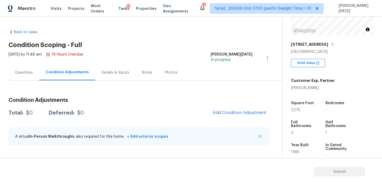
scroll to position [66, 0]
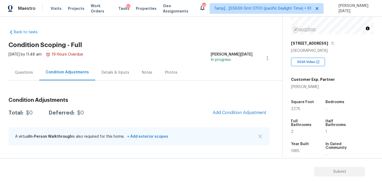
click at [296, 108] on span "2275" at bounding box center [295, 109] width 9 height 4
copy span "2275"
click at [236, 116] on button "Add Condition Adjustment" at bounding box center [239, 112] width 60 height 11
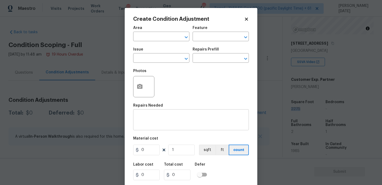
click at [150, 116] on textarea at bounding box center [190, 120] width 109 height 11
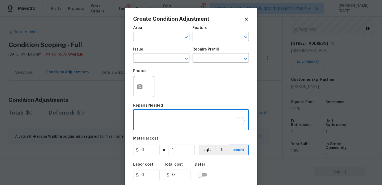
paste textarea "A tree fell on the screen outside and broke it and it has not been repaired."
type textarea "A tree fell on the screen outside and broke it and it has not been repaired."
click at [140, 34] on input "text" at bounding box center [153, 37] width 41 height 8
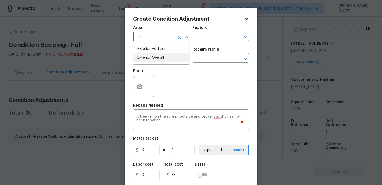
click at [150, 58] on li "Exterior Overall" at bounding box center [161, 57] width 56 height 9
type input "Exterior Overall"
click at [208, 38] on input "text" at bounding box center [212, 37] width 41 height 8
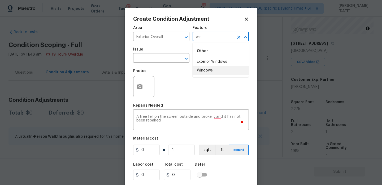
click at [214, 71] on li "Windows" at bounding box center [220, 70] width 56 height 9
type input "Windows"
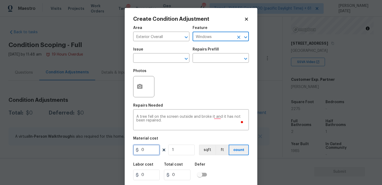
click at [156, 150] on input "0" at bounding box center [146, 149] width 27 height 11
type input "500"
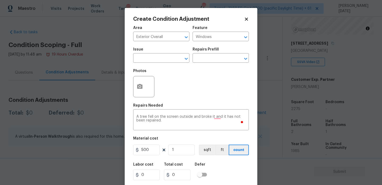
type input "500"
click at [223, 96] on div "Photos" at bounding box center [191, 83] width 116 height 34
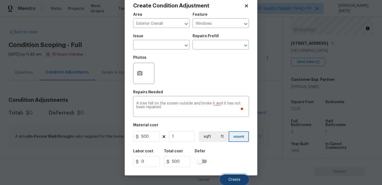
click at [232, 178] on span "Create" at bounding box center [234, 179] width 12 height 4
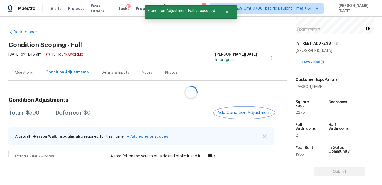
scroll to position [0, 0]
click at [298, 111] on span "2275" at bounding box center [299, 113] width 9 height 4
copy span "2275"
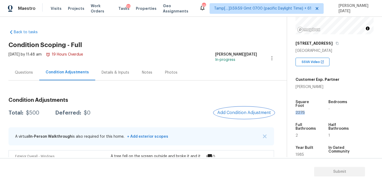
click at [236, 110] on span "Add Condition Adjustment" at bounding box center [244, 112] width 54 height 5
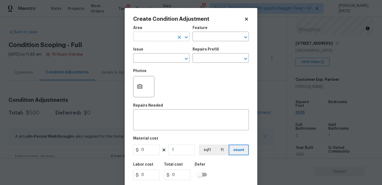
click at [140, 37] on input "text" at bounding box center [153, 37] width 41 height 8
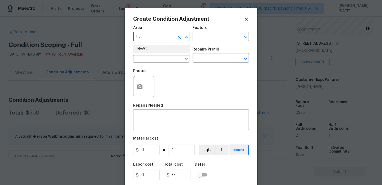
click at [143, 49] on li "HVAC" at bounding box center [161, 49] width 56 height 9
type input "HVAC"
click at [143, 60] on input "text" at bounding box center [153, 58] width 41 height 8
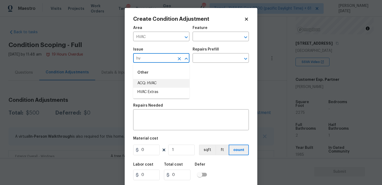
click at [158, 84] on li "ACQ: HVAC" at bounding box center [161, 83] width 56 height 9
type input "ACQ: HVAC"
click at [203, 58] on input "text" at bounding box center [212, 58] width 41 height 8
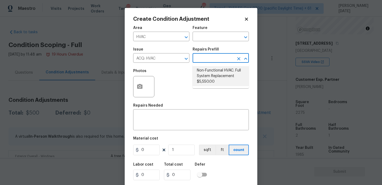
click at [210, 82] on li "Non-Functional HVAC. Full System Replacement $5,550.00" at bounding box center [220, 76] width 56 height 20
type input "Acquisition"
type textarea "Acquisition Scope: Full System Replacement"
type input "5550"
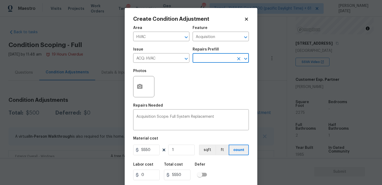
scroll to position [14, 0]
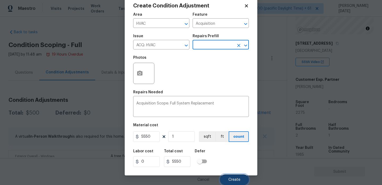
click at [233, 181] on button "Create" at bounding box center [234, 179] width 29 height 11
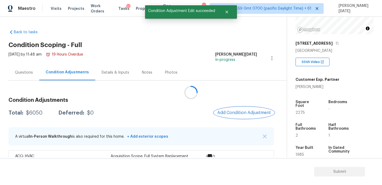
scroll to position [0, 0]
click at [231, 112] on span "Add Condition Adjustment" at bounding box center [244, 112] width 54 height 5
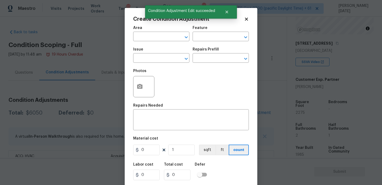
click at [231, 115] on textarea at bounding box center [190, 120] width 109 height 11
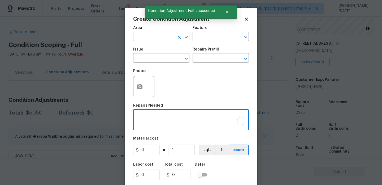
click at [144, 38] on input "text" at bounding box center [153, 37] width 41 height 8
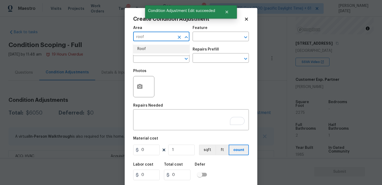
click at [145, 49] on li "Roof" at bounding box center [161, 49] width 56 height 9
type input "Roof"
click at [144, 55] on input "text" at bounding box center [153, 58] width 41 height 8
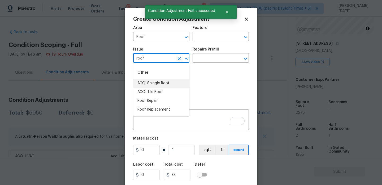
click at [148, 86] on li "ACQ: Shingle Roof" at bounding box center [161, 83] width 56 height 9
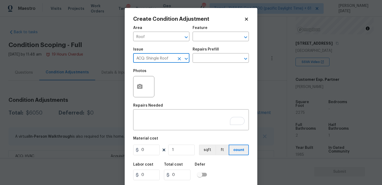
type input "ACQ: Shingle Roof"
click at [201, 65] on div "Issue ACQ: Shingle Roof ​ Repairs Prefill ​" at bounding box center [191, 54] width 116 height 21
click at [214, 60] on input "text" at bounding box center [212, 58] width 41 height 8
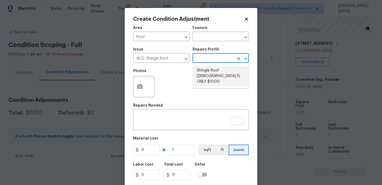
click at [215, 73] on li "Shingle Roof 15+ Years Old FL ONLY $10.00" at bounding box center [220, 76] width 56 height 20
type input "Acquisition"
type textarea "Acquisition Scope (Florida Only): Shingle Roof 15+ years in age maintenance."
type input "10"
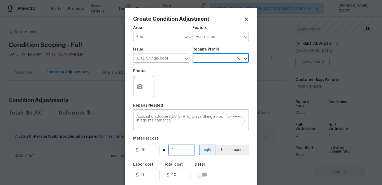
click at [182, 152] on input "1" at bounding box center [181, 149] width 27 height 11
type input "0"
type input "2"
type input "20"
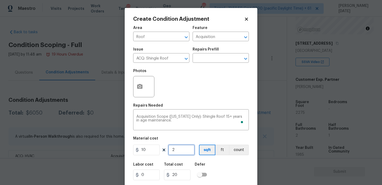
type input "22"
type input "220"
type input "227"
type input "2270"
type input "2275"
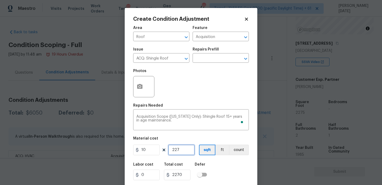
type input "22750"
type input "2275"
click at [222, 81] on div "Photos" at bounding box center [191, 83] width 116 height 34
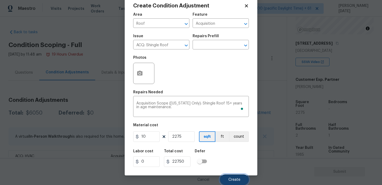
click at [228, 179] on button "Create" at bounding box center [234, 179] width 29 height 11
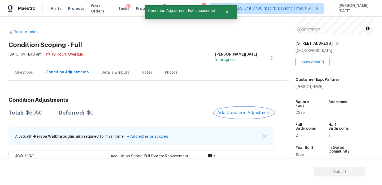
scroll to position [0, 0]
click at [299, 111] on span "2275" at bounding box center [299, 113] width 9 height 4
copy span "2275"
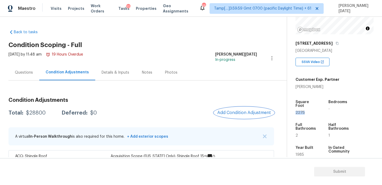
click at [240, 115] on button "Add Condition Adjustment" at bounding box center [244, 112] width 60 height 11
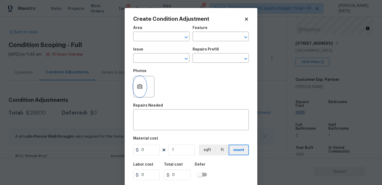
click at [140, 86] on circle "button" at bounding box center [140, 87] width 2 height 2
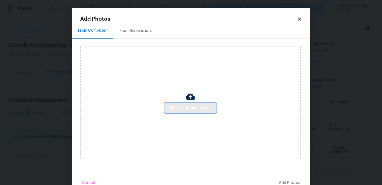
click at [171, 107] on span "Click to Upload Photos" at bounding box center [190, 107] width 42 height 7
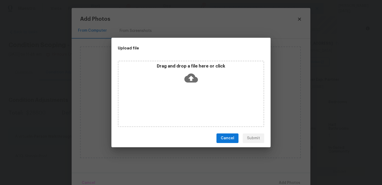
click at [171, 107] on div "Drag and drop a file here or click" at bounding box center [191, 93] width 146 height 66
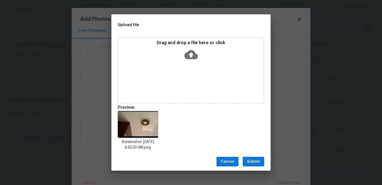
click at [256, 157] on button "Submit" at bounding box center [253, 161] width 21 height 10
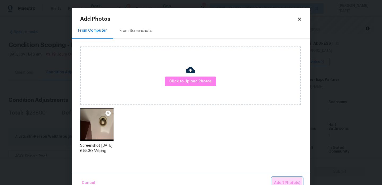
click at [287, 180] on span "Add 1 Photo(s)" at bounding box center [287, 182] width 26 height 7
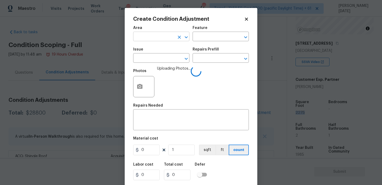
click at [147, 35] on input "text" at bounding box center [153, 37] width 41 height 8
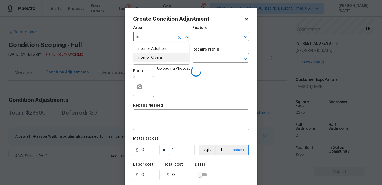
click at [164, 60] on li "Interior Overall" at bounding box center [161, 57] width 56 height 9
type input "Interior Overall"
click at [164, 60] on input "text" at bounding box center [153, 58] width 41 height 8
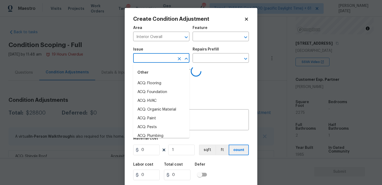
click at [209, 76] on div "Photos Uploading Photos..." at bounding box center [191, 83] width 116 height 34
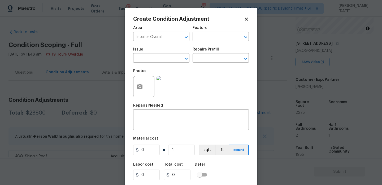
click at [156, 63] on span "Issue ​" at bounding box center [161, 54] width 56 height 21
click at [158, 62] on input "text" at bounding box center [153, 58] width 41 height 8
click at [157, 83] on li "Drywall" at bounding box center [161, 83] width 56 height 9
type input "Drywall"
click at [203, 62] on input "text" at bounding box center [212, 58] width 41 height 8
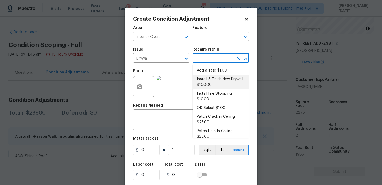
click at [213, 82] on li "Install & Finish New Drywall $100.00" at bounding box center [220, 82] width 56 height 14
type input "Walls and Ceiling"
type textarea "Remove the existing damaged drywall and replace with new. Ensure that the new d…"
type input "100"
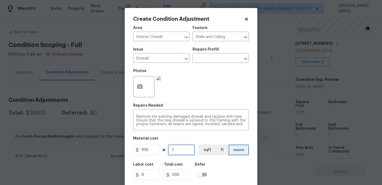
click at [180, 151] on input "1" at bounding box center [181, 149] width 27 height 11
type input "0"
type input "5"
type input "500"
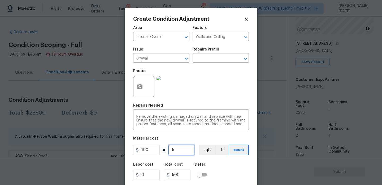
type input "0"
type input "6"
type input "600"
type input "6"
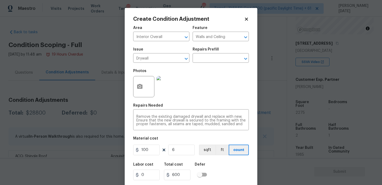
click at [231, 77] on div "Photos" at bounding box center [191, 83] width 116 height 34
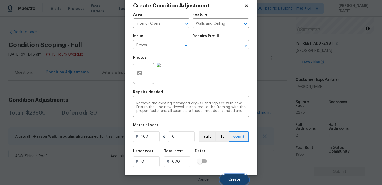
click at [235, 176] on button "Create" at bounding box center [234, 179] width 29 height 11
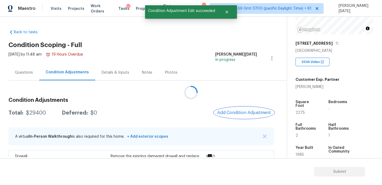
scroll to position [0, 0]
click at [238, 110] on button "Add Condition Adjustment" at bounding box center [244, 112] width 60 height 11
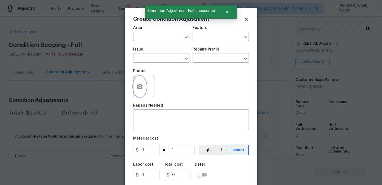
click at [139, 87] on icon "button" at bounding box center [140, 86] width 6 height 6
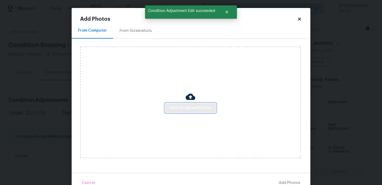
click at [182, 107] on span "Click to Upload Photos" at bounding box center [190, 107] width 42 height 7
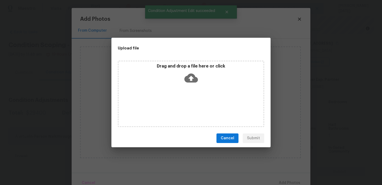
click at [182, 107] on div "Drag and drop a file here or click" at bounding box center [191, 93] width 146 height 66
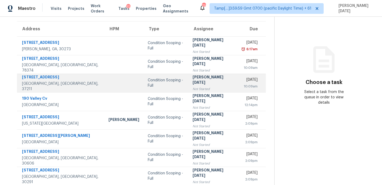
scroll to position [41, 0]
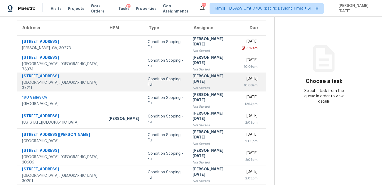
click at [241, 86] on div "10:09am" at bounding box center [249, 84] width 16 height 5
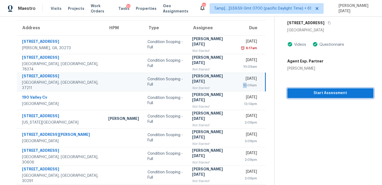
click at [301, 93] on span "Start Assessment" at bounding box center [330, 93] width 78 height 7
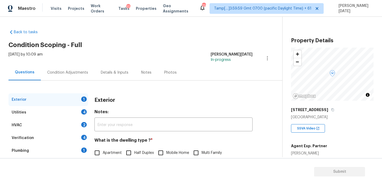
click at [65, 81] on div "Exterior 1 Utilities 4 HVAC 2 Verification 4 Plumbing 1 Roof Gated Community 1 …" at bounding box center [138, 153] width 261 height 146
click at [72, 72] on div "Condition Adjustments" at bounding box center [67, 72] width 41 height 5
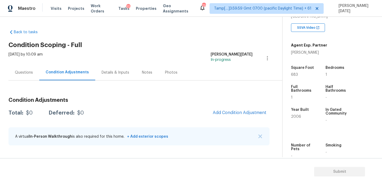
scroll to position [101, 0]
click at [292, 75] on span "683" at bounding box center [294, 74] width 7 height 4
copy span "683"
click at [31, 72] on div "Questions" at bounding box center [24, 72] width 18 height 5
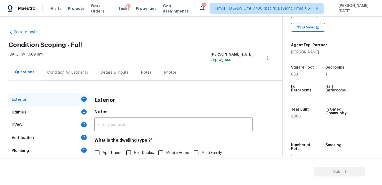
scroll to position [71, 0]
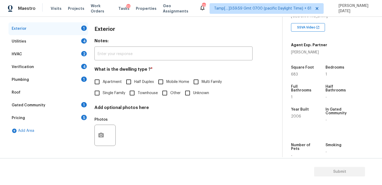
click at [81, 121] on div "Pricing 5" at bounding box center [48, 117] width 80 height 13
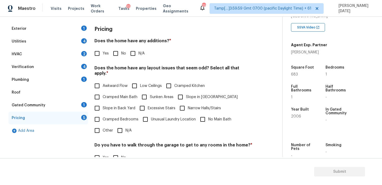
click at [176, 83] on span "Cramped Kitchen" at bounding box center [189, 86] width 30 height 6
click at [174, 80] on input "Cramped Kitchen" at bounding box center [168, 85] width 11 height 11
checkbox input "true"
click at [114, 54] on input "No" at bounding box center [115, 53] width 11 height 11
checkbox input "true"
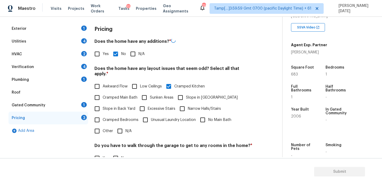
scroll to position [134, 0]
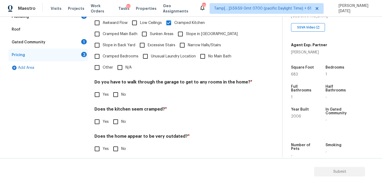
click at [118, 90] on input "No" at bounding box center [115, 94] width 11 height 11
checkbox input "true"
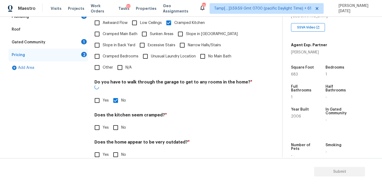
click at [116, 122] on input "No" at bounding box center [115, 127] width 11 height 11
checkbox input "true"
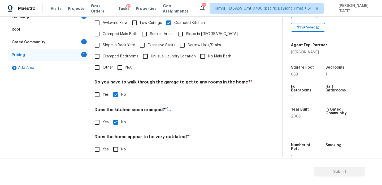
click at [117, 145] on input "No" at bounding box center [115, 148] width 11 height 11
checkbox input "true"
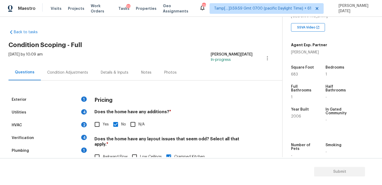
click at [78, 77] on div "Condition Adjustments" at bounding box center [68, 72] width 54 height 16
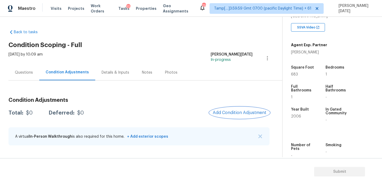
click at [240, 112] on span "Add Condition Adjustment" at bounding box center [240, 112] width 54 height 5
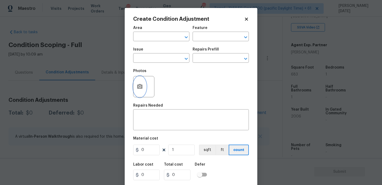
click at [134, 81] on button "button" at bounding box center [139, 86] width 13 height 21
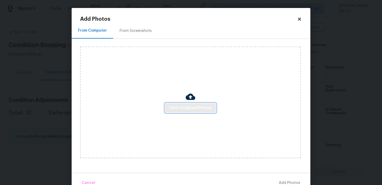
click at [197, 107] on span "Click to Upload Photos" at bounding box center [190, 107] width 42 height 7
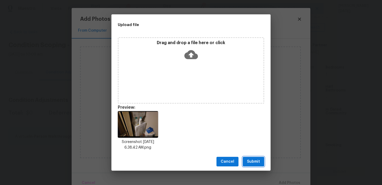
click at [256, 160] on span "Submit" at bounding box center [253, 161] width 13 height 7
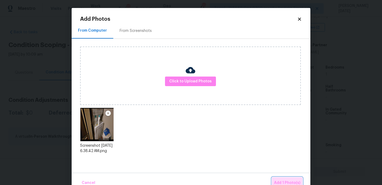
click at [284, 179] on span "Add 1 Photo(s)" at bounding box center [287, 182] width 26 height 7
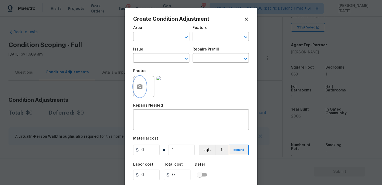
click at [141, 87] on icon "button" at bounding box center [139, 86] width 5 height 5
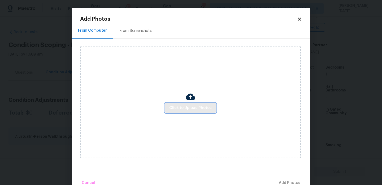
click at [178, 107] on span "Click to Upload Photos" at bounding box center [190, 107] width 42 height 7
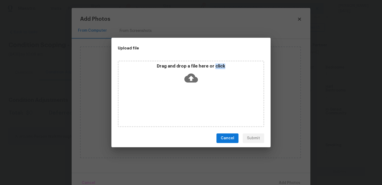
click at [178, 107] on div "Drag and drop a file here or click" at bounding box center [191, 93] width 146 height 66
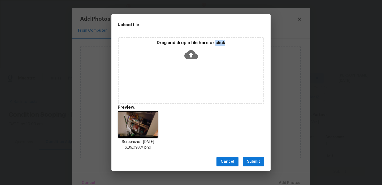
click at [258, 161] on span "Submit" at bounding box center [253, 161] width 13 height 7
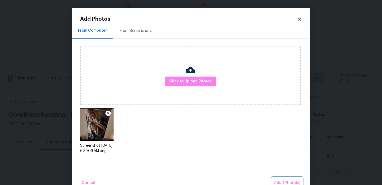
click at [283, 182] on span "Add 1 Photo(s)" at bounding box center [287, 182] width 26 height 7
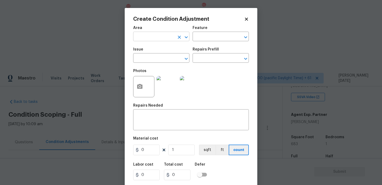
click at [146, 34] on input "text" at bounding box center [153, 37] width 41 height 8
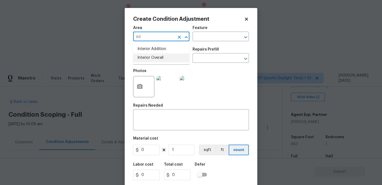
click at [157, 63] on ul "Interior Addition Interior Overall" at bounding box center [161, 53] width 56 height 22
click at [163, 59] on li "Interior Overall" at bounding box center [161, 57] width 56 height 9
type input "Interior Overall"
click at [163, 59] on input "text" at bounding box center [153, 58] width 41 height 8
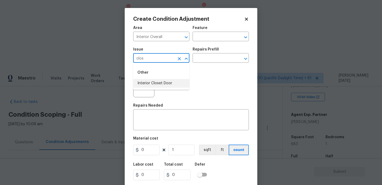
click at [159, 85] on li "Interior Closet Door" at bounding box center [161, 83] width 56 height 9
type input "Interior Closet Door"
click at [221, 56] on input "text" at bounding box center [212, 58] width 41 height 8
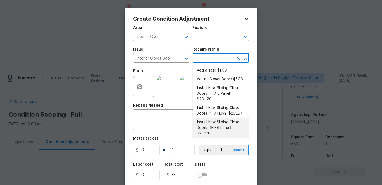
click at [215, 125] on li "Install New Sliding Closet Doors (6-0 6 Panel) $252.43" at bounding box center [220, 128] width 56 height 20
type input "Interior Door"
type textarea "Remove the existing door (if present). Install a new 6-0 bi-fold 6 panel interi…"
type input "252.43"
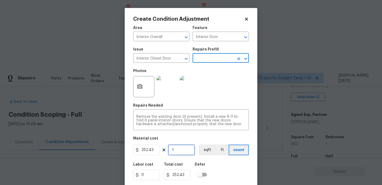
click at [185, 148] on input "1" at bounding box center [181, 149] width 27 height 11
type input "0"
type input "2"
type input "504.86"
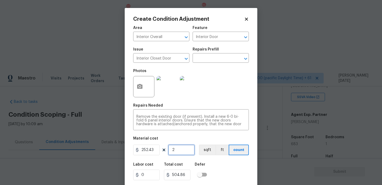
type input "2"
click at [210, 107] on div "Repairs Needed" at bounding box center [191, 106] width 116 height 7
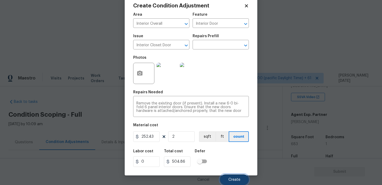
click at [238, 177] on button "Create" at bounding box center [234, 179] width 29 height 11
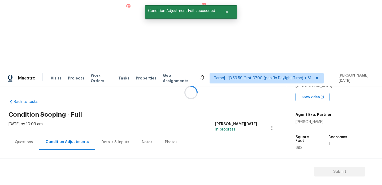
scroll to position [0, 0]
click at [245, 179] on span "Add Condition Adjustment" at bounding box center [244, 181] width 54 height 5
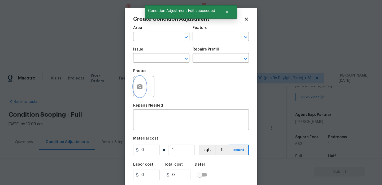
click at [143, 91] on button "button" at bounding box center [139, 86] width 13 height 21
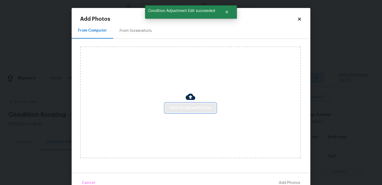
click at [185, 106] on span "Click to Upload Photos" at bounding box center [190, 107] width 42 height 7
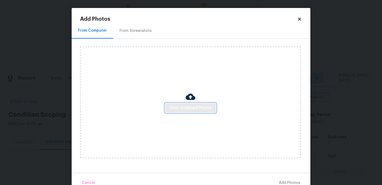
click at [184, 112] on button "Click to Upload Photos" at bounding box center [190, 108] width 51 height 10
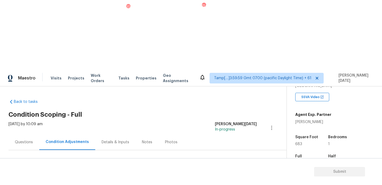
click at [231, 179] on span "Add Condition Adjustment" at bounding box center [244, 181] width 54 height 5
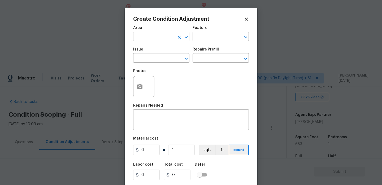
click at [144, 39] on input "text" at bounding box center [153, 37] width 41 height 8
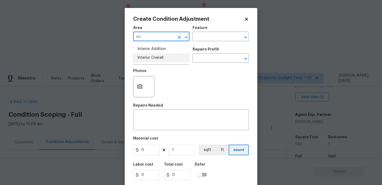
click at [147, 55] on li "Interior Overall" at bounding box center [161, 57] width 56 height 9
type input "Interior Overall"
click at [147, 55] on input "text" at bounding box center [153, 58] width 41 height 8
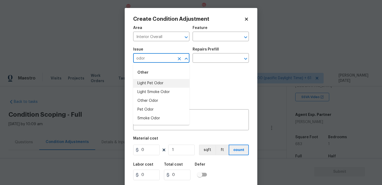
click at [150, 81] on li "Light Pet Odor" at bounding box center [161, 83] width 56 height 9
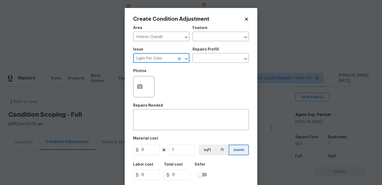
type input "Light Pet Odor"
click at [236, 49] on div "Repairs Prefill" at bounding box center [220, 50] width 56 height 7
click at [228, 59] on input "text" at bounding box center [212, 58] width 41 height 8
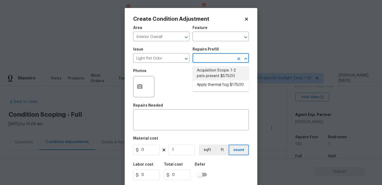
click at [223, 71] on li "Acquisition Scope: 1-2 pets present $575.00" at bounding box center [220, 73] width 56 height 14
type textarea "Acquisition Scope: 1-2 pets present"
type input "575"
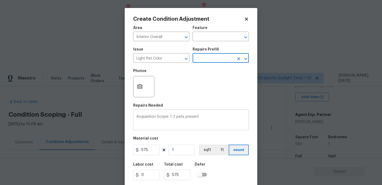
scroll to position [14, 0]
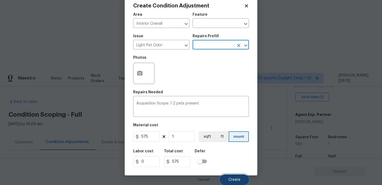
click at [230, 176] on button "Create" at bounding box center [234, 179] width 29 height 11
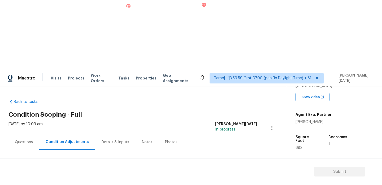
scroll to position [0, 0]
click at [299, 146] on span "683" at bounding box center [298, 148] width 7 height 4
copy span "683"
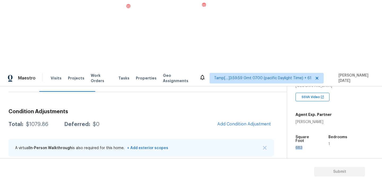
click at [253, 118] on span "Add Condition Adjustment" at bounding box center [244, 124] width 60 height 12
click at [239, 104] on div "Condition Adjustments Total: $1079.86 Deferred: $0 Add Condition Adjustment A v…" at bounding box center [140, 164] width 265 height 120
click at [229, 121] on span "Add Condition Adjustment" at bounding box center [244, 123] width 54 height 5
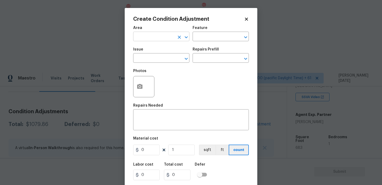
click at [144, 37] on input "text" at bounding box center [153, 37] width 41 height 8
click at [216, 82] on div "Photos" at bounding box center [191, 83] width 116 height 34
click at [138, 86] on icon "button" at bounding box center [139, 86] width 5 height 5
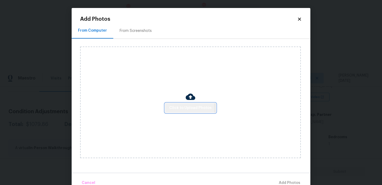
click at [186, 108] on span "Click to Upload Photos" at bounding box center [190, 107] width 42 height 7
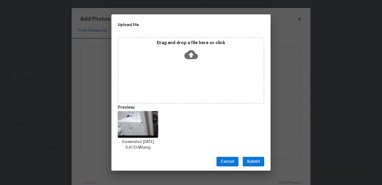
click at [257, 159] on span "Submit" at bounding box center [253, 161] width 13 height 7
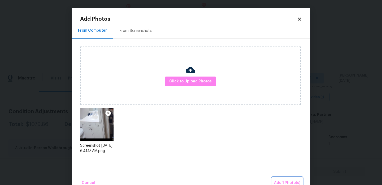
click at [285, 177] on button "Add 1 Photo(s)" at bounding box center [287, 182] width 30 height 11
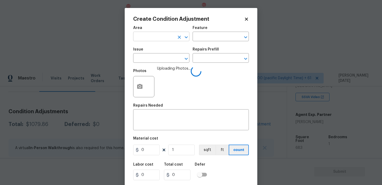
click at [157, 37] on input "text" at bounding box center [153, 37] width 41 height 8
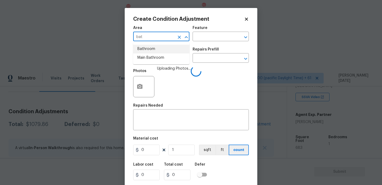
click at [155, 48] on li "Bathroom" at bounding box center [161, 49] width 56 height 9
type input "Bathroom"
click at [155, 58] on input "text" at bounding box center [153, 58] width 41 height 8
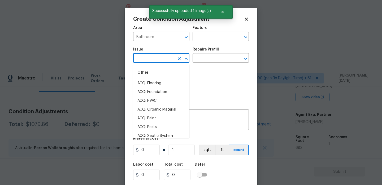
click at [155, 58] on input "text" at bounding box center [153, 58] width 41 height 8
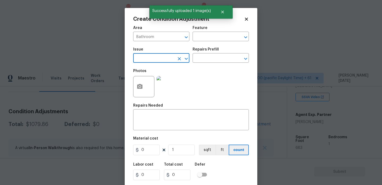
click at [155, 58] on input "text" at bounding box center [153, 58] width 41 height 8
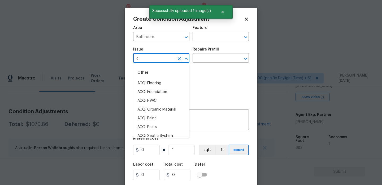
type input "ca"
type input "b"
click at [173, 84] on li "Bathroom Cabinets" at bounding box center [161, 83] width 56 height 9
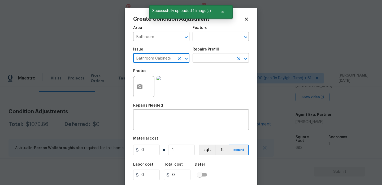
type input "Bathroom Cabinets"
click at [204, 59] on input "text" at bounding box center [212, 58] width 41 height 8
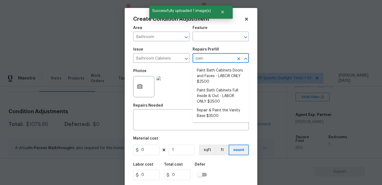
type input "paint"
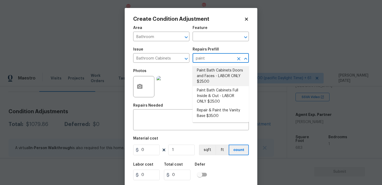
click at [217, 77] on li "Paint Bath Cabinets Doors and Faces - LABOR ONLY $25.00" at bounding box center [220, 76] width 56 height 20
type input "Cabinets"
type textarea "Prep, sand, mask and apply 2 coats of paint to the bathroom cabinet doors and b…"
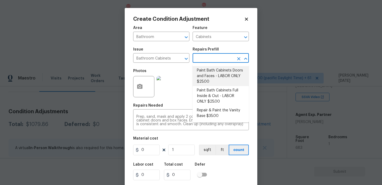
type input "25"
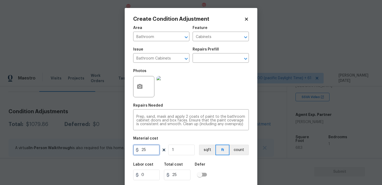
drag, startPoint x: 152, startPoint y: 149, endPoint x: 88, endPoint y: 149, distance: 63.9
click at [88, 149] on div "Create Condition Adjustment Area Bathroom ​ Feature Cabinets ​ Issue Bathroom C…" at bounding box center [191, 92] width 382 height 185
drag, startPoint x: 119, startPoint y: 152, endPoint x: 88, endPoint y: 149, distance: 31.2
click at [88, 149] on div "Create Condition Adjustment Area Bathroom ​ Feature Cabinets ​ Issue Bathroom C…" at bounding box center [191, 92] width 382 height 185
type input "500"
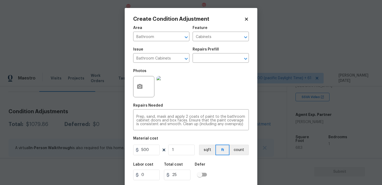
type input "500"
click at [211, 82] on div "Photos" at bounding box center [191, 83] width 116 height 34
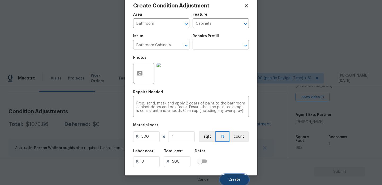
click at [233, 176] on button "Create" at bounding box center [234, 179] width 29 height 11
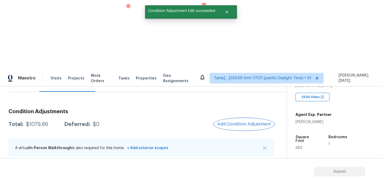
scroll to position [0, 0]
click at [247, 53] on div at bounding box center [191, 92] width 382 height 185
click at [240, 54] on div at bounding box center [191, 92] width 382 height 185
click at [247, 121] on span "Add Condition Adjustment" at bounding box center [244, 123] width 54 height 5
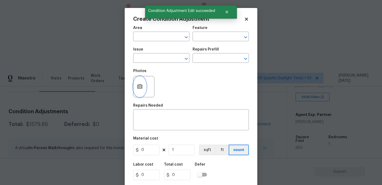
click at [135, 92] on button "button" at bounding box center [139, 86] width 13 height 21
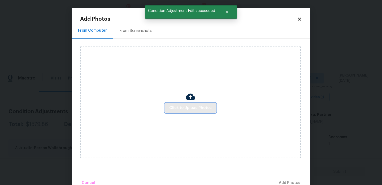
click at [169, 106] on button "Click to Upload Photos" at bounding box center [190, 108] width 51 height 10
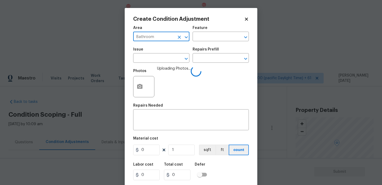
scroll to position [101, 0]
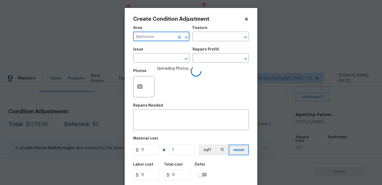
type input "Bathroom"
click at [151, 59] on input "text" at bounding box center [153, 58] width 41 height 8
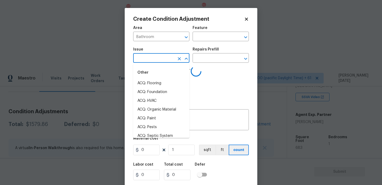
click at [151, 59] on input "text" at bounding box center [153, 58] width 41 height 8
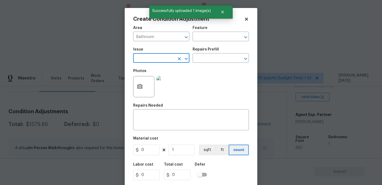
click at [151, 59] on input "text" at bounding box center [153, 58] width 41 height 8
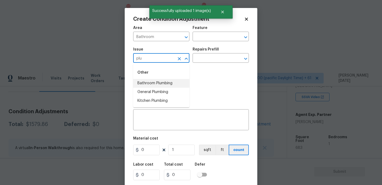
click at [160, 82] on li "Bathroom Plumbing" at bounding box center [161, 83] width 56 height 9
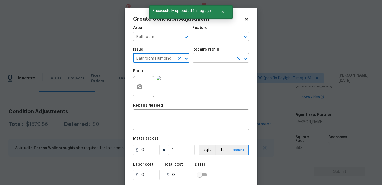
type input "Bathroom Plumbing"
click at [203, 59] on input "text" at bounding box center [212, 58] width 41 height 8
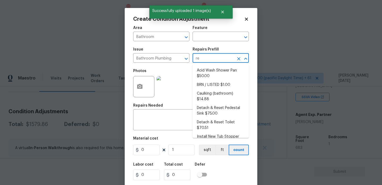
type input "ref"
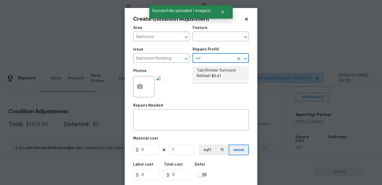
click at [207, 75] on li "Tub/Shower Surround Refinish $6.41" at bounding box center [220, 73] width 56 height 14
type input "Plumbing"
type input "6.41"
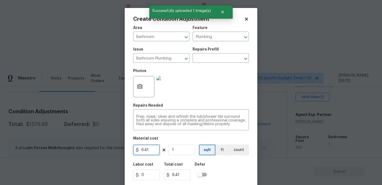
drag, startPoint x: 156, startPoint y: 147, endPoint x: 135, endPoint y: 147, distance: 21.5
click at [135, 147] on input "6.41" at bounding box center [146, 149] width 27 height 11
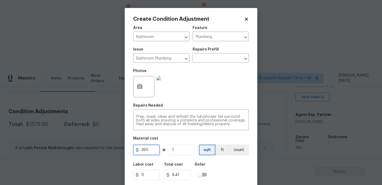
type input "350"
click at [211, 91] on div "Photos" at bounding box center [191, 83] width 116 height 34
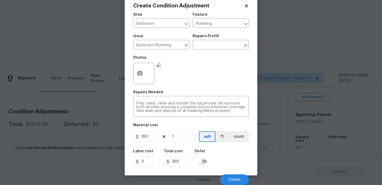
click at [232, 173] on div "Cancel Create" at bounding box center [191, 177] width 116 height 15
click at [232, 178] on span "Create" at bounding box center [234, 179] width 12 height 4
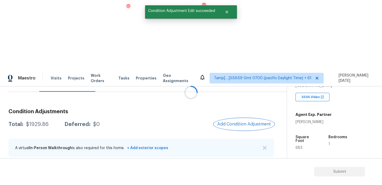
scroll to position [0, 0]
click at [299, 146] on span "683" at bounding box center [298, 148] width 7 height 4
copy span "683"
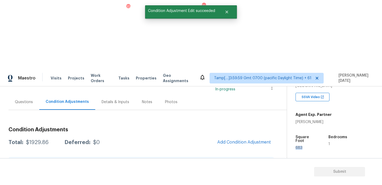
scroll to position [30, 0]
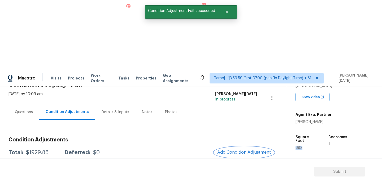
click at [236, 150] on span "Add Condition Adjustment" at bounding box center [244, 152] width 54 height 5
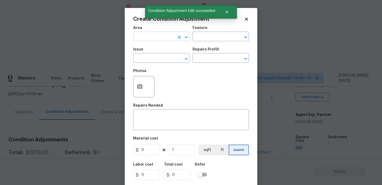
click at [140, 40] on input "text" at bounding box center [153, 37] width 41 height 8
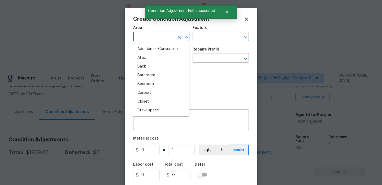
type input "t"
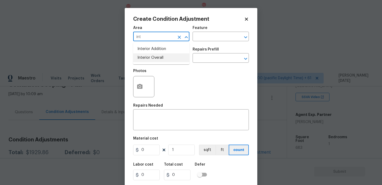
click at [145, 63] on ul "Interior Addition Interior Overall" at bounding box center [161, 53] width 56 height 22
click at [147, 59] on li "Interior Overall" at bounding box center [161, 57] width 56 height 9
type input "Interior Overall"
click at [147, 59] on input "text" at bounding box center [153, 58] width 41 height 8
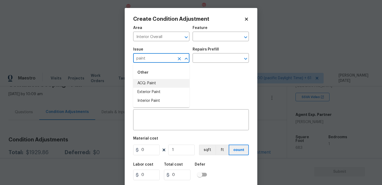
click at [151, 85] on li "ACQ: Paint" at bounding box center [161, 83] width 56 height 9
type input "ACQ: Paint"
click at [218, 51] on div "Repairs Prefill" at bounding box center [220, 50] width 56 height 7
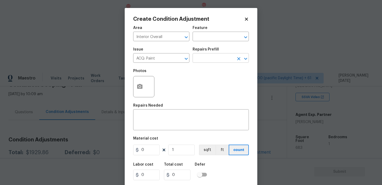
click at [216, 59] on input "text" at bounding box center [212, 58] width 41 height 8
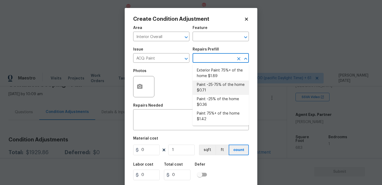
click at [217, 86] on li "Paint ~25-75% of the home $0.71" at bounding box center [220, 87] width 56 height 14
type input "Acquisition"
type textarea "Acquisition Scope: ~25 - 75% of the home needs interior paint"
type input "0.71"
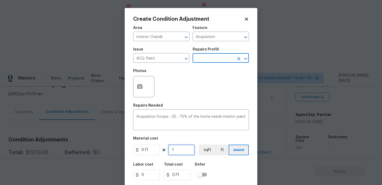
click at [183, 151] on input "1" at bounding box center [181, 149] width 27 height 11
type input "0"
paste input "683"
type input "683"
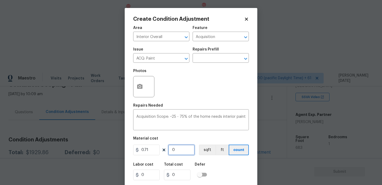
type input "484.93"
type input "683"
click at [137, 89] on icon "button" at bounding box center [140, 86] width 6 height 6
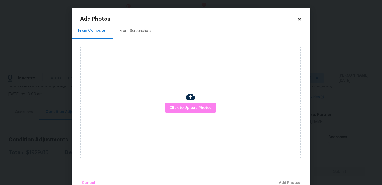
click at [134, 36] on div "From Screenshots" at bounding box center [135, 31] width 45 height 16
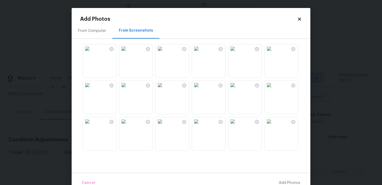
click at [200, 53] on img at bounding box center [196, 48] width 8 height 8
click at [273, 53] on img at bounding box center [269, 48] width 8 height 8
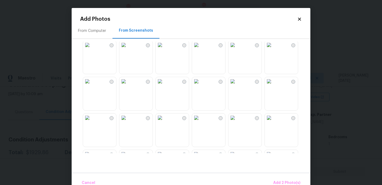
scroll to position [114, 0]
click at [237, 84] on img at bounding box center [232, 80] width 8 height 8
click at [273, 84] on img at bounding box center [269, 80] width 8 height 8
click at [237, 121] on img at bounding box center [232, 116] width 8 height 8
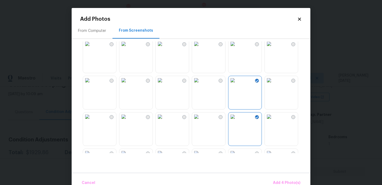
click at [200, 121] on img at bounding box center [196, 116] width 8 height 8
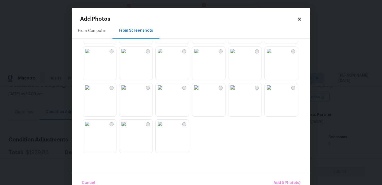
click at [200, 55] on img at bounding box center [196, 51] width 8 height 8
click at [273, 91] on img at bounding box center [269, 87] width 8 height 8
click at [273, 55] on img at bounding box center [269, 51] width 8 height 8
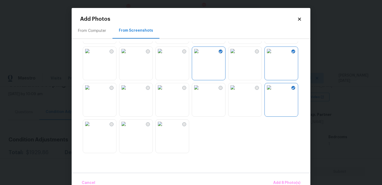
click at [164, 91] on img at bounding box center [160, 87] width 8 height 8
click at [128, 91] on img at bounding box center [123, 87] width 8 height 8
click at [282, 179] on button "Add 10 Photo(s)" at bounding box center [285, 182] width 33 height 11
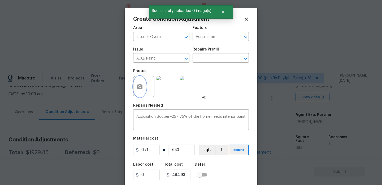
scroll to position [14, 0]
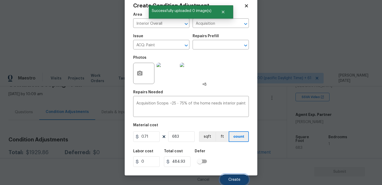
click at [233, 179] on span "Create" at bounding box center [234, 179] width 12 height 4
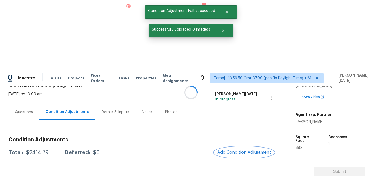
scroll to position [0, 0]
click at [235, 150] on span "Add Condition Adjustment" at bounding box center [246, 152] width 54 height 5
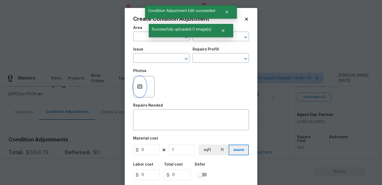
click at [138, 89] on icon "button" at bounding box center [139, 86] width 5 height 5
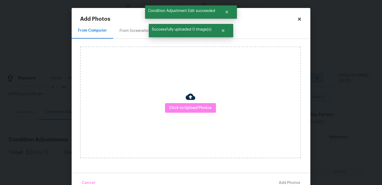
click at [132, 29] on div "From Screenshots" at bounding box center [136, 30] width 32 height 5
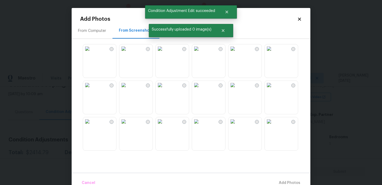
click at [91, 53] on img at bounding box center [87, 48] width 8 height 8
click at [200, 53] on img at bounding box center [196, 48] width 8 height 8
click at [267, 53] on img at bounding box center [269, 48] width 8 height 8
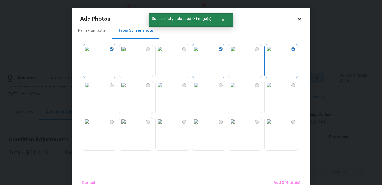
click at [237, 89] on img at bounding box center [232, 85] width 8 height 8
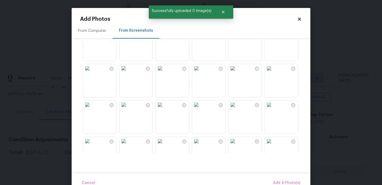
scroll to position [71, 0]
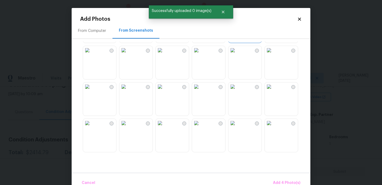
click at [237, 54] on img at bounding box center [232, 50] width 8 height 8
click at [200, 54] on img at bounding box center [196, 50] width 8 height 8
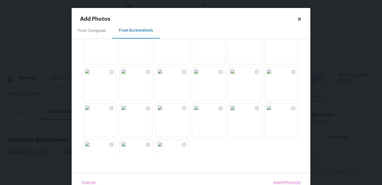
scroll to position [485, 0]
click at [128, 112] on img at bounding box center [123, 108] width 8 height 8
click at [164, 112] on img at bounding box center [160, 108] width 8 height 8
click at [200, 76] on img at bounding box center [196, 72] width 8 height 8
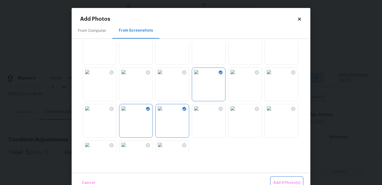
click at [284, 179] on span "Add 9 Photo(s)" at bounding box center [286, 182] width 27 height 7
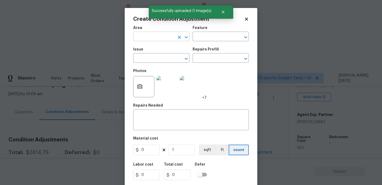
click at [144, 38] on input "text" at bounding box center [153, 37] width 41 height 8
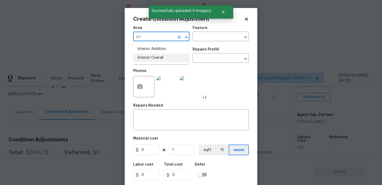
click at [155, 56] on li "Interior Overall" at bounding box center [161, 57] width 56 height 9
type input "Interior Overall"
click at [155, 56] on input "text" at bounding box center [153, 58] width 41 height 8
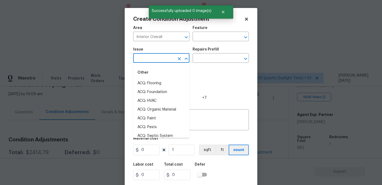
type input "p"
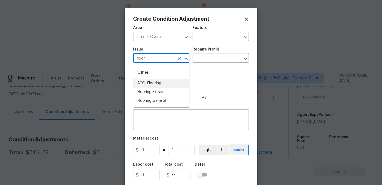
click at [161, 82] on li "ACQ: Flooring" at bounding box center [161, 83] width 56 height 9
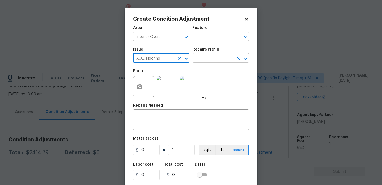
type input "ACQ: Flooring"
click at [220, 56] on input "text" at bounding box center [212, 58] width 41 height 8
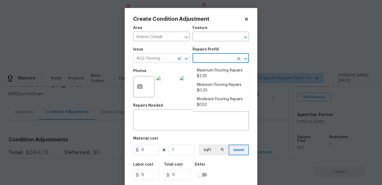
click at [177, 60] on icon "Clear" at bounding box center [179, 58] width 5 height 5
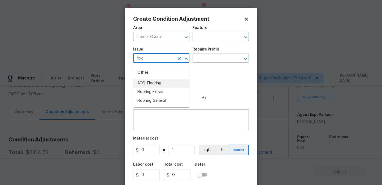
click at [165, 82] on li "ACQ: Flooring" at bounding box center [161, 83] width 56 height 9
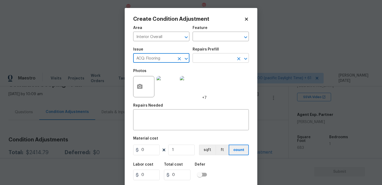
type input "ACQ: Flooring"
click at [213, 60] on input "text" at bounding box center [212, 58] width 41 height 8
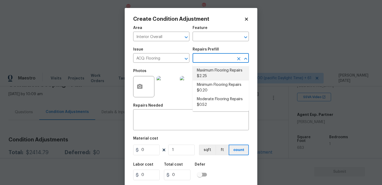
click at [213, 73] on li "Maximum Flooring Repairs $2.25" at bounding box center [220, 73] width 56 height 14
type input "Acquisition"
type textarea "Acquisition Scope: Maximum flooring repairs"
type input "2.25"
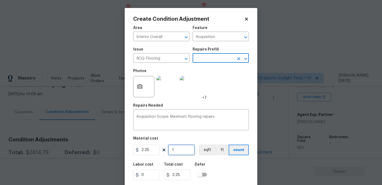
click at [185, 153] on input "1" at bounding box center [181, 149] width 27 height 11
type input "0"
paste input "683"
type input "683"
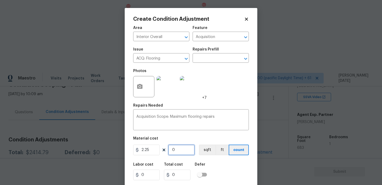
type input "1536.75"
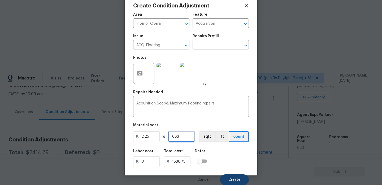
type input "683"
click at [233, 179] on span "Create" at bounding box center [234, 179] width 12 height 4
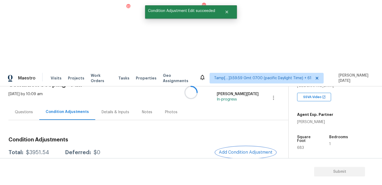
scroll to position [0, 0]
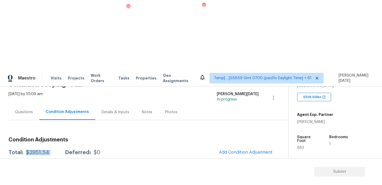
drag, startPoint x: 26, startPoint y: 82, endPoint x: 57, endPoint y: 82, distance: 30.8
click at [57, 150] on div "Total: $3951.54 Deferred: $0" at bounding box center [54, 152] width 92 height 5
copy div "$3951.54"
click at [26, 109] on div "Questions" at bounding box center [24, 111] width 18 height 5
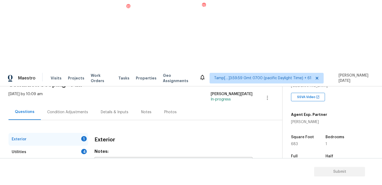
scroll to position [71, 0]
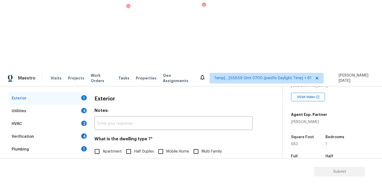
click at [100, 157] on input "Single Family" at bounding box center [96, 162] width 11 height 11
checkbox input "true"
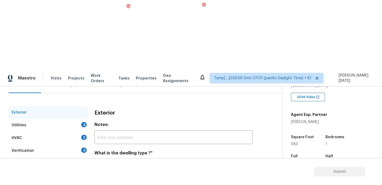
click at [81, 118] on div "Utilities 4" at bounding box center [48, 124] width 80 height 13
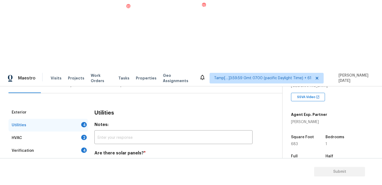
click at [141, 160] on input "No solar panels" at bounding box center [137, 165] width 11 height 11
checkbox input "true"
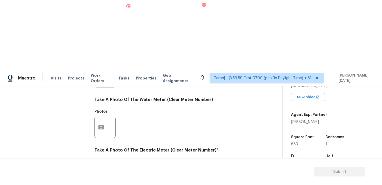
click at [101, 177] on circle "button" at bounding box center [101, 178] width 2 height 2
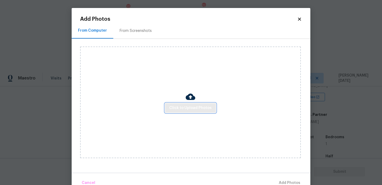
click at [192, 109] on span "Click to Upload Photos" at bounding box center [190, 107] width 42 height 7
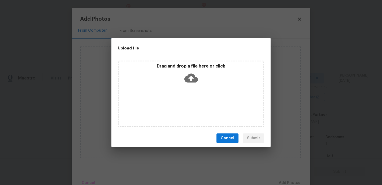
click at [192, 109] on div "Drag and drop a file here or click" at bounding box center [191, 93] width 146 height 66
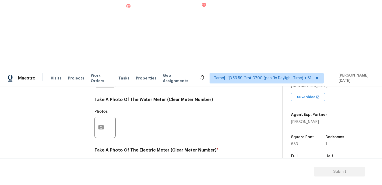
click at [98, 167] on button "button" at bounding box center [101, 177] width 13 height 21
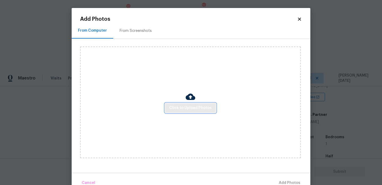
click at [189, 110] on span "Click to Upload Photos" at bounding box center [190, 107] width 42 height 7
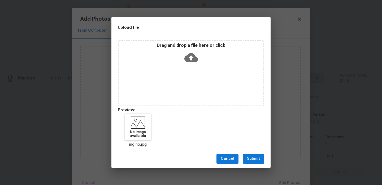
click at [253, 156] on span "Submit" at bounding box center [253, 158] width 13 height 7
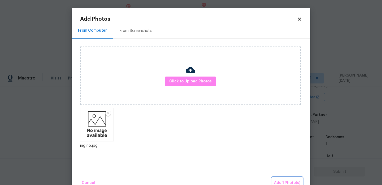
click at [284, 178] on button "Add 1 Photo(s)" at bounding box center [287, 182] width 30 height 11
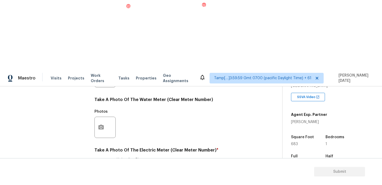
checkbox input "true"
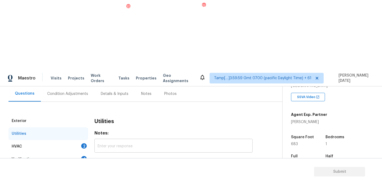
scroll to position [42, 0]
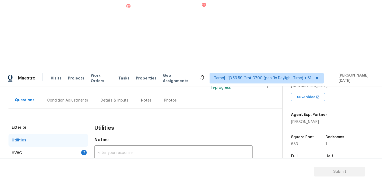
click at [76, 146] on div "HVAC 2" at bounding box center [48, 152] width 80 height 13
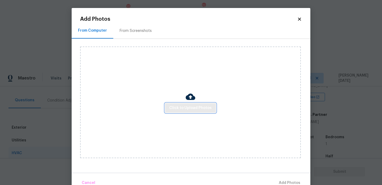
click at [189, 107] on span "Click to Upload Photos" at bounding box center [190, 107] width 42 height 7
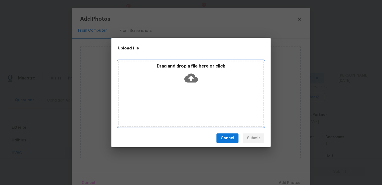
click at [189, 107] on div "Drag and drop a file here or click" at bounding box center [191, 93] width 146 height 66
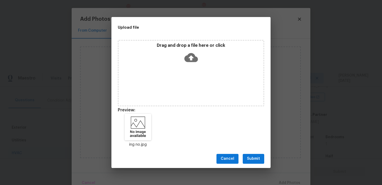
click at [252, 156] on span "Submit" at bounding box center [253, 158] width 13 height 7
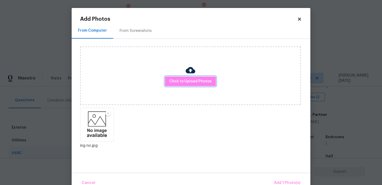
scroll to position [12, 0]
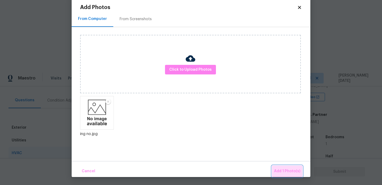
click at [279, 168] on span "Add 1 Photo(s)" at bounding box center [287, 171] width 26 height 7
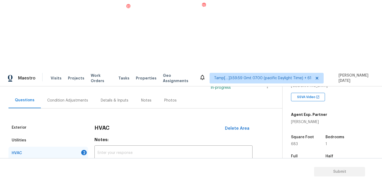
scroll to position [88, 0]
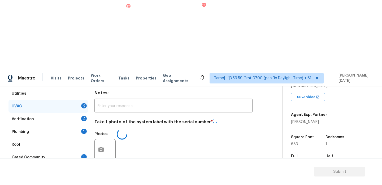
checkbox input "false"
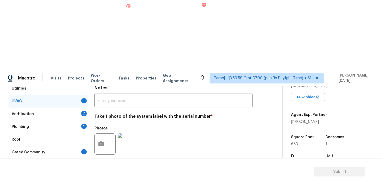
checkbox input "true"
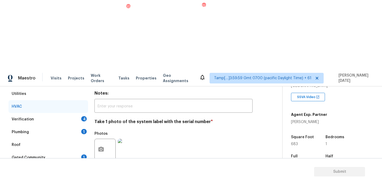
checkbox input "true"
checkbox input "false"
click at [86, 113] on div "Verification 4" at bounding box center [48, 119] width 80 height 13
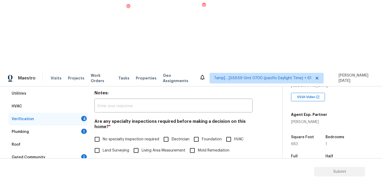
click at [110, 136] on span "No specialty inspection required" at bounding box center [131, 139] width 56 height 6
click at [103, 133] on input "No specialty inspection required" at bounding box center [96, 138] width 11 height 11
checkbox input "true"
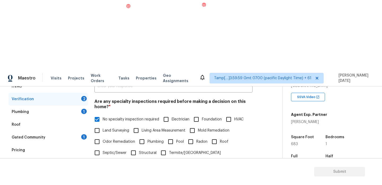
scroll to position [119, 0]
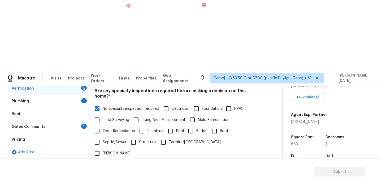
checkbox input "true"
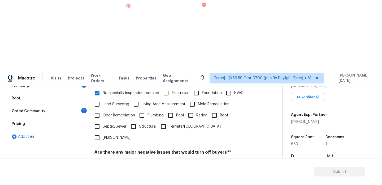
checkbox input "true"
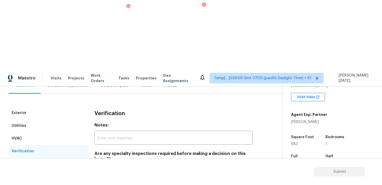
scroll to position [51, 0]
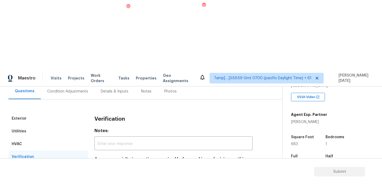
click at [60, 112] on div "Exterior" at bounding box center [48, 118] width 80 height 13
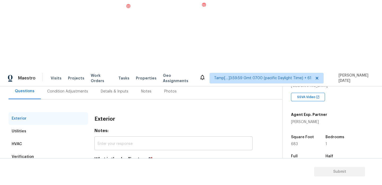
scroll to position [71, 0]
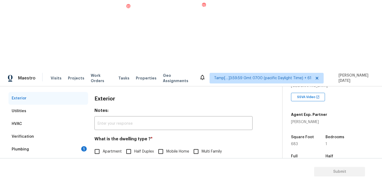
click at [107, 146] on label "Apartment" at bounding box center [106, 151] width 30 height 11
click at [103, 146] on input "Apartment" at bounding box center [96, 151] width 11 height 11
checkbox input "true"
checkbox input "false"
click at [83, 143] on div "Plumbing 1" at bounding box center [48, 149] width 80 height 13
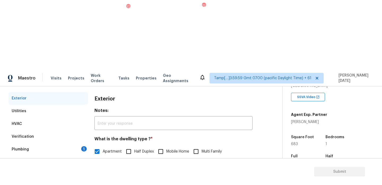
scroll to position [52, 0]
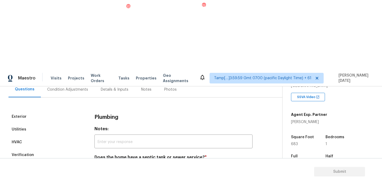
click at [100, 164] on input "Sewer" at bounding box center [96, 169] width 11 height 11
checkbox input "true"
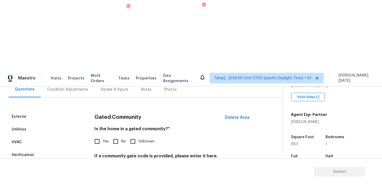
click at [116, 135] on input "No" at bounding box center [115, 140] width 11 height 11
checkbox input "true"
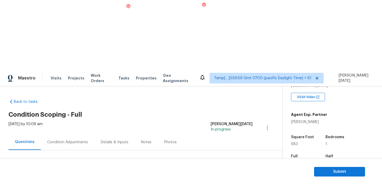
scroll to position [48, 0]
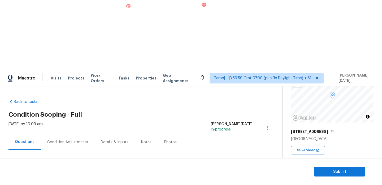
click at [76, 139] on div "Condition Adjustments" at bounding box center [67, 141] width 41 height 5
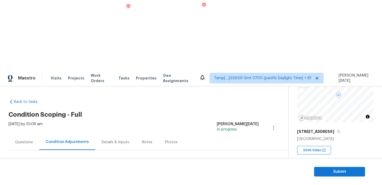
click at [240, 176] on span "Add Condition Adjustment" at bounding box center [246, 182] width 60 height 12
click at [244, 176] on button "Add Condition Adjustment" at bounding box center [246, 181] width 60 height 11
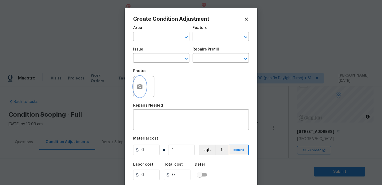
click at [142, 93] on button "button" at bounding box center [139, 86] width 13 height 21
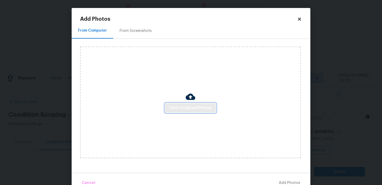
click at [190, 109] on span "Click to Upload Photos" at bounding box center [190, 107] width 42 height 7
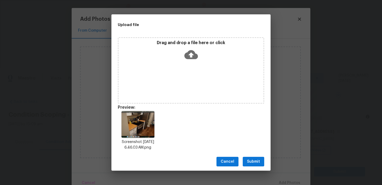
click at [259, 166] on div "Cancel Submit" at bounding box center [190, 161] width 159 height 18
click at [258, 159] on span "Submit" at bounding box center [253, 161] width 13 height 7
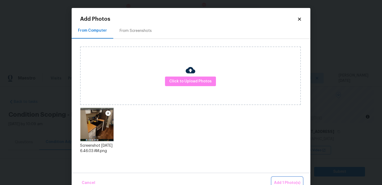
click at [288, 182] on span "Add 1 Photo(s)" at bounding box center [287, 182] width 26 height 7
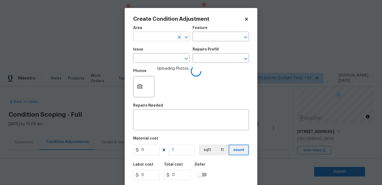
click at [144, 38] on input "text" at bounding box center [153, 37] width 41 height 8
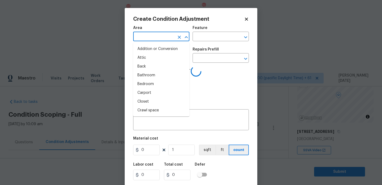
click at [144, 38] on input "text" at bounding box center [153, 37] width 41 height 8
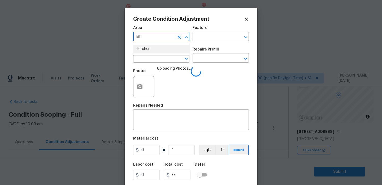
click at [156, 48] on li "Kitchen" at bounding box center [161, 49] width 56 height 9
type input "Kitchen"
click at [155, 59] on input "text" at bounding box center [153, 58] width 41 height 8
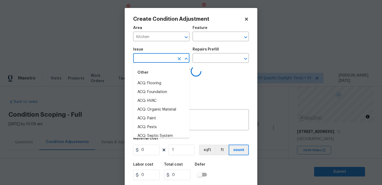
click at [155, 59] on input "text" at bounding box center [153, 58] width 41 height 8
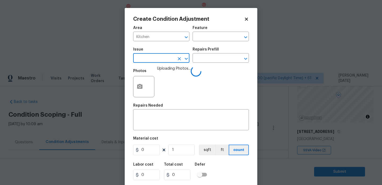
click at [155, 59] on input "text" at bounding box center [153, 58] width 41 height 8
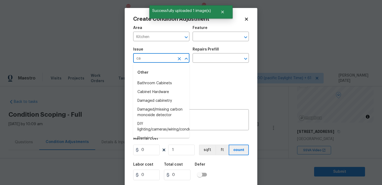
type input "cab"
click at [162, 109] on li "Kitchen Cabinets" at bounding box center [161, 109] width 56 height 9
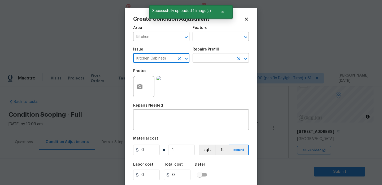
type input "Kitchen Cabinets"
click at [201, 58] on input "text" at bounding box center [212, 58] width 41 height 8
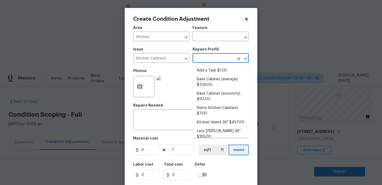
click at [201, 58] on input "text" at bounding box center [212, 58] width 41 height 8
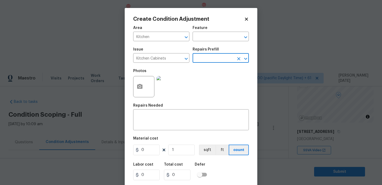
click at [201, 58] on input "text" at bounding box center [212, 58] width 41 height 8
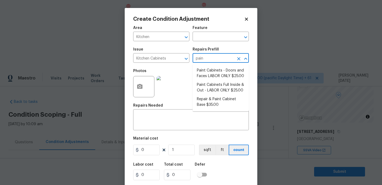
type input "paint"
click at [210, 73] on li "Paint Cabinets - Doors and Faces LABOR ONLY $25.00" at bounding box center [220, 73] width 56 height 14
type input "Cabinets"
type textarea "Prep, sand, mask and apply 2 coats of paint to the kitchen cabinet doors and bo…"
type input "25"
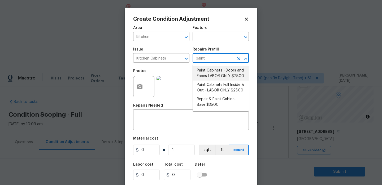
type input "25"
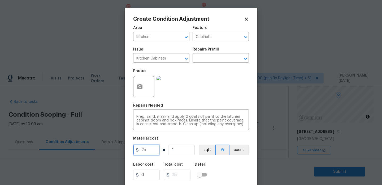
drag, startPoint x: 150, startPoint y: 152, endPoint x: 76, endPoint y: 152, distance: 74.2
click at [76, 152] on div "Create Condition Adjustment Area Kitchen ​ Feature Cabinets ​ Issue Kitchen Cab…" at bounding box center [191, 92] width 382 height 185
type input "800"
click at [209, 84] on div "Photos" at bounding box center [191, 83] width 116 height 34
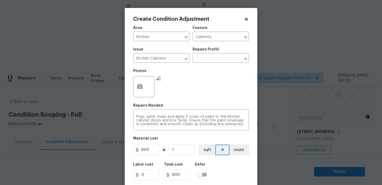
scroll to position [14, 0]
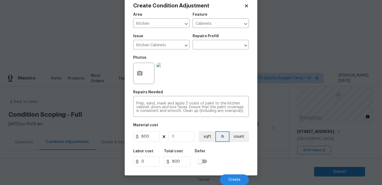
click at [238, 173] on div "Cancel Create" at bounding box center [191, 177] width 116 height 15
click at [238, 178] on span "Create" at bounding box center [234, 179] width 12 height 4
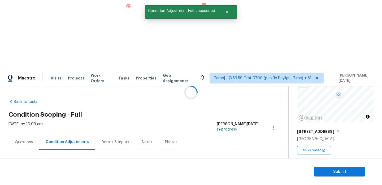
scroll to position [0, 0]
drag, startPoint x: 25, startPoint y: 113, endPoint x: 48, endPoint y: 114, distance: 22.8
click at [48, 179] on div "Total: $4751.54 Deferred: $0" at bounding box center [54, 181] width 92 height 5
copy div "$4751.54"
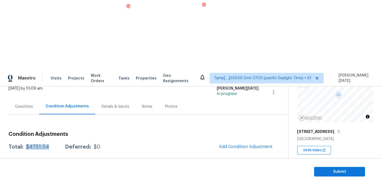
scroll to position [35, 0]
click at [332, 169] on span "Submit" at bounding box center [339, 171] width 42 height 7
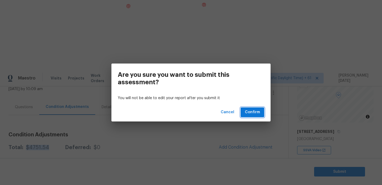
click at [250, 112] on span "Confirm" at bounding box center [252, 112] width 15 height 7
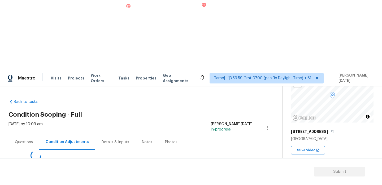
scroll to position [0, 0]
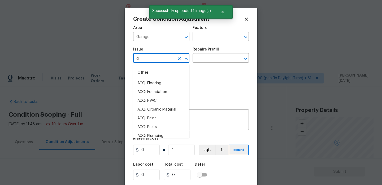
scroll to position [66, 0]
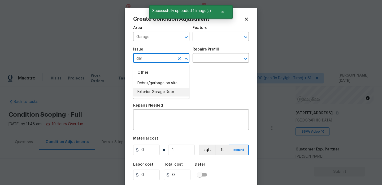
click at [159, 91] on li "Exterior Garage Door" at bounding box center [161, 91] width 56 height 9
click at [211, 37] on input "text" at bounding box center [212, 37] width 41 height 8
type input "Exterior Garage Door"
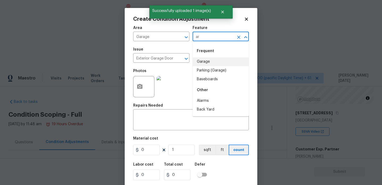
click at [209, 62] on li "Garage" at bounding box center [220, 61] width 56 height 9
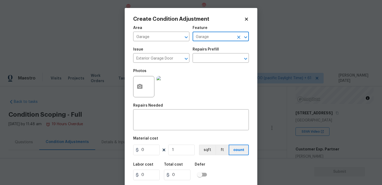
type input "Garage"
click at [149, 150] on input "0" at bounding box center [146, 149] width 27 height 11
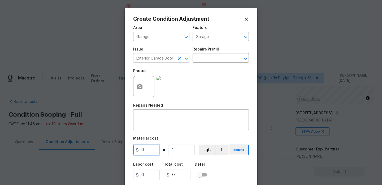
click at [179, 59] on icon "Clear" at bounding box center [179, 58] width 3 height 3
type input "Exterior Garage Door"
click at [148, 153] on input "0" at bounding box center [146, 149] width 27 height 11
type input "800"
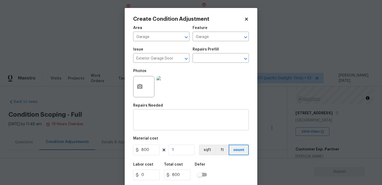
click at [157, 126] on div "x ​" at bounding box center [191, 120] width 116 height 20
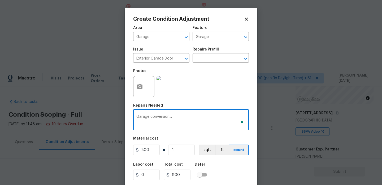
scroll to position [14, 0]
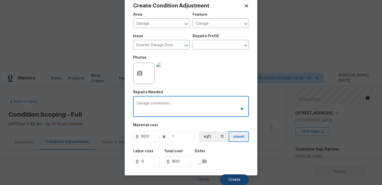
type textarea "Garage conversion..."
click at [231, 177] on button "Create" at bounding box center [234, 179] width 29 height 11
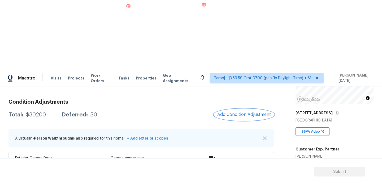
scroll to position [41, 0]
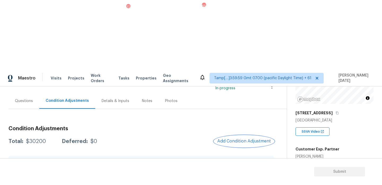
click at [231, 135] on button "Add Condition Adjustment" at bounding box center [244, 140] width 60 height 11
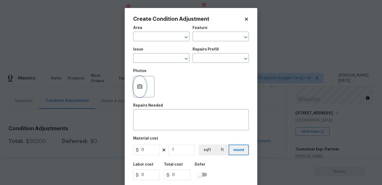
click at [138, 87] on icon "button" at bounding box center [139, 86] width 5 height 5
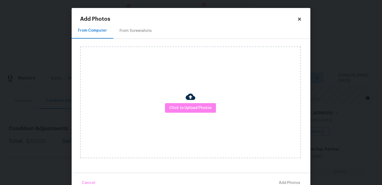
click at [187, 113] on div "Click to Upload Photos" at bounding box center [190, 101] width 221 height 111
click at [198, 109] on span "Click to Upload Photos" at bounding box center [190, 107] width 42 height 7
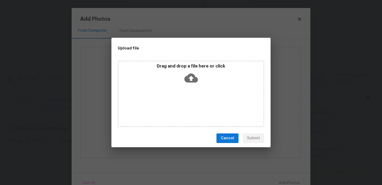
click at [198, 109] on div "Drag and drop a file here or click" at bounding box center [191, 93] width 146 height 66
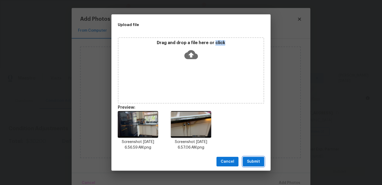
click at [249, 160] on span "Submit" at bounding box center [253, 161] width 13 height 7
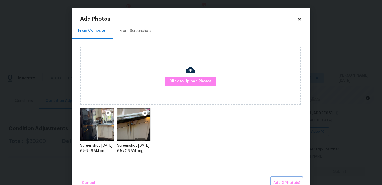
click at [284, 179] on span "Add 2 Photo(s)" at bounding box center [286, 182] width 27 height 7
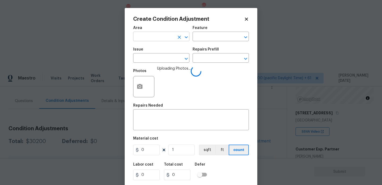
click at [145, 35] on input "text" at bounding box center [153, 37] width 41 height 8
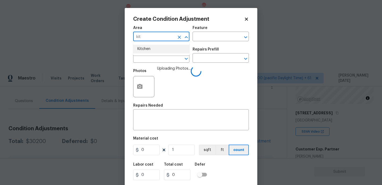
click at [148, 47] on li "Kitchen" at bounding box center [161, 49] width 56 height 9
type input "Kitchen"
click at [147, 56] on input "text" at bounding box center [153, 58] width 41 height 8
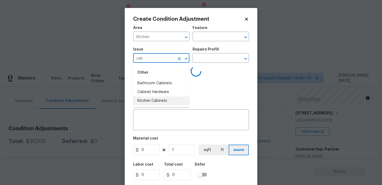
click at [170, 99] on li "Kitchen Cabinets" at bounding box center [161, 100] width 56 height 9
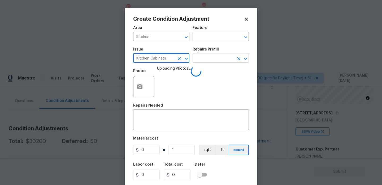
type input "Kitchen Cabinets"
click at [207, 59] on input "text" at bounding box center [212, 58] width 41 height 8
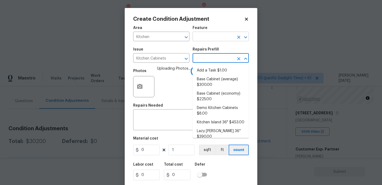
click at [208, 39] on input "text" at bounding box center [212, 37] width 41 height 8
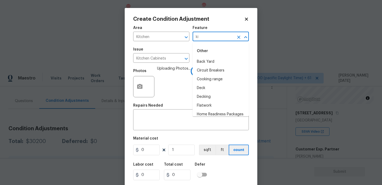
type input "kit"
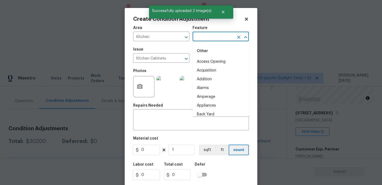
type input "k"
type input "i"
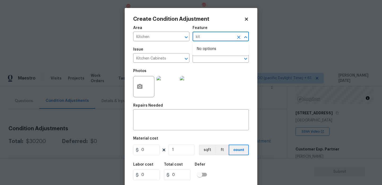
type input "kit"
click at [154, 147] on input "0" at bounding box center [146, 149] width 27 height 11
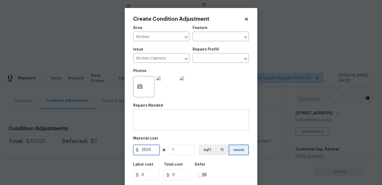
type input "2500"
click at [153, 126] on div "x ​" at bounding box center [191, 120] width 116 height 20
type input "2500"
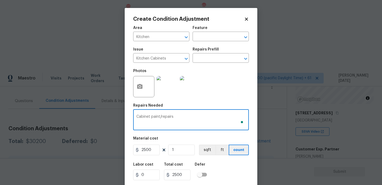
scroll to position [14, 0]
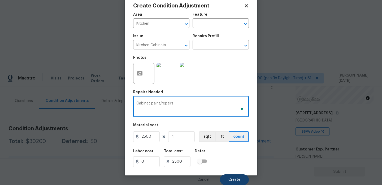
type textarea "Cabinet paint/repairs"
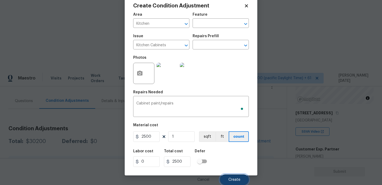
click at [232, 178] on span "Create" at bounding box center [234, 179] width 12 height 4
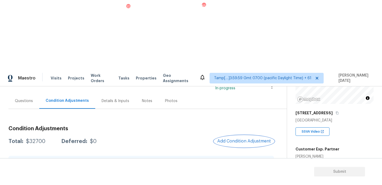
scroll to position [137, 0]
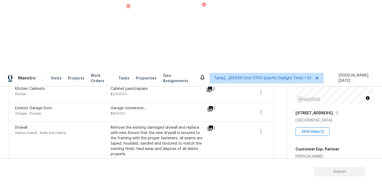
click at [280, 122] on div "Edit" at bounding box center [290, 121] width 41 height 5
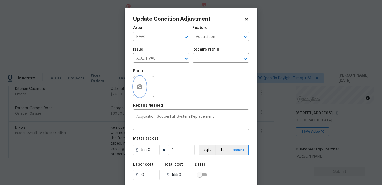
click at [142, 87] on icon "button" at bounding box center [139, 86] width 5 height 5
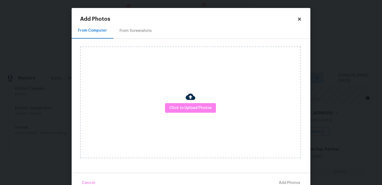
click at [300, 19] on icon at bounding box center [299, 18] width 3 height 3
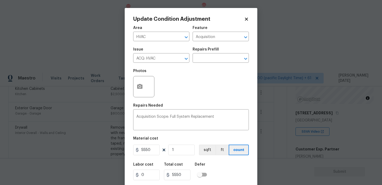
click at [121, 130] on body "Maestro Visits Projects Work Orders Tasks 10 Properties Geo Assignments 651 Tam…" at bounding box center [191, 161] width 382 height 185
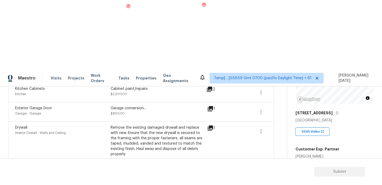
click at [258, 172] on icon "button" at bounding box center [261, 175] width 6 height 6
click at [289, 97] on div "Edit" at bounding box center [290, 98] width 41 height 5
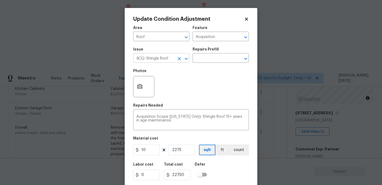
click at [180, 61] on icon "Clear" at bounding box center [179, 58] width 5 height 5
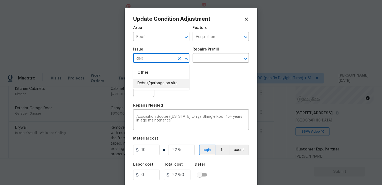
click at [163, 83] on li "Debris/garbage on site" at bounding box center [161, 83] width 56 height 9
type input "Debris/garbage on site"
click at [198, 65] on div "Issue Debris/garbage on site ​ Repairs Prefill ​" at bounding box center [191, 54] width 116 height 21
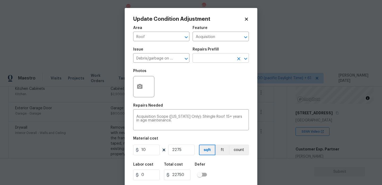
click at [214, 58] on input "text" at bounding box center [212, 58] width 41 height 8
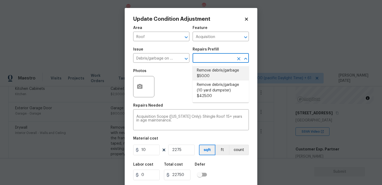
click at [212, 75] on li "Remove debris/garbage $50.00" at bounding box center [220, 73] width 56 height 14
type textarea "Remove, haul off, and properly dispose of any debris left by seller to offsite …"
type input "50"
type input "113750"
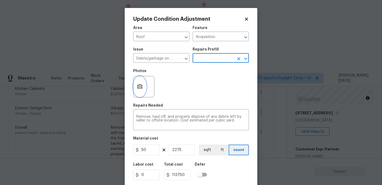
click at [140, 90] on button "button" at bounding box center [139, 86] width 13 height 21
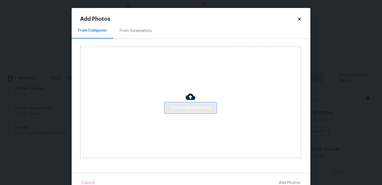
click at [184, 109] on span "Click to Upload Photos" at bounding box center [190, 107] width 42 height 7
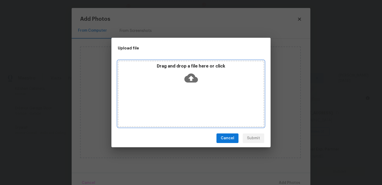
click at [184, 109] on div "Drag and drop a file here or click" at bounding box center [191, 93] width 146 height 66
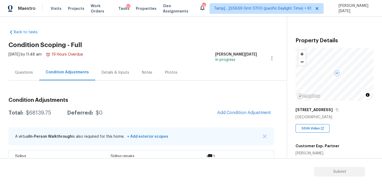
click at [25, 75] on div "Questions" at bounding box center [24, 72] width 18 height 5
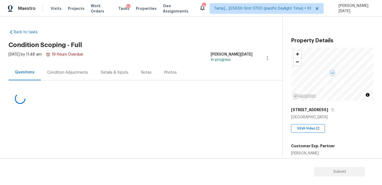
click at [57, 73] on div "Condition Adjustments" at bounding box center [67, 72] width 41 height 5
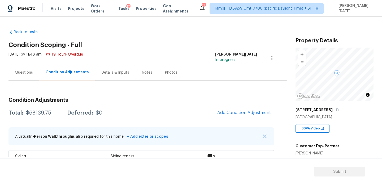
click at [31, 74] on div "Questions" at bounding box center [24, 72] width 18 height 5
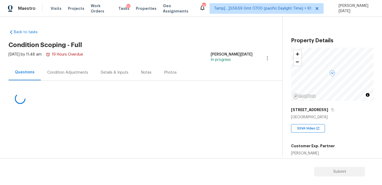
click at [31, 74] on div "Questions" at bounding box center [25, 71] width 20 height 5
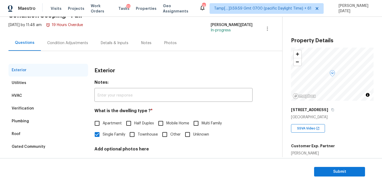
scroll to position [23, 0]
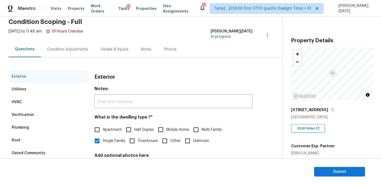
click at [62, 49] on div "Condition Adjustments" at bounding box center [67, 49] width 41 height 5
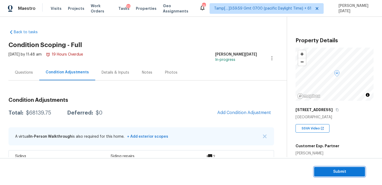
click at [319, 168] on span "Submit" at bounding box center [339, 171] width 42 height 7
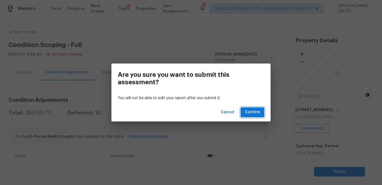
click at [256, 114] on span "Confirm" at bounding box center [252, 112] width 15 height 7
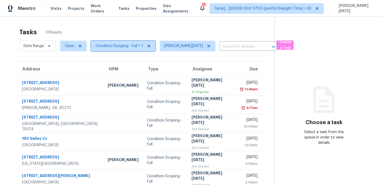
click at [114, 44] on span "Condition Scoping - Full + 1" at bounding box center [119, 45] width 48 height 5
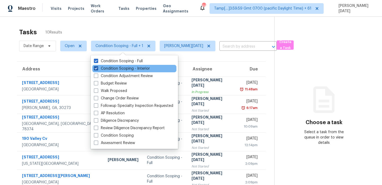
click at [114, 67] on label "Condition Scoping - Interior" at bounding box center [122, 68] width 56 height 5
click at [97, 67] on input "Condition Scoping - Interior" at bounding box center [95, 67] width 3 height 3
checkbox input "false"
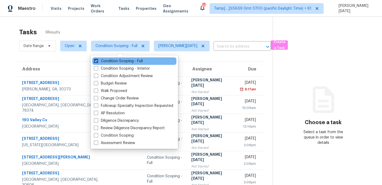
click at [117, 62] on label "Condition Scoping - Full" at bounding box center [118, 60] width 49 height 5
click at [97, 62] on input "Condition Scoping - Full" at bounding box center [95, 59] width 3 height 3
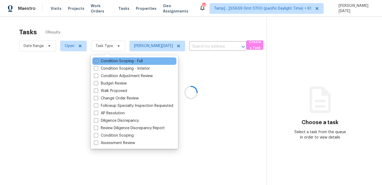
click at [117, 62] on label "Condition Scoping - Full" at bounding box center [118, 60] width 49 height 5
click at [97, 62] on input "Condition Scoping - Full" at bounding box center [95, 59] width 3 height 3
checkbox input "true"
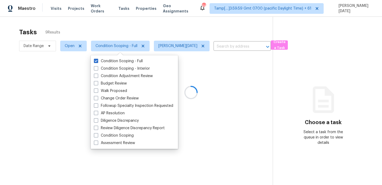
click at [154, 29] on div at bounding box center [191, 92] width 382 height 185
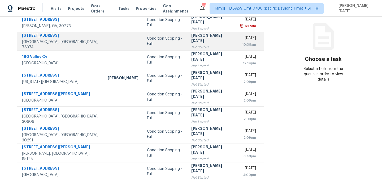
scroll to position [20, 0]
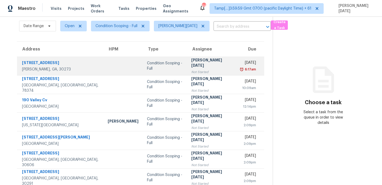
click at [240, 67] on div "6:17am" at bounding box center [248, 69] width 16 height 5
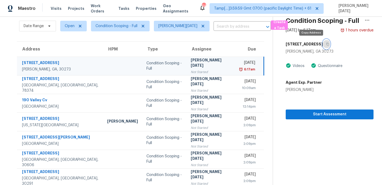
click at [326, 44] on icon "button" at bounding box center [327, 43] width 3 height 3
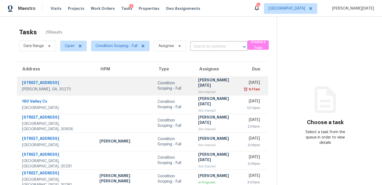
click at [194, 89] on td "[PERSON_NAME][DATE] Not Started" at bounding box center [217, 85] width 47 height 19
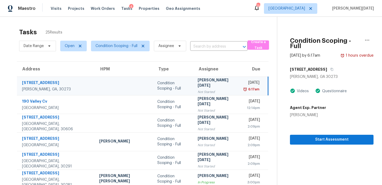
click at [197, 85] on div "[PERSON_NAME][DATE]" at bounding box center [216, 83] width 38 height 12
click at [315, 136] on span "Start Assessment" at bounding box center [331, 139] width 75 height 7
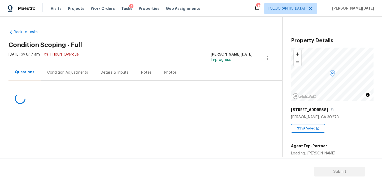
click at [83, 74] on div "Condition Adjustments" at bounding box center [67, 72] width 41 height 5
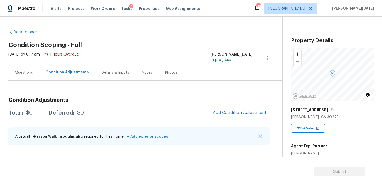
scroll to position [135, 0]
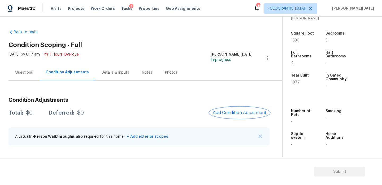
click at [236, 116] on button "Add Condition Adjustment" at bounding box center [239, 112] width 60 height 11
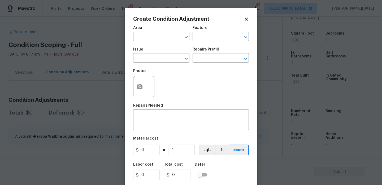
click at [149, 42] on span "Area ​" at bounding box center [161, 33] width 56 height 21
click at [144, 35] on input "text" at bounding box center [153, 37] width 41 height 8
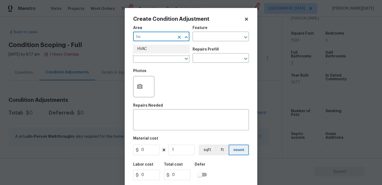
click at [151, 51] on li "HVAC" at bounding box center [161, 49] width 56 height 9
type input "HVAC"
click at [149, 58] on input "text" at bounding box center [153, 58] width 41 height 8
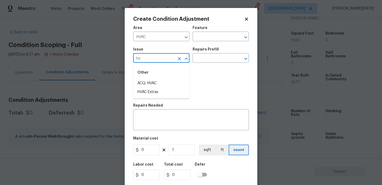
click at [149, 82] on li "ACQ: HVAC" at bounding box center [161, 83] width 56 height 9
type input "ACQ: HVAC"
click at [218, 61] on input "text" at bounding box center [212, 58] width 41 height 8
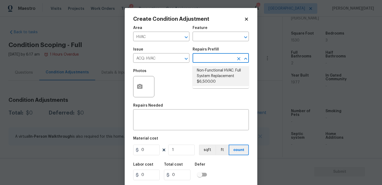
click at [218, 74] on li "Non-Functional HVAC. Full System Replacement $6,500.00" at bounding box center [220, 76] width 56 height 20
type input "Acquisition"
type textarea "Acquisition Scope: Full System Replacement"
type input "6500"
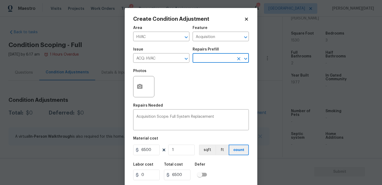
scroll to position [14, 0]
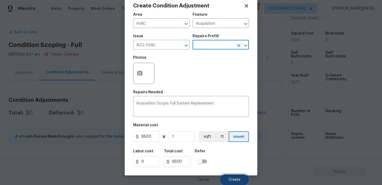
click at [234, 176] on button "Create" at bounding box center [234, 179] width 29 height 11
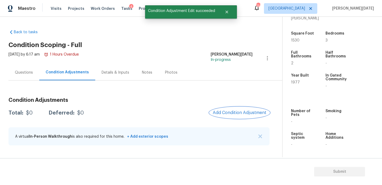
scroll to position [0, 0]
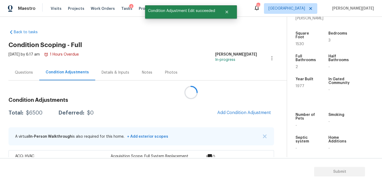
click at [296, 42] on span "1530" at bounding box center [299, 44] width 8 height 4
copy span "1530"
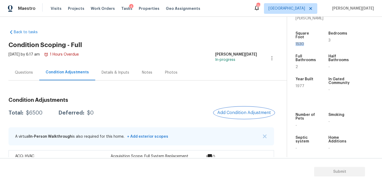
click at [229, 109] on button "Add Condition Adjustment" at bounding box center [244, 112] width 60 height 11
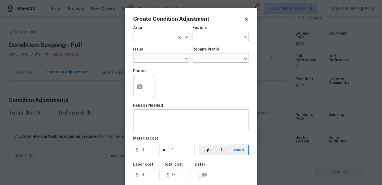
click at [145, 41] on input "text" at bounding box center [153, 37] width 41 height 8
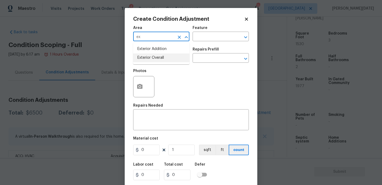
click at [150, 57] on li "Exterior Overall" at bounding box center [161, 57] width 56 height 9
type input "Exterior Overall"
click at [150, 57] on input "text" at bounding box center [153, 58] width 41 height 8
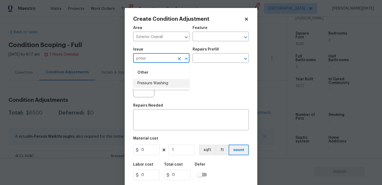
click at [159, 81] on li "Pressure Washing" at bounding box center [161, 83] width 56 height 9
type input "Pressure Washing"
click at [202, 55] on input "text" at bounding box center [212, 58] width 41 height 8
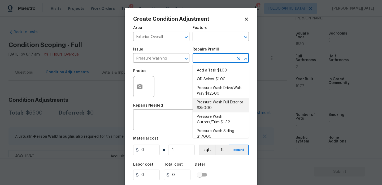
click at [215, 108] on li "Pressure Wash Full Exterior $350.00" at bounding box center [220, 105] width 56 height 14
type input "Siding"
type textarea "Pressure wash the House, Flatwork, Deck and Garage interior."
type input "350"
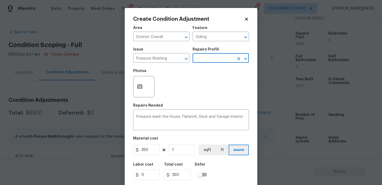
scroll to position [14, 0]
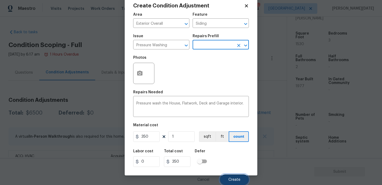
click at [231, 183] on button "Create" at bounding box center [234, 179] width 29 height 11
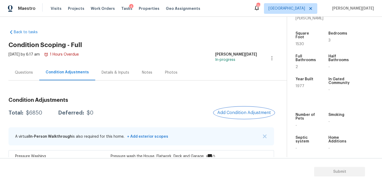
scroll to position [37, 0]
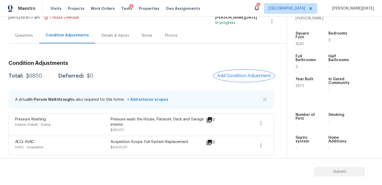
click at [243, 75] on span "Add Condition Adjustment" at bounding box center [244, 75] width 54 height 5
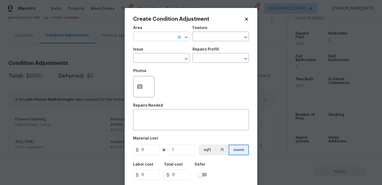
click at [145, 36] on input "text" at bounding box center [153, 37] width 41 height 8
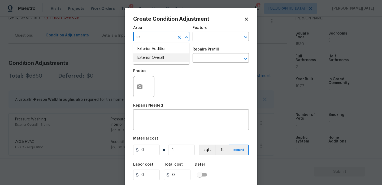
click at [158, 59] on li "Exterior Overall" at bounding box center [161, 57] width 56 height 9
type input "Exterior Overall"
click at [158, 59] on input "text" at bounding box center [153, 58] width 41 height 8
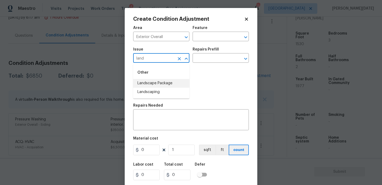
click at [164, 84] on li "Landscape Package" at bounding box center [161, 83] width 56 height 9
type input "Landscape Package"
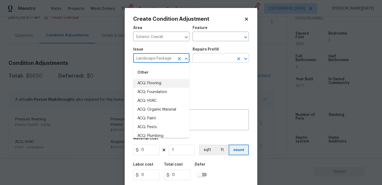
click at [206, 61] on input "text" at bounding box center [212, 58] width 41 height 8
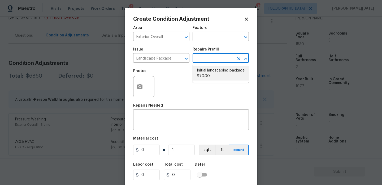
click at [209, 72] on li "Initial landscaping package $70.00" at bounding box center [220, 73] width 56 height 14
type input "Home Readiness Packages"
type textarea "Mowing of grass up to 6" in height. Mow, edge along driveways & sidewalks, trim…"
type input "70"
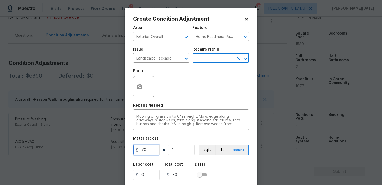
click at [154, 150] on input "70" at bounding box center [146, 149] width 27 height 11
type input "750"
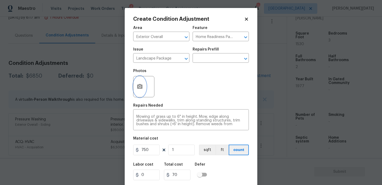
click at [140, 91] on button "button" at bounding box center [139, 86] width 13 height 21
type input "750"
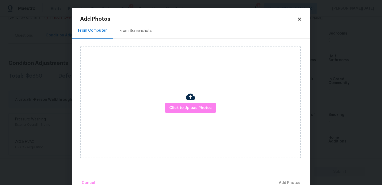
click at [136, 23] on div "From Screenshots" at bounding box center [135, 31] width 45 height 16
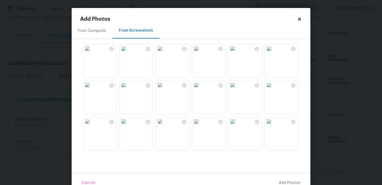
click at [164, 53] on img at bounding box center [160, 48] width 8 height 8
click at [91, 89] on img at bounding box center [87, 85] width 8 height 8
click at [273, 53] on img at bounding box center [269, 48] width 8 height 8
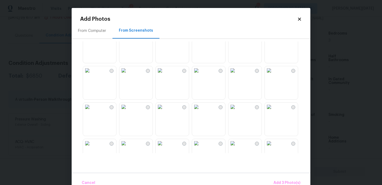
scroll to position [160, 0]
click at [237, 111] on img at bounding box center [232, 106] width 8 height 8
click at [200, 111] on img at bounding box center [196, 106] width 8 height 8
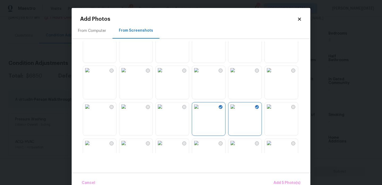
click at [200, 111] on img at bounding box center [196, 106] width 8 height 8
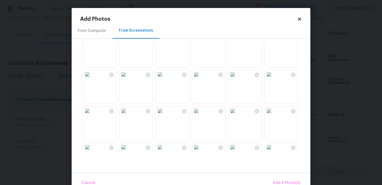
scroll to position [506, 0]
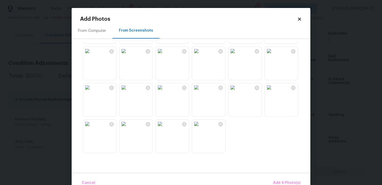
click at [198, 128] on img at bounding box center [196, 123] width 8 height 8
click at [280, 177] on button "Add 5 Photo(s)" at bounding box center [286, 182] width 31 height 11
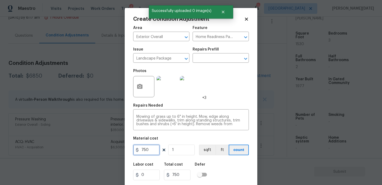
drag, startPoint x: 152, startPoint y: 148, endPoint x: 92, endPoint y: 148, distance: 60.4
click at [92, 148] on div "Create Condition Adjustment Area Exterior Overall ​ Feature Home Readiness Pack…" at bounding box center [191, 92] width 382 height 185
type input "1000"
click at [230, 95] on div "Photos +3" at bounding box center [191, 83] width 116 height 34
type input "1000"
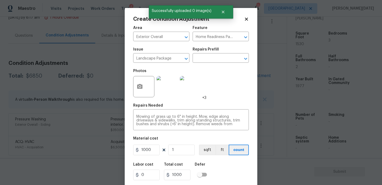
scroll to position [14, 0]
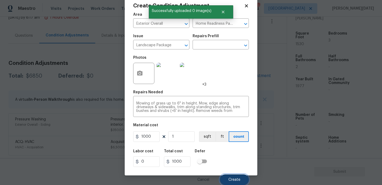
click at [228, 175] on button "Create" at bounding box center [234, 179] width 29 height 11
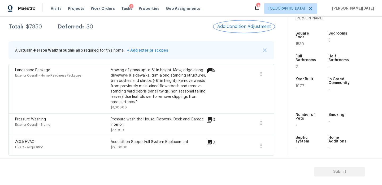
scroll to position [86, 0]
click at [244, 28] on span "Add Condition Adjustment" at bounding box center [244, 26] width 54 height 5
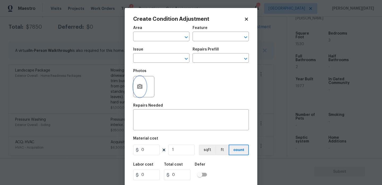
click at [143, 86] on icon "button" at bounding box center [140, 86] width 6 height 6
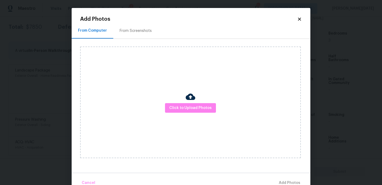
click at [145, 28] on div "From Screenshots" at bounding box center [136, 30] width 32 height 5
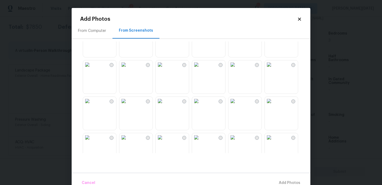
scroll to position [279, 0]
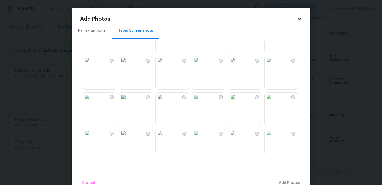
click at [128, 64] on img at bounding box center [123, 60] width 8 height 8
click at [275, 178] on button "Add 1 Photo(s)" at bounding box center [287, 182] width 30 height 11
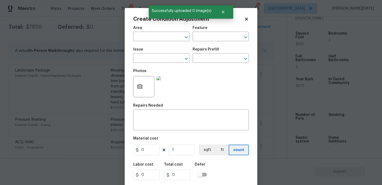
click at [143, 32] on div "Area" at bounding box center [161, 29] width 56 height 7
click at [143, 41] on span "Area ​" at bounding box center [161, 33] width 56 height 21
click at [152, 34] on input "text" at bounding box center [153, 37] width 41 height 8
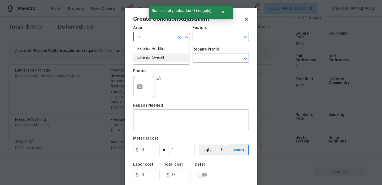
click at [153, 59] on li "Exterior Overall" at bounding box center [161, 57] width 56 height 9
type input "Exterior Overall"
click at [153, 59] on input "text" at bounding box center [153, 58] width 41 height 8
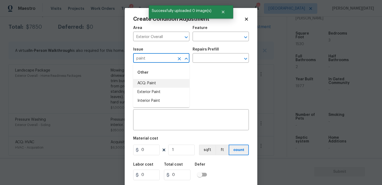
click at [153, 85] on li "ACQ: Paint" at bounding box center [161, 83] width 56 height 9
type input "ACQ: Paint"
click at [209, 63] on body "Maestro Visits Projects Work Orders Tasks 4 Properties Geo Assignments 114 [GEO…" at bounding box center [191, 92] width 382 height 185
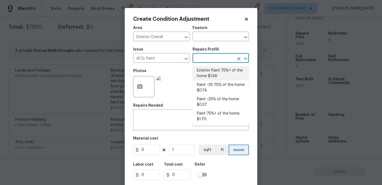
click at [211, 80] on li "Exterior Paint 75%+ of the home $1.66" at bounding box center [220, 73] width 56 height 14
type input "Acquisition"
type textarea "Acquisition Scope: 75%+ of the home exterior will likely require paint"
type input "1.66"
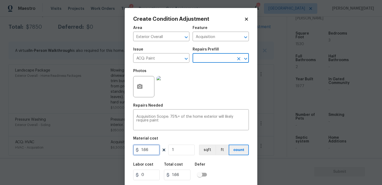
click at [153, 152] on input "1.66" at bounding box center [146, 149] width 27 height 11
type input "1.5"
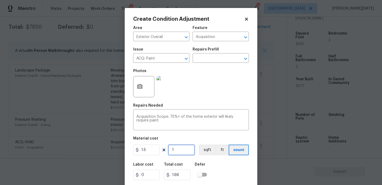
type input "1.5"
click at [181, 150] on input "1" at bounding box center [181, 149] width 27 height 11
type input "0"
paste input "Infinity"
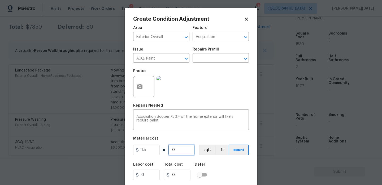
type input "Infinity"
type input "0"
type input "1"
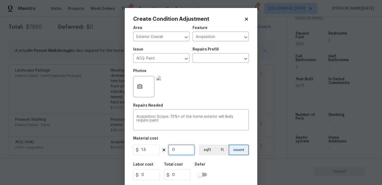
type input "1.5"
type input "15"
type input "22.5"
type input "153"
type input "229.5"
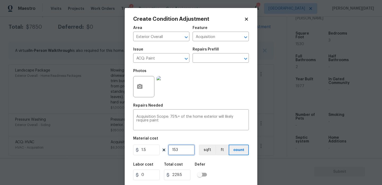
type input "1530"
type input "2295"
type input "1530"
click at [204, 103] on div "Area Exterior Overall ​ Feature Acquisition ​ Issue ACQ: Paint ​ Repairs Prefil…" at bounding box center [191, 110] width 116 height 175
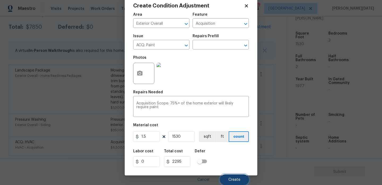
click at [225, 176] on button "Create" at bounding box center [234, 179] width 29 height 11
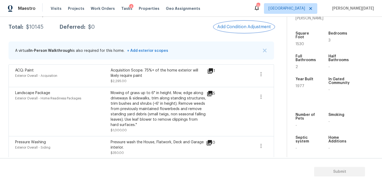
scroll to position [0, 0]
click at [254, 76] on div "ACQ: Paint Exterior Overall - Acquisition Acquisition Scope: 75%+ of the home e…" at bounding box center [141, 76] width 252 height 16
click at [260, 76] on icon "button" at bounding box center [261, 74] width 6 height 6
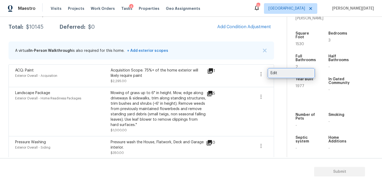
click at [276, 75] on div "Edit" at bounding box center [290, 72] width 41 height 5
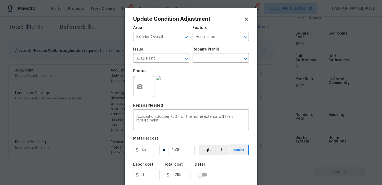
click at [188, 144] on figure "Material cost 1.5 1530 sqft ft count" at bounding box center [191, 146] width 116 height 20
drag, startPoint x: 183, startPoint y: 151, endPoint x: 146, endPoint y: 151, distance: 37.9
click at [146, 151] on div "1.5 1530 sqft ft count" at bounding box center [191, 149] width 116 height 11
paste input "244"
type input "1244"
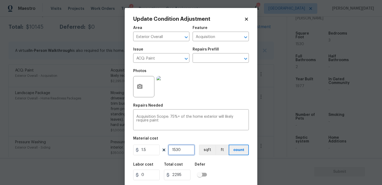
type input "1866"
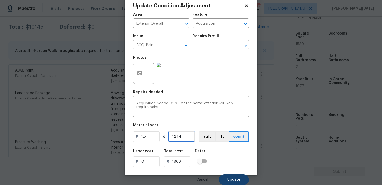
type input "1244"
click at [229, 179] on span "Update" at bounding box center [233, 179] width 13 height 4
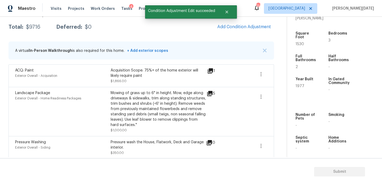
scroll to position [0, 0]
click at [301, 42] on span "1530" at bounding box center [299, 44] width 8 height 4
copy span "1530"
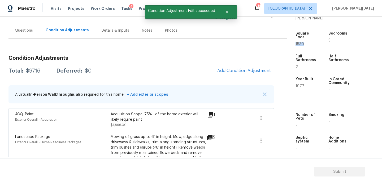
scroll to position [42, 0]
click at [221, 77] on div "Condition Adjustments Total: $9716 Deferred: $0 Add Condition Adjustment A virt…" at bounding box center [140, 136] width 265 height 170
click at [234, 74] on button "Add Condition Adjustment" at bounding box center [244, 70] width 60 height 11
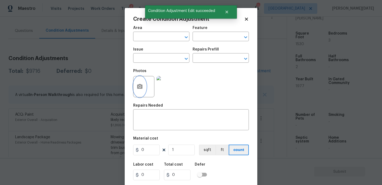
click at [144, 89] on button "button" at bounding box center [139, 86] width 13 height 21
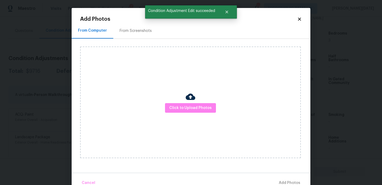
click at [135, 29] on div "From Screenshots" at bounding box center [136, 30] width 32 height 5
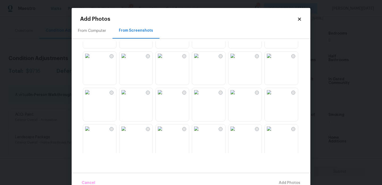
scroll to position [271, 0]
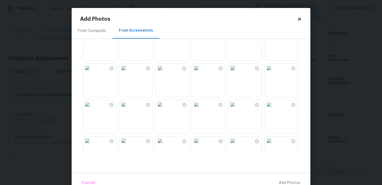
click at [164, 72] on img at bounding box center [160, 68] width 8 height 8
click at [127, 72] on img at bounding box center [123, 68] width 8 height 8
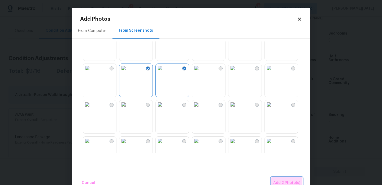
click at [285, 181] on span "Add 2 Photo(s)" at bounding box center [286, 182] width 27 height 7
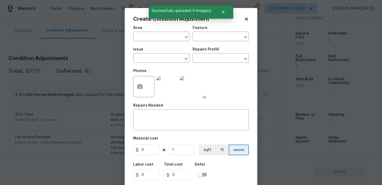
click at [152, 41] on span "Area ​" at bounding box center [161, 33] width 56 height 21
click at [143, 38] on input "text" at bounding box center [153, 37] width 41 height 8
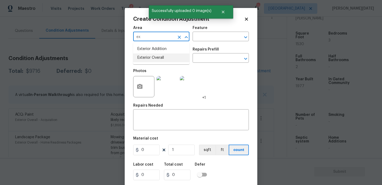
click at [154, 59] on li "Exterior Overall" at bounding box center [161, 57] width 56 height 9
type input "Exterior Overall"
click at [154, 59] on input "text" at bounding box center [153, 58] width 41 height 8
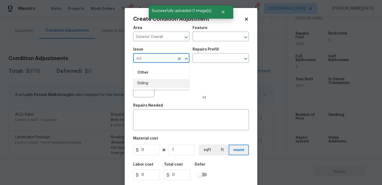
click at [152, 80] on li "Siding" at bounding box center [161, 83] width 56 height 9
type input "Siding"
click at [205, 44] on div "Area Exterior Overall ​ Feature ​" at bounding box center [191, 33] width 116 height 21
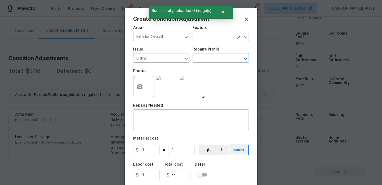
click at [210, 40] on input "text" at bounding box center [212, 37] width 41 height 8
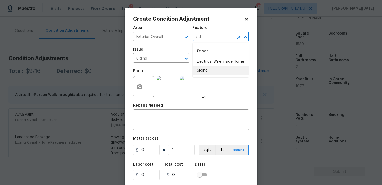
click at [209, 69] on li "Siding" at bounding box center [220, 70] width 56 height 9
type input "Siding"
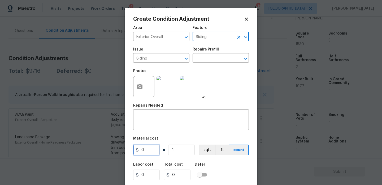
click at [147, 152] on input "0" at bounding box center [146, 149] width 27 height 11
type input "1200"
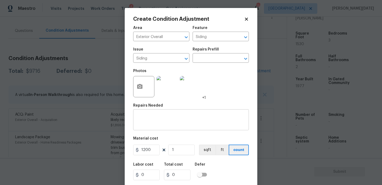
type input "1200"
click at [161, 127] on div "x ​" at bounding box center [191, 120] width 116 height 20
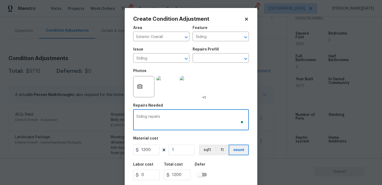
scroll to position [14, 0]
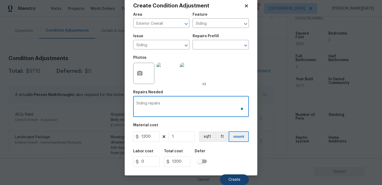
type textarea "Siding repairs"
click at [234, 179] on span "Create" at bounding box center [234, 179] width 12 height 4
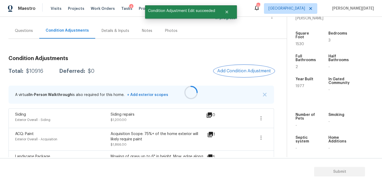
scroll to position [0, 0]
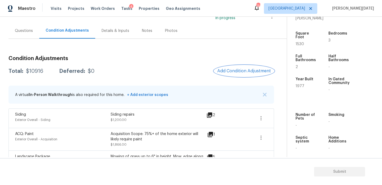
click at [248, 72] on span "Add Condition Adjustment" at bounding box center [244, 70] width 54 height 5
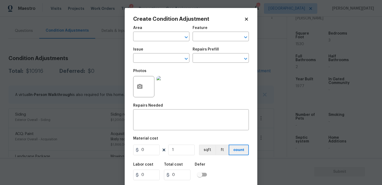
click at [141, 41] on span "Area ​" at bounding box center [161, 33] width 56 height 21
click at [144, 38] on input "text" at bounding box center [153, 37] width 41 height 8
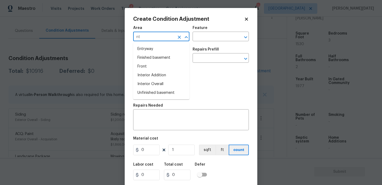
type input "n"
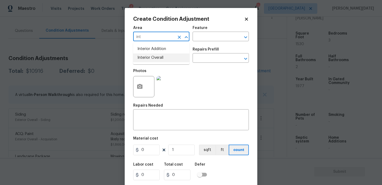
click at [149, 62] on li "Interior Overall" at bounding box center [161, 57] width 56 height 9
type input "Interior Overall"
click at [149, 62] on input "text" at bounding box center [153, 58] width 41 height 8
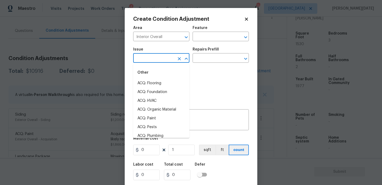
click at [149, 62] on input "text" at bounding box center [153, 58] width 41 height 8
click at [153, 86] on li "ACQ: Paint" at bounding box center [161, 83] width 56 height 9
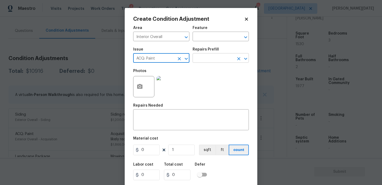
type input "ACQ: Paint"
click at [211, 58] on input "text" at bounding box center [212, 58] width 41 height 8
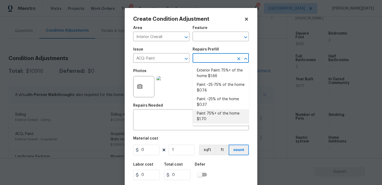
click at [215, 118] on li "Paint 75%+ of the home $1.70" at bounding box center [220, 116] width 56 height 14
type input "Acquisition"
type textarea "Acquisition Scope: 75%+ of the home will likely require interior paint"
type input "1.7"
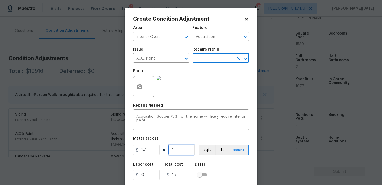
click at [182, 147] on input "1" at bounding box center [181, 149] width 27 height 11
type input "0"
paste input "153"
type input "1530"
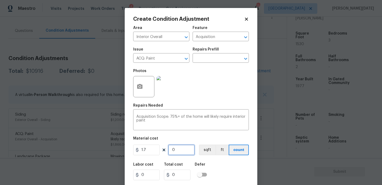
type input "2601"
type input "1530"
click at [140, 94] on button "button" at bounding box center [139, 86] width 13 height 21
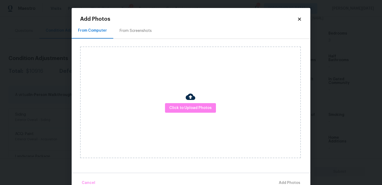
click at [139, 31] on div "From Screenshots" at bounding box center [136, 30] width 32 height 5
